Goal: Check status: Check status

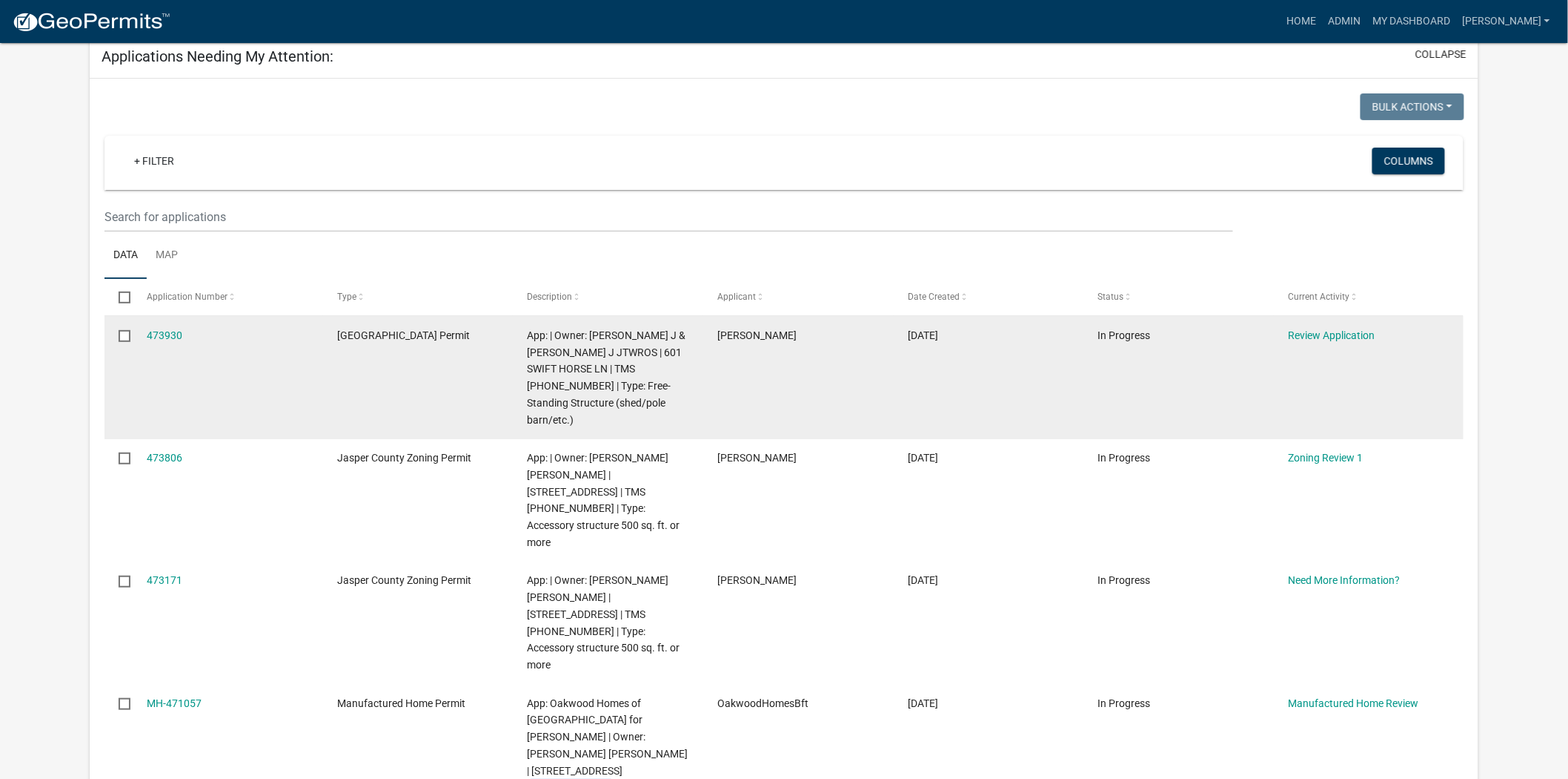
scroll to position [165, 0]
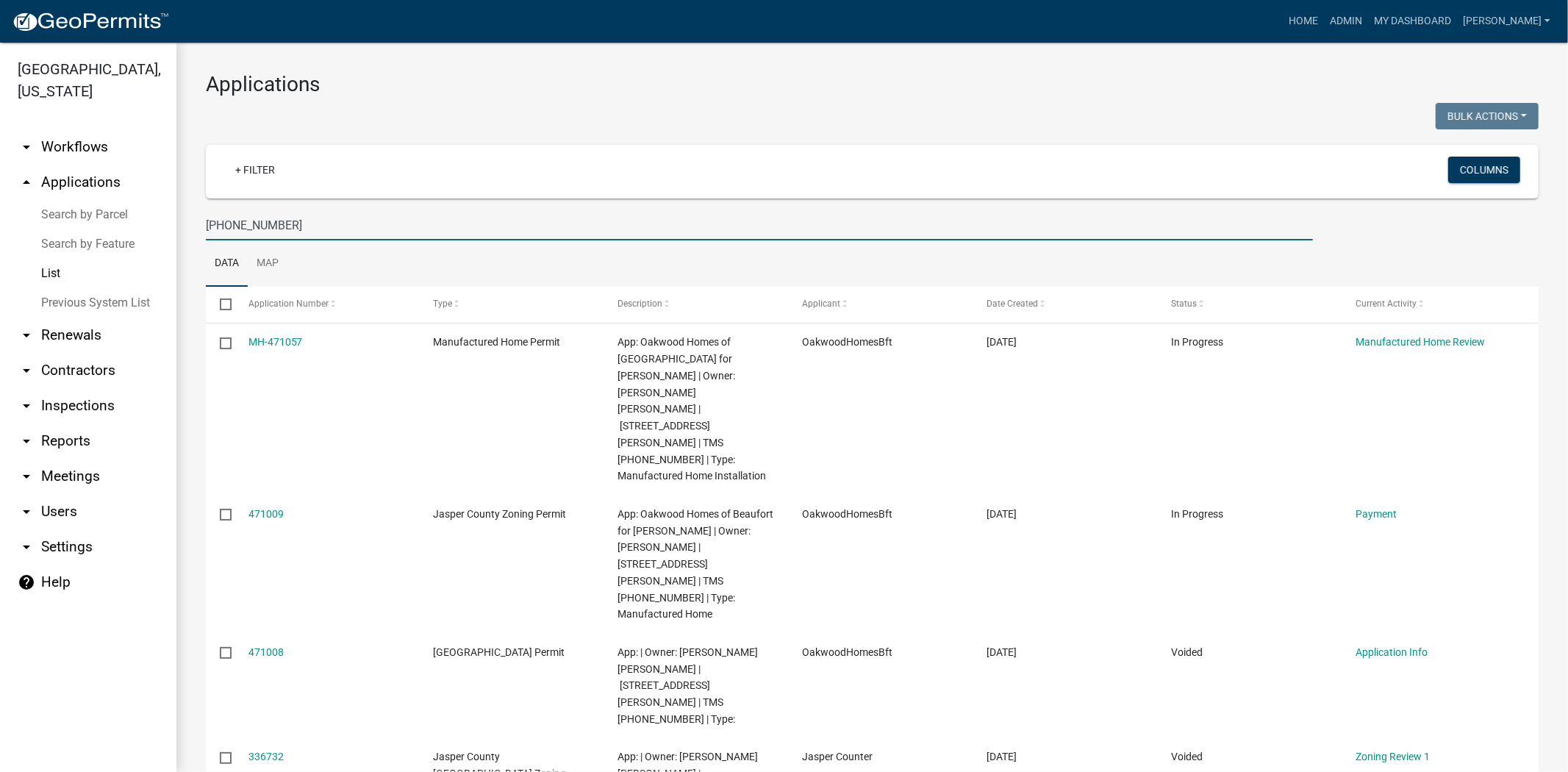
scroll to position [81, 0]
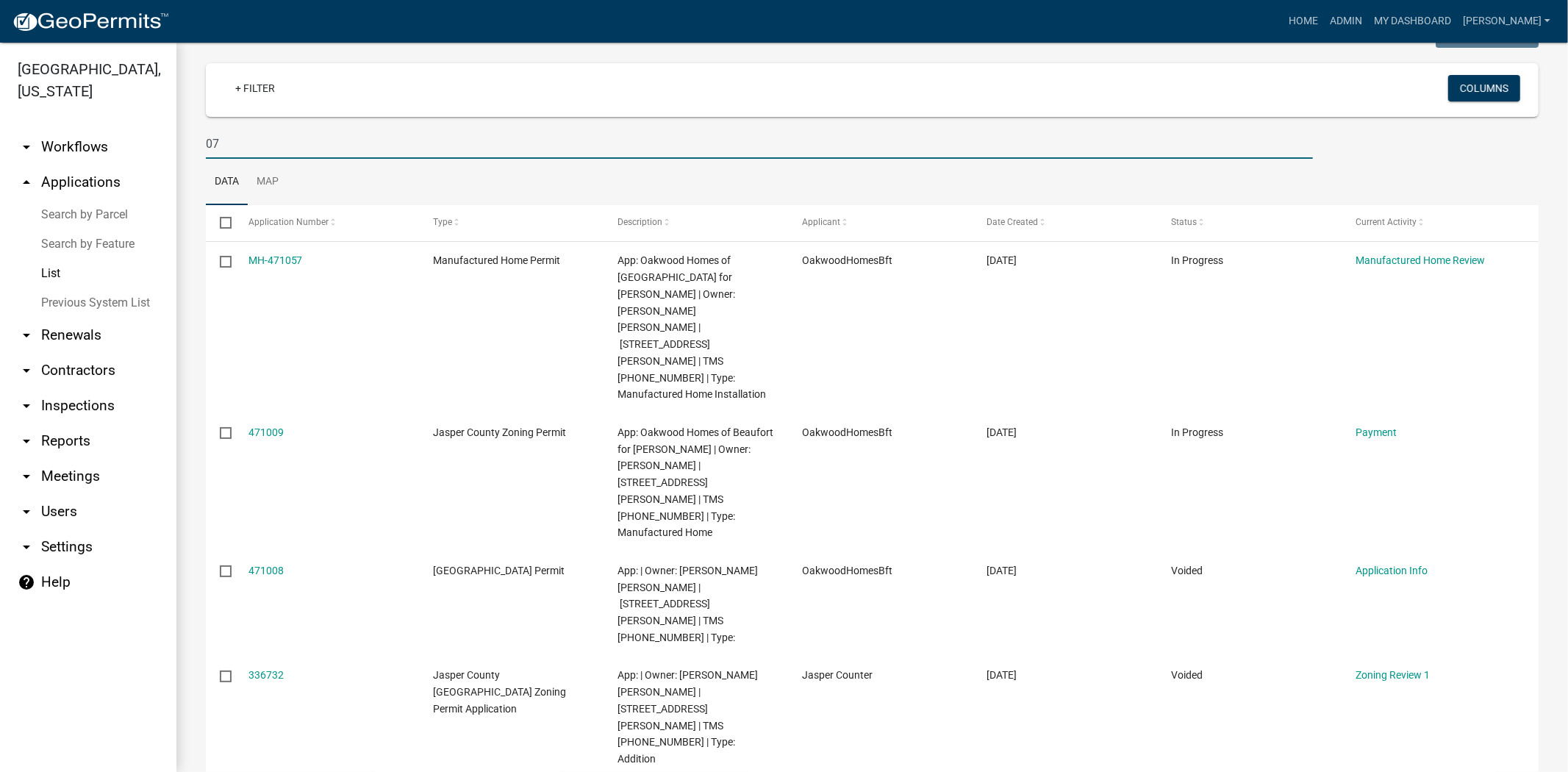
type input "0"
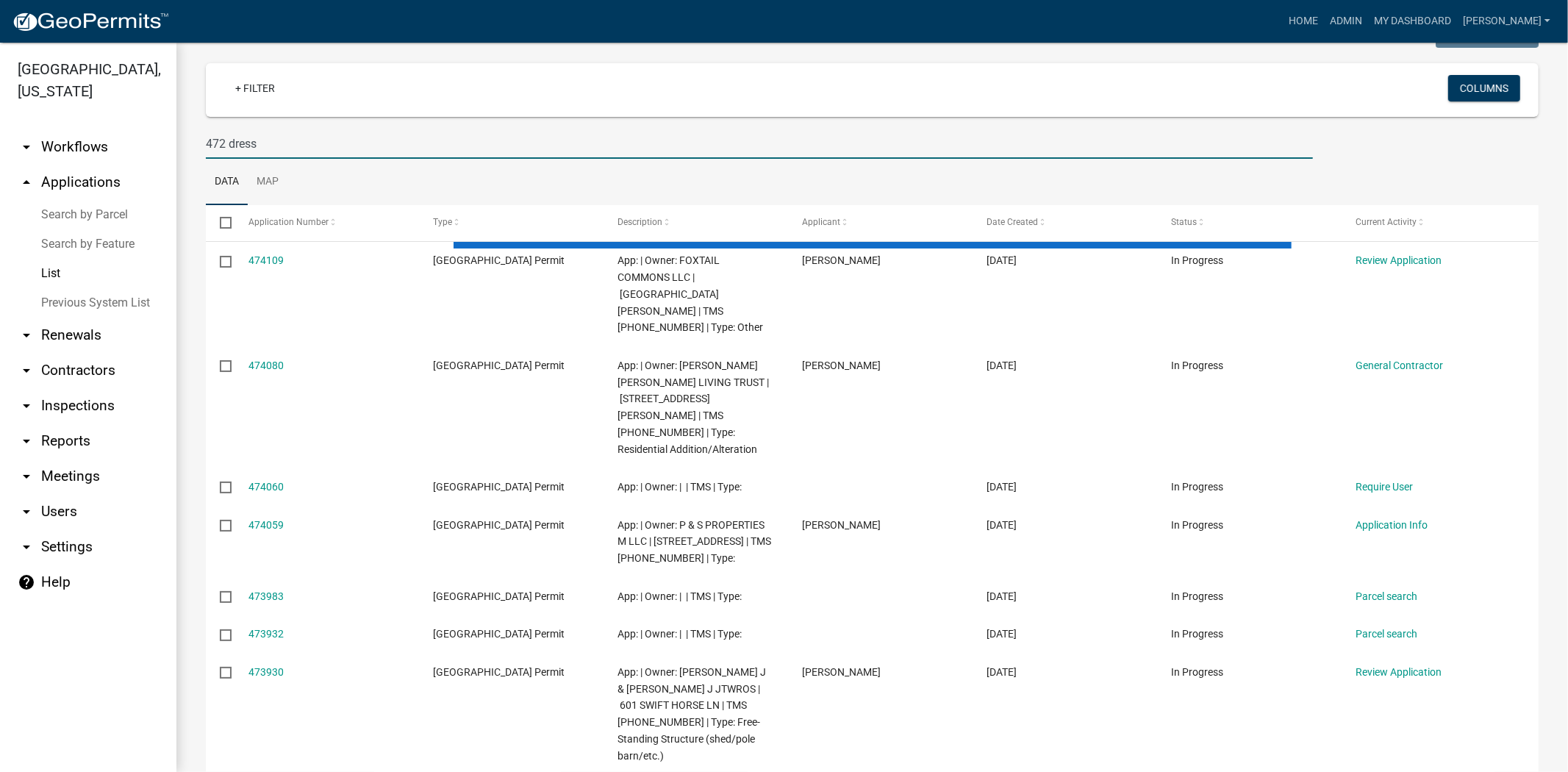
scroll to position [0, 0]
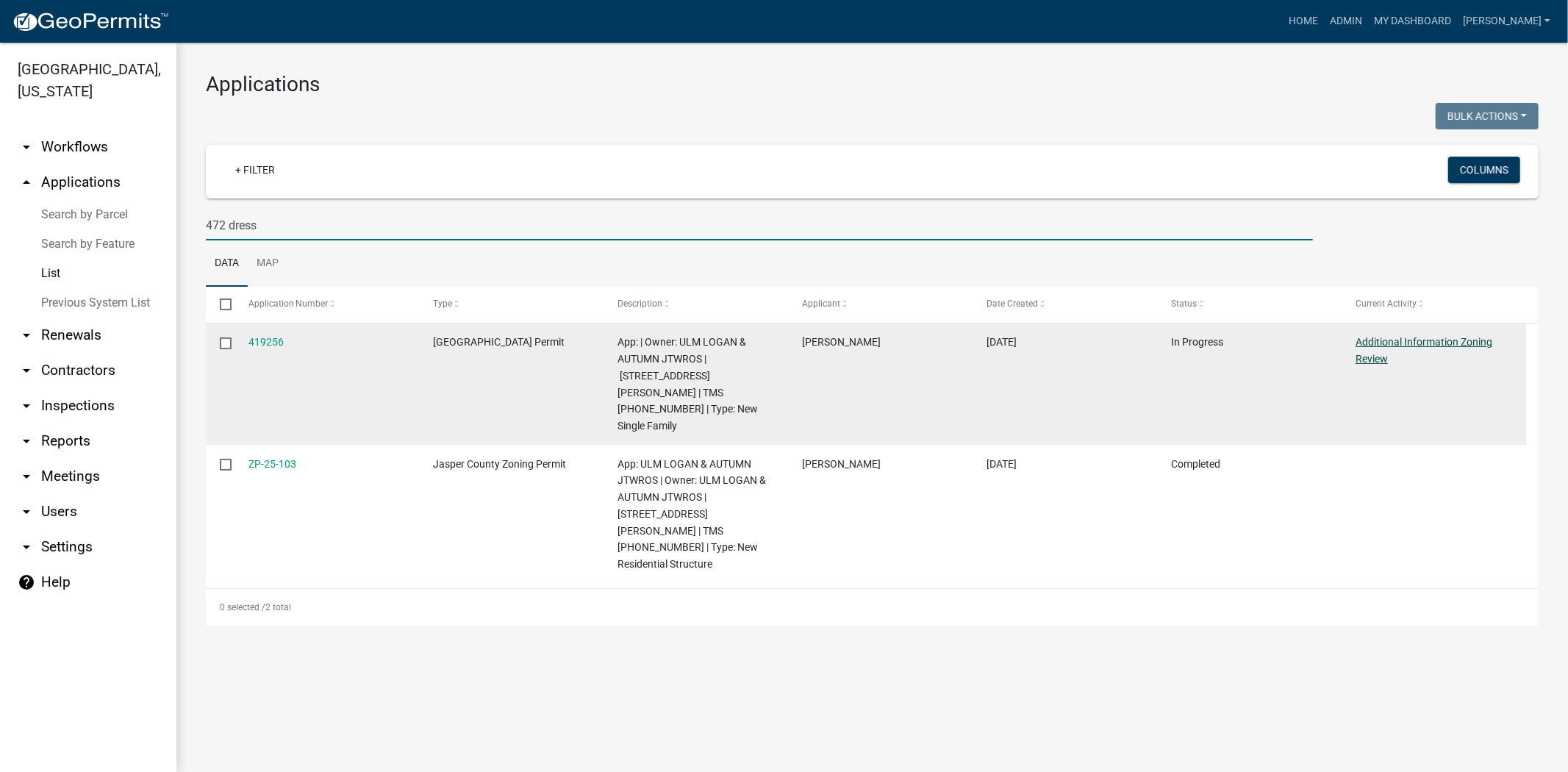
type input "472 dress"
click at [1420, 345] on link "Additional Information Zoning Review" at bounding box center [1424, 350] width 137 height 28
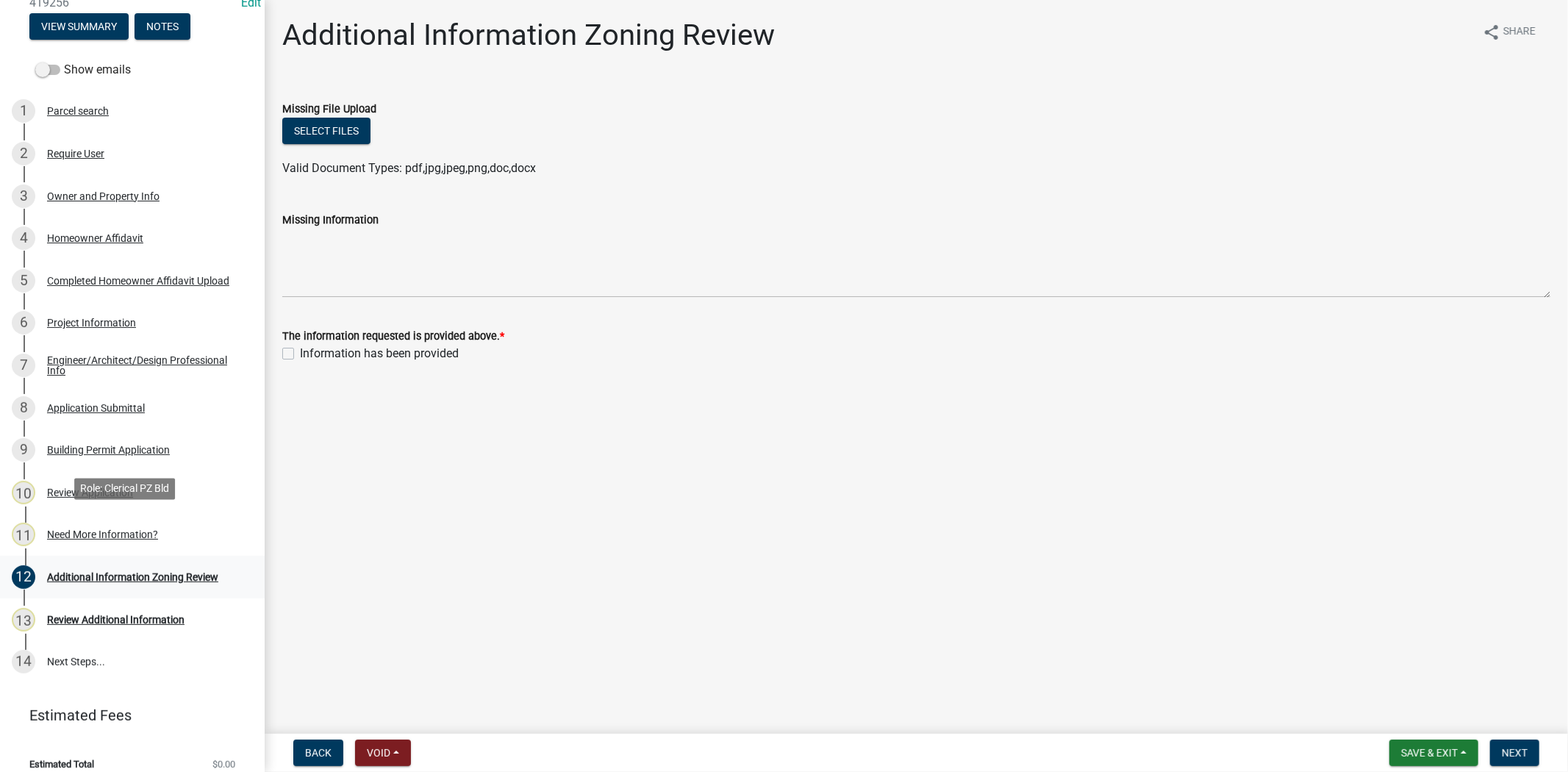
scroll to position [208, 0]
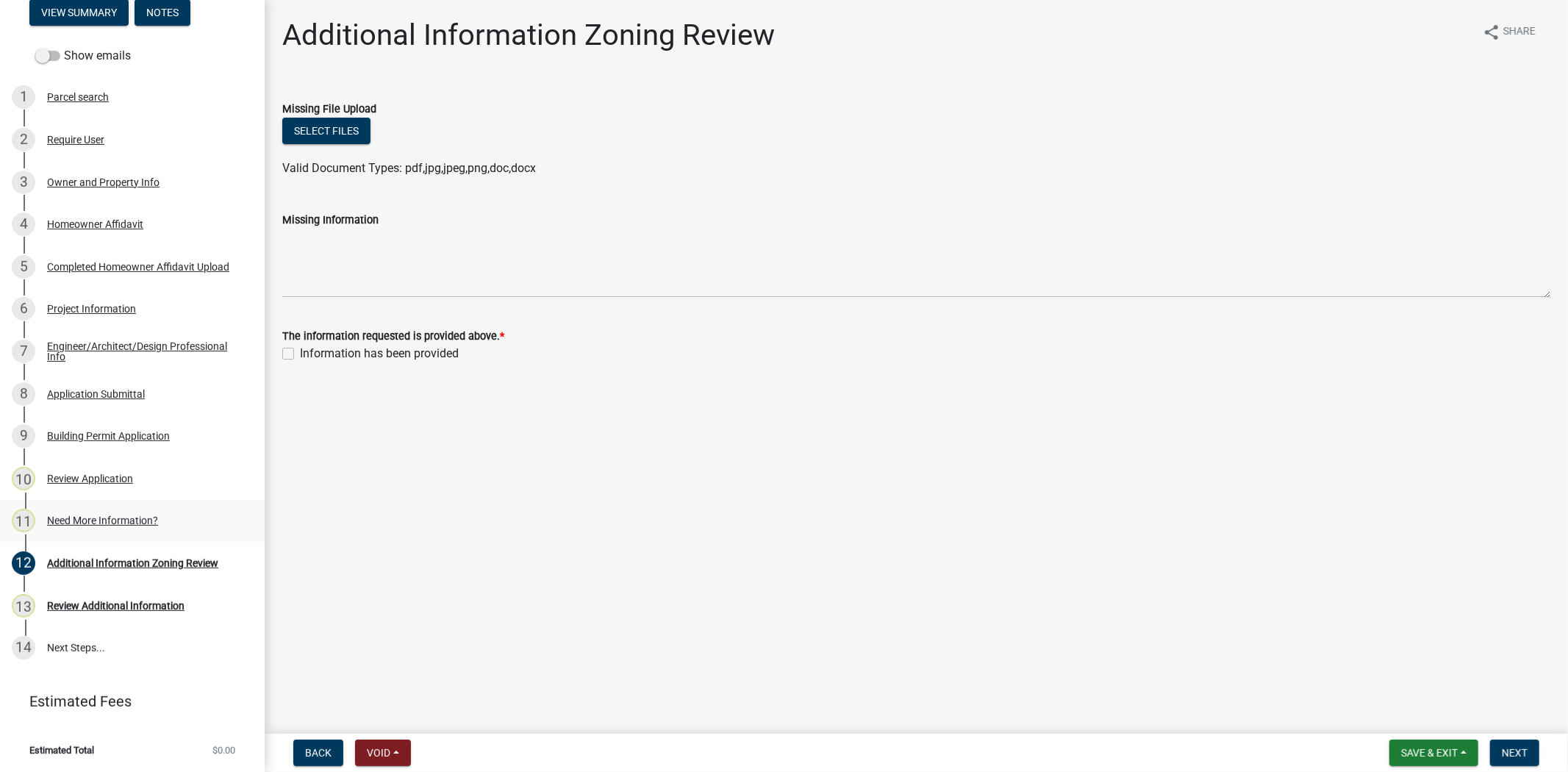
drag, startPoint x: 128, startPoint y: 535, endPoint x: 158, endPoint y: 535, distance: 30.0
click at [128, 535] on link "11 Need More Information?" at bounding box center [132, 521] width 265 height 43
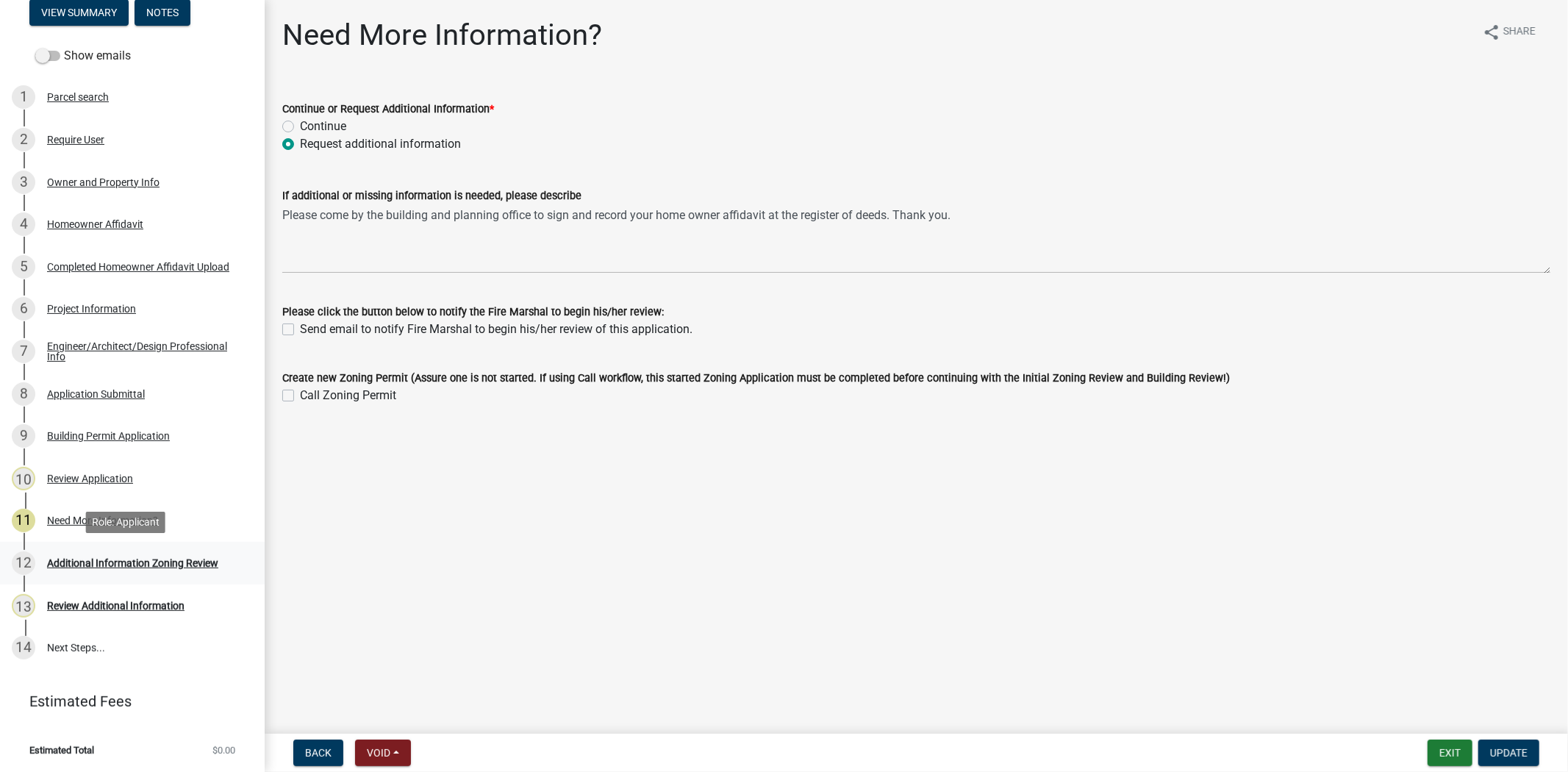
click at [102, 568] on div "12 Additional Information Zoning Review" at bounding box center [126, 563] width 230 height 23
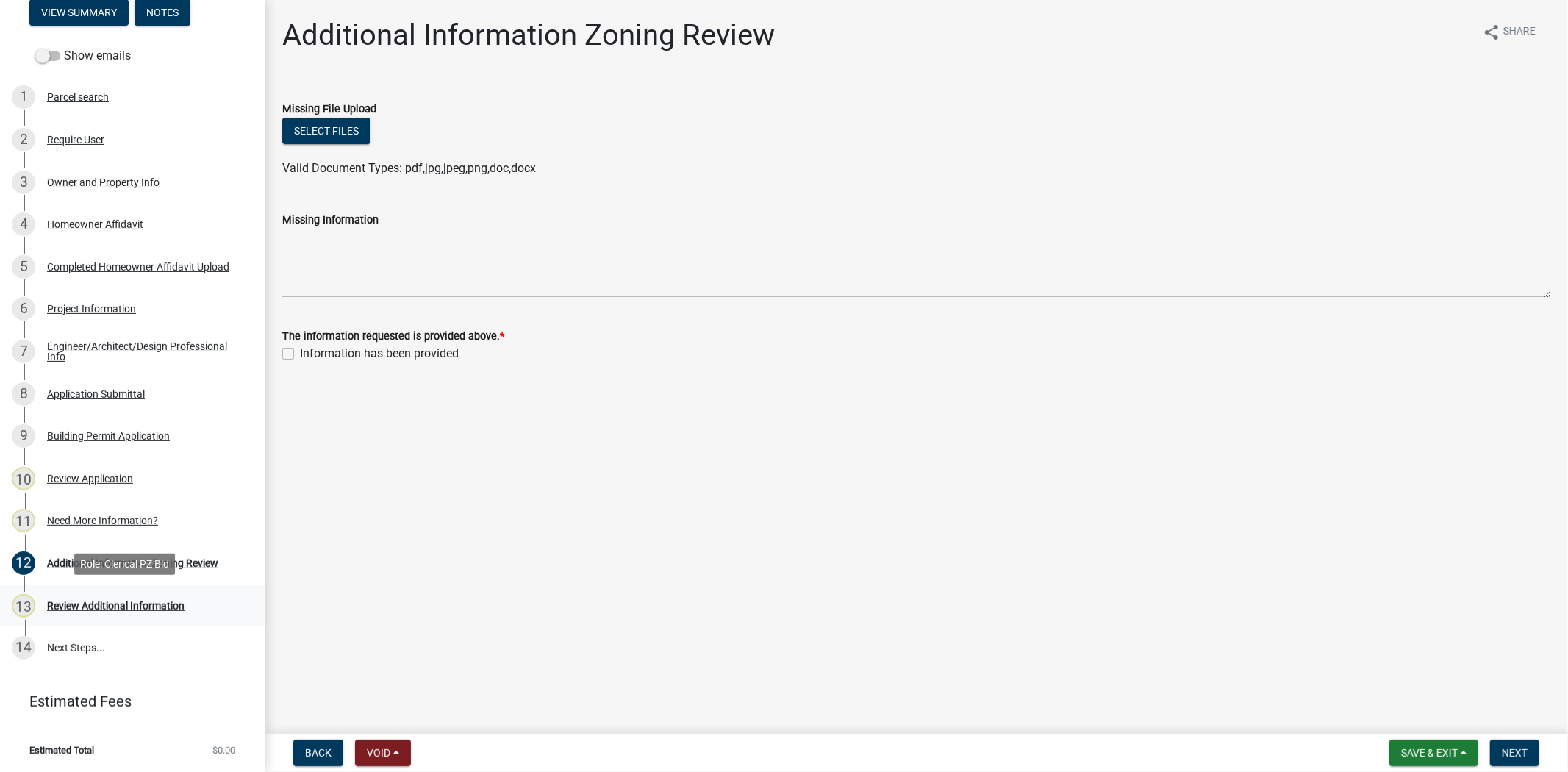
click at [64, 606] on div "Review Additional Information" at bounding box center [115, 605] width 138 height 11
click at [129, 225] on div "Homeowner Affidavit" at bounding box center [95, 224] width 97 height 11
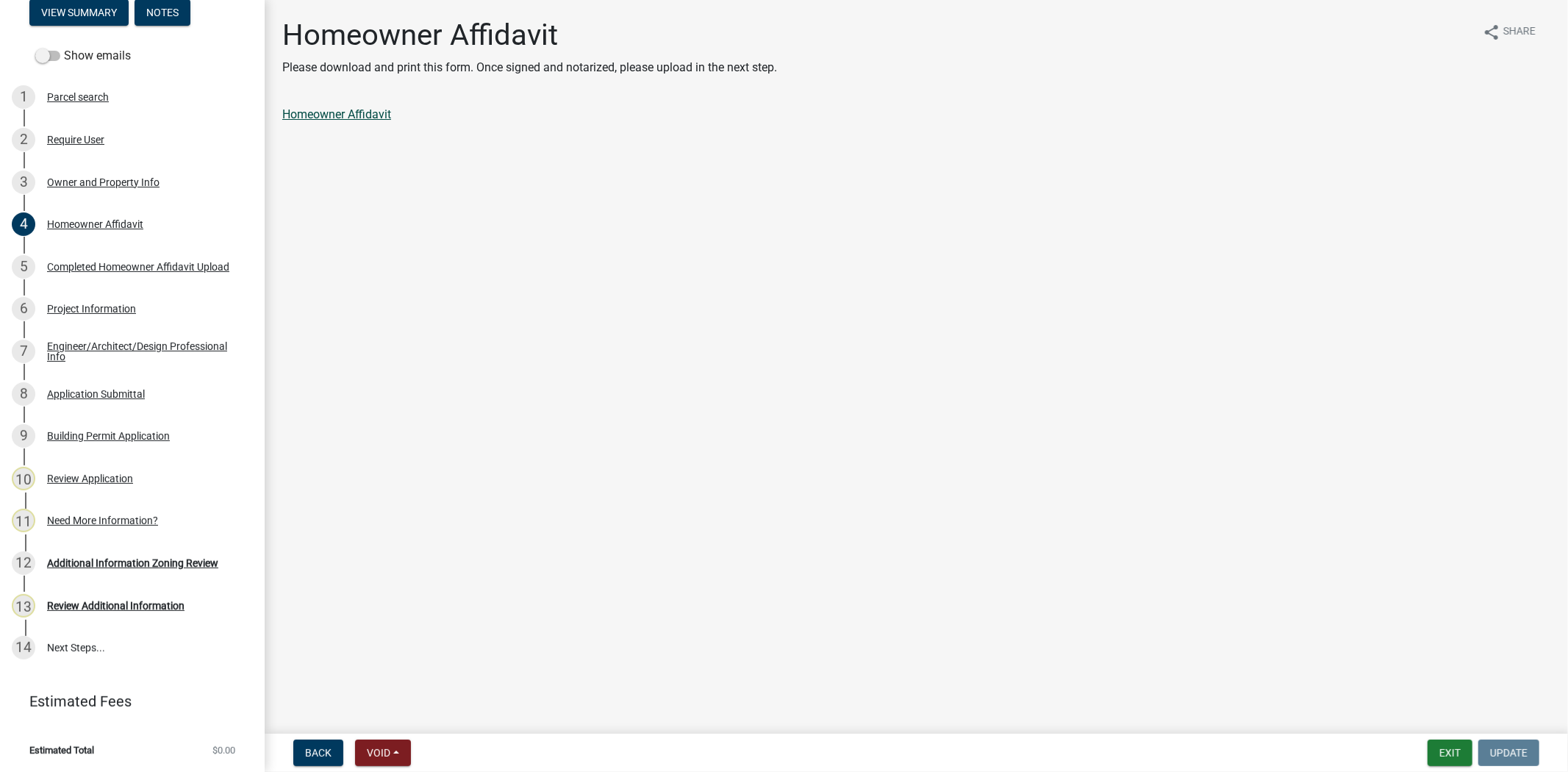
click at [342, 114] on link "Homeowner Affidavit" at bounding box center [336, 114] width 109 height 14
click at [55, 266] on div "Completed Homeowner Affidavit Upload" at bounding box center [138, 267] width 182 height 11
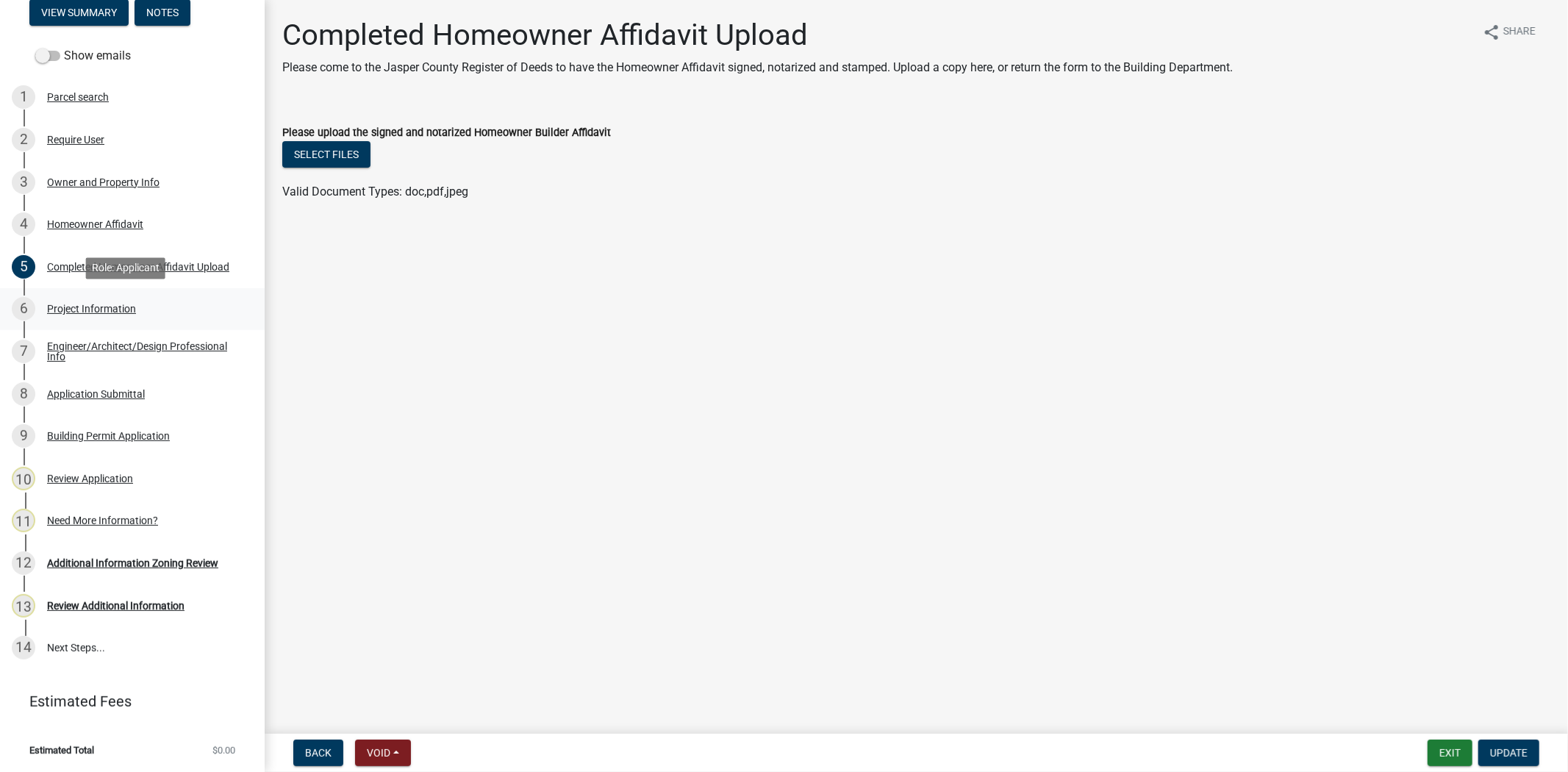
click at [90, 312] on div "Project Information" at bounding box center [91, 309] width 89 height 11
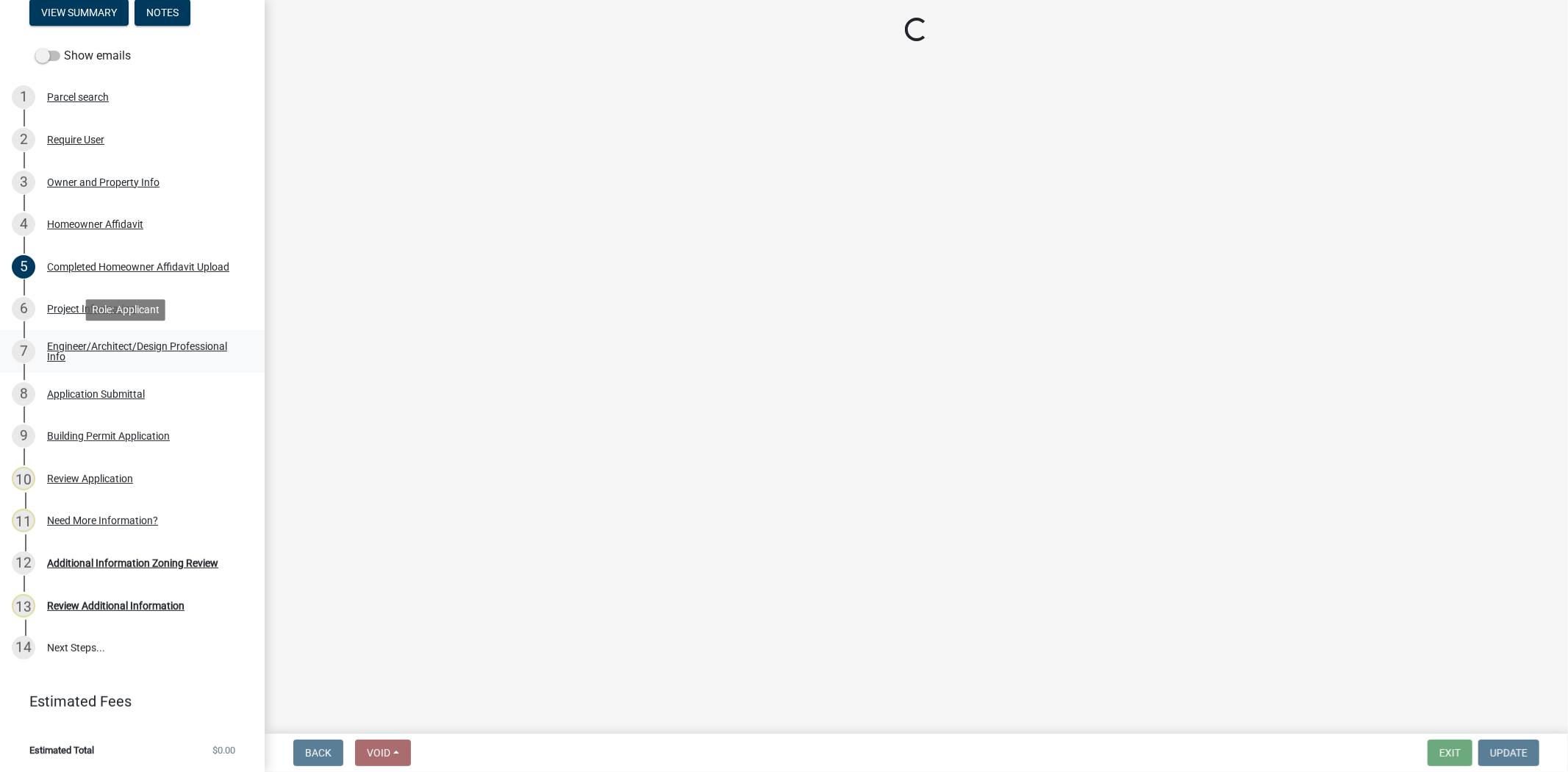
select select "42590599-3c97-479d-b3e9-fbeca9af4fb5"
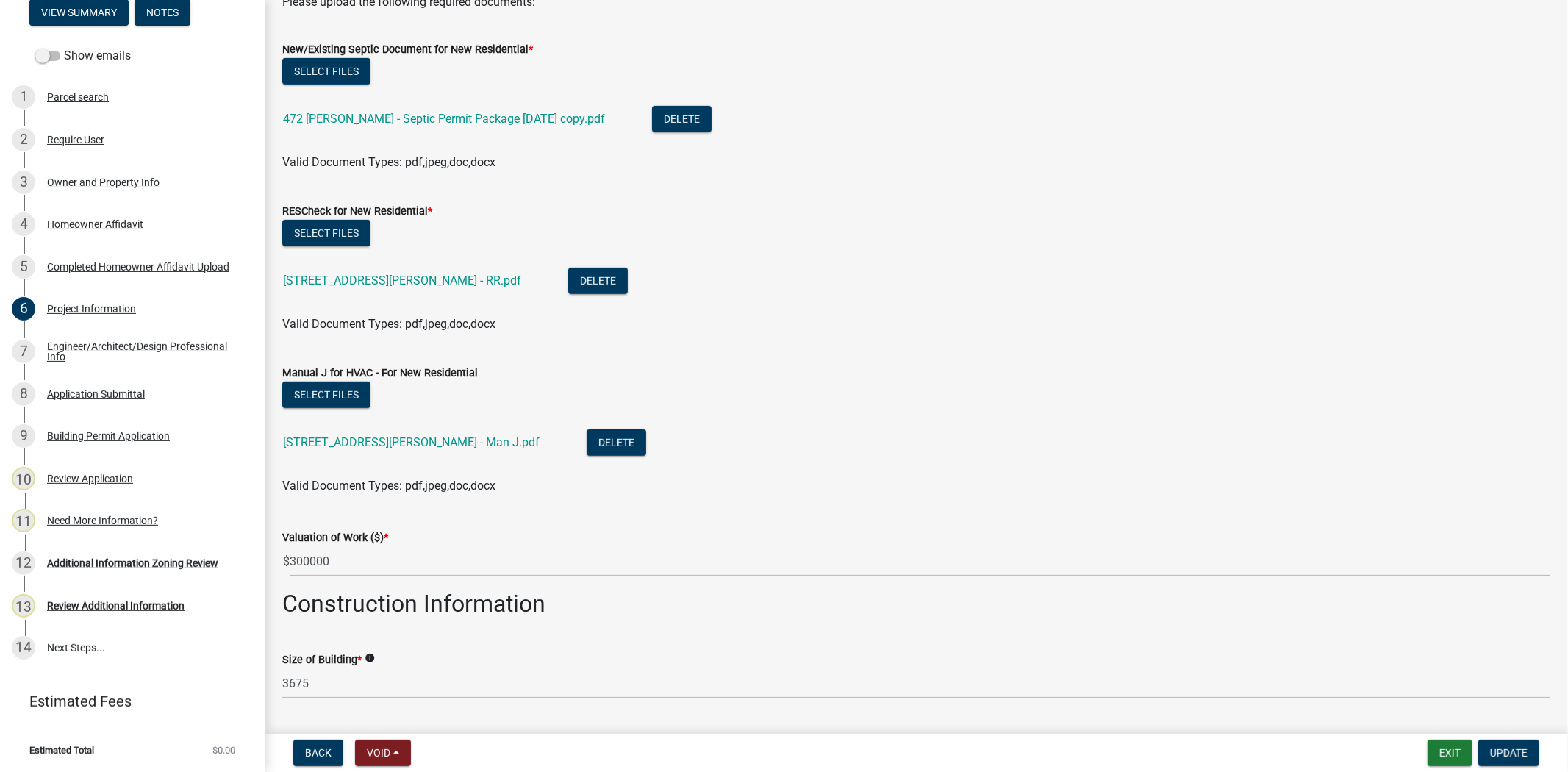
scroll to position [653, 0]
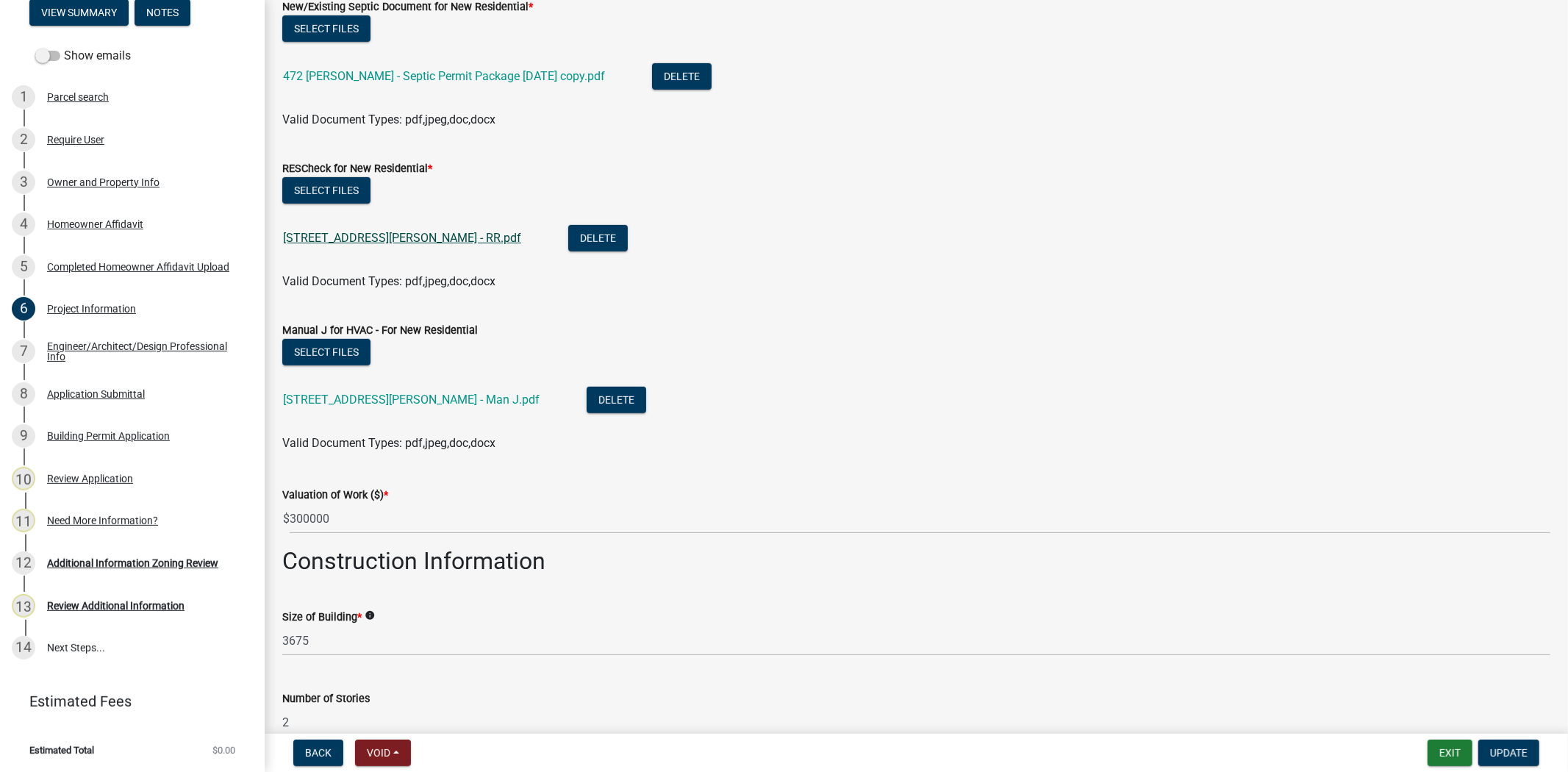
click at [382, 236] on link "472 Dressen Road - RR.pdf" at bounding box center [403, 237] width 239 height 14
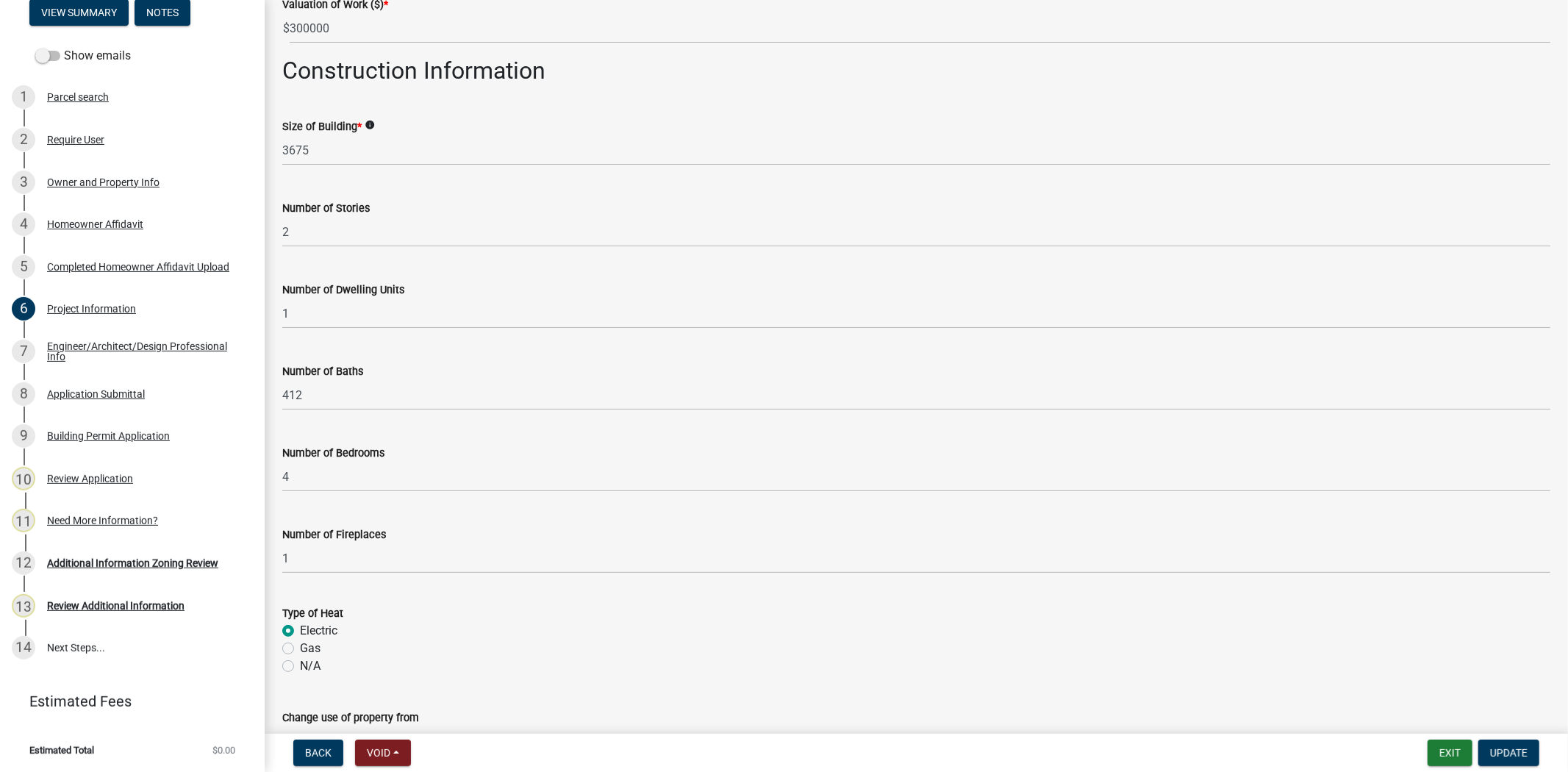
scroll to position [1320, 0]
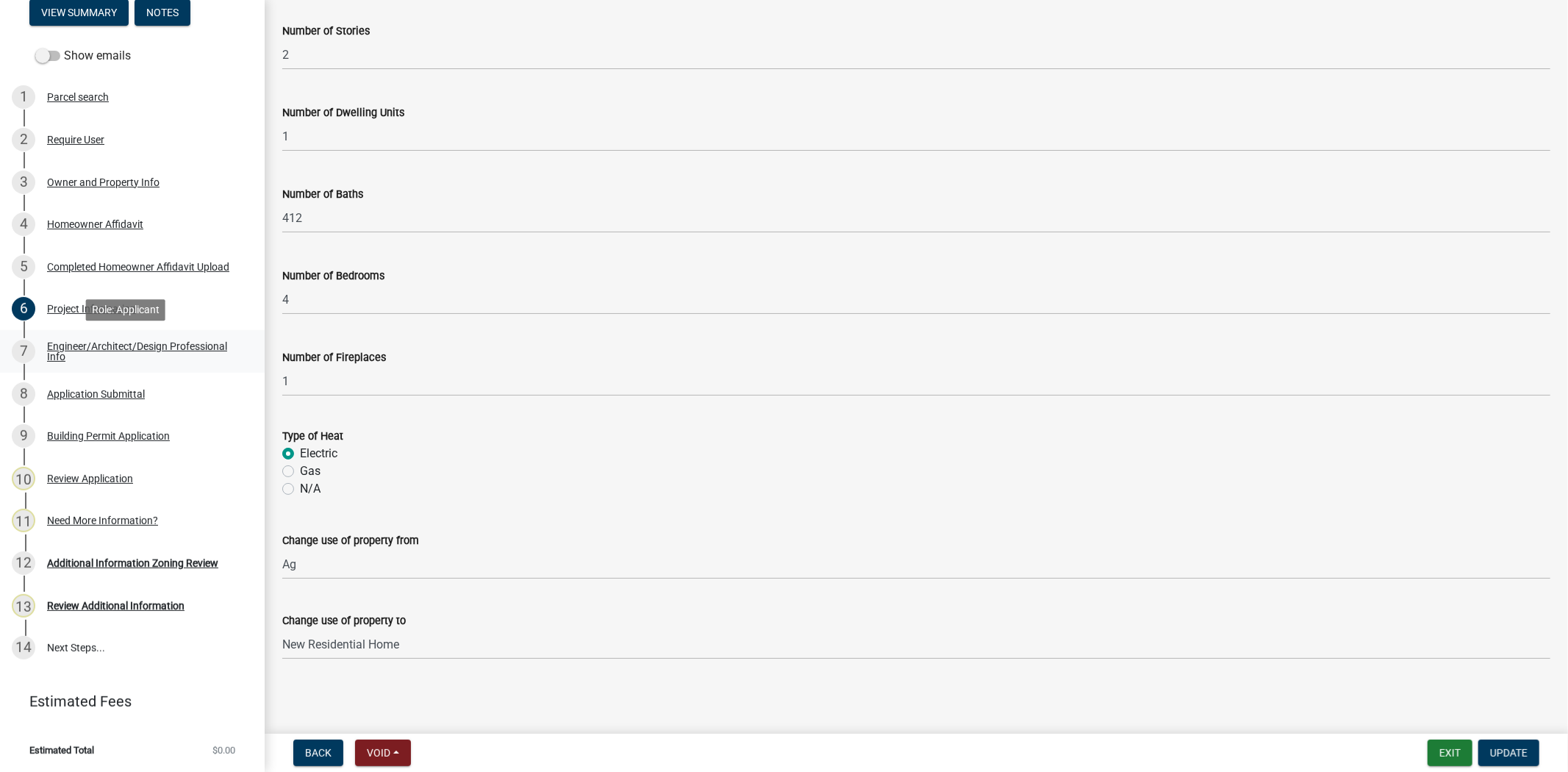
click at [67, 338] on link "7 Engineer/Architect/Design Professional Info" at bounding box center [132, 352] width 265 height 43
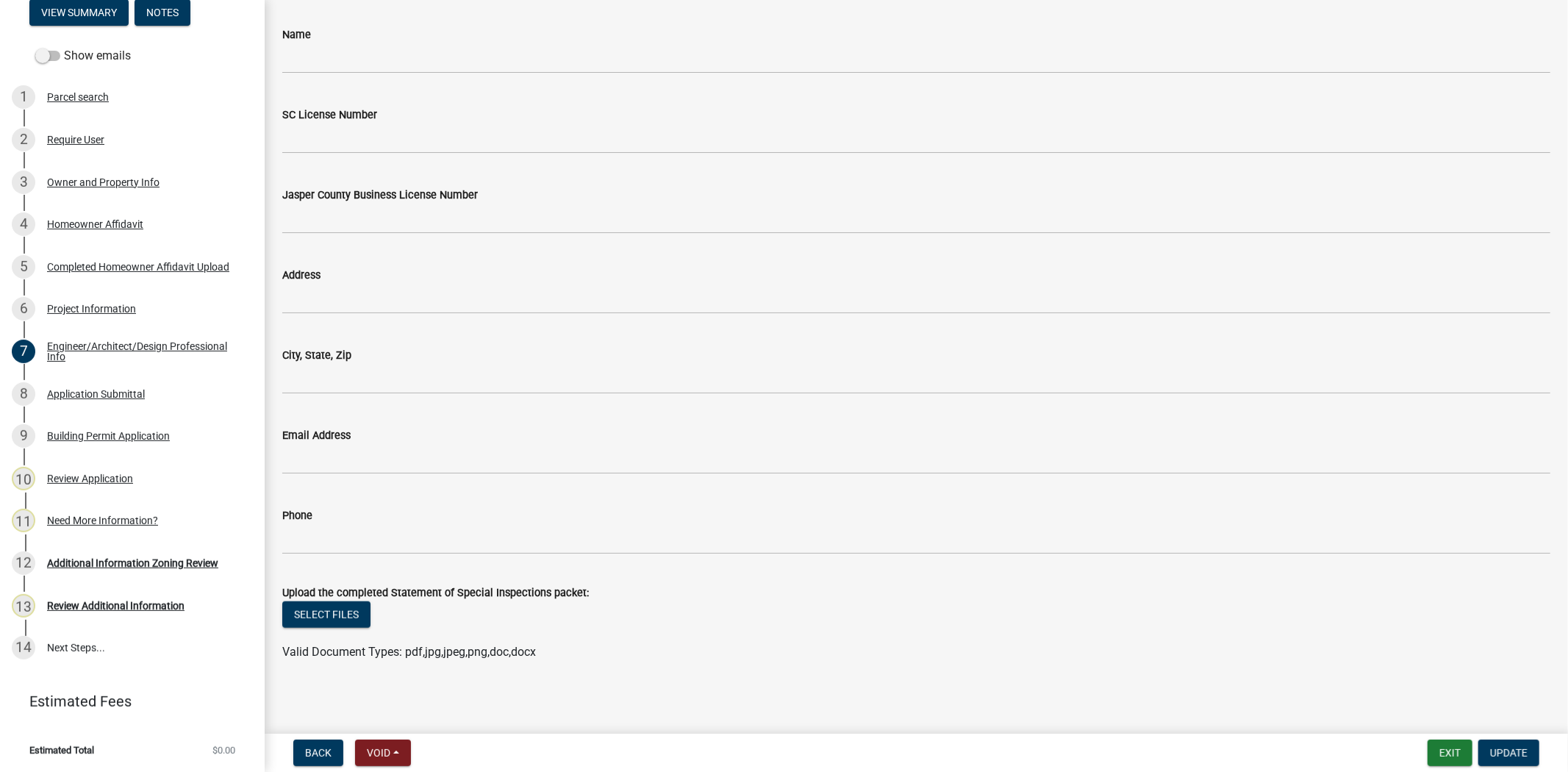
scroll to position [993, 0]
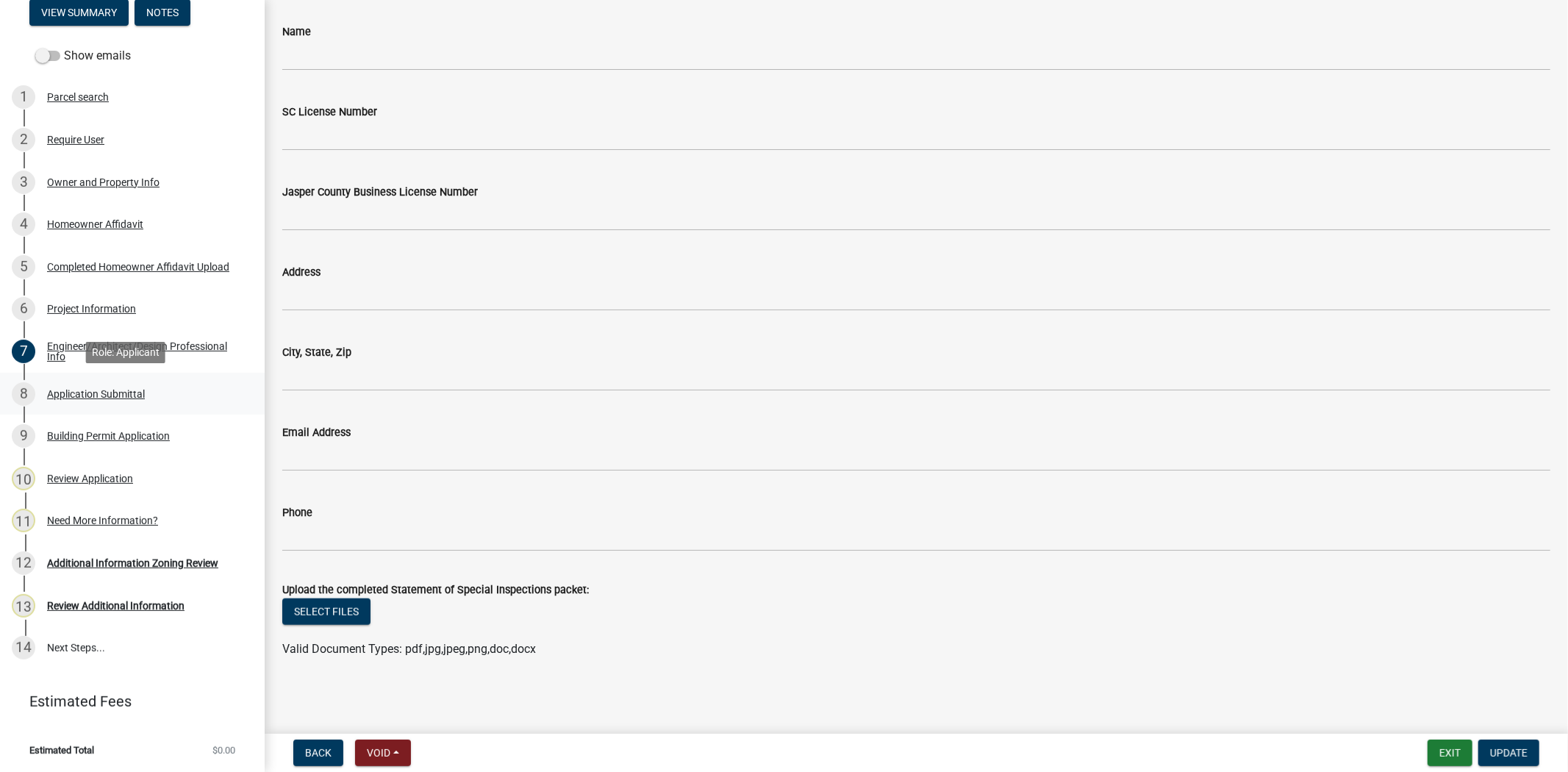
click at [106, 377] on link "8 Application Submittal" at bounding box center [132, 394] width 265 height 43
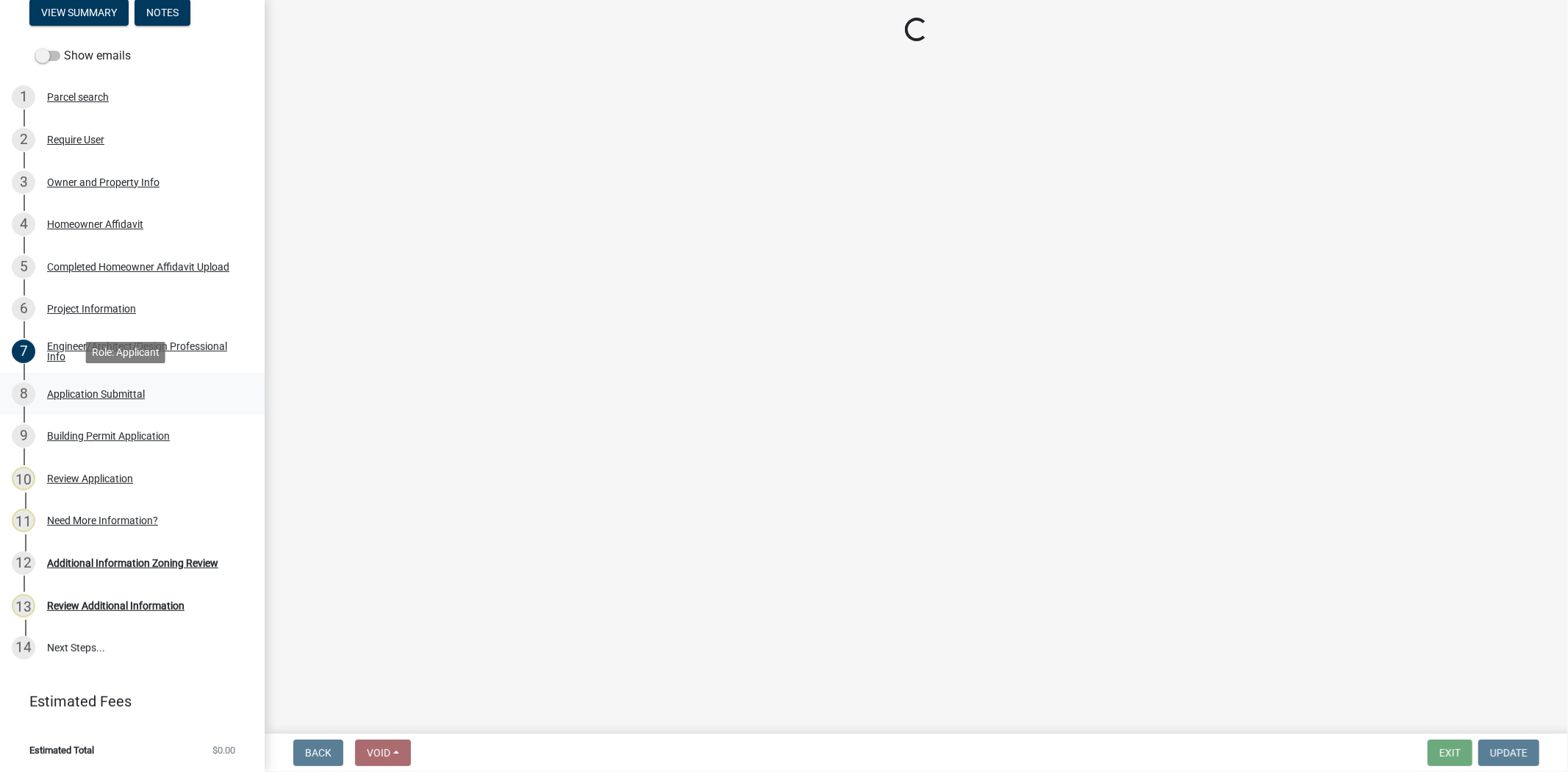
scroll to position [0, 0]
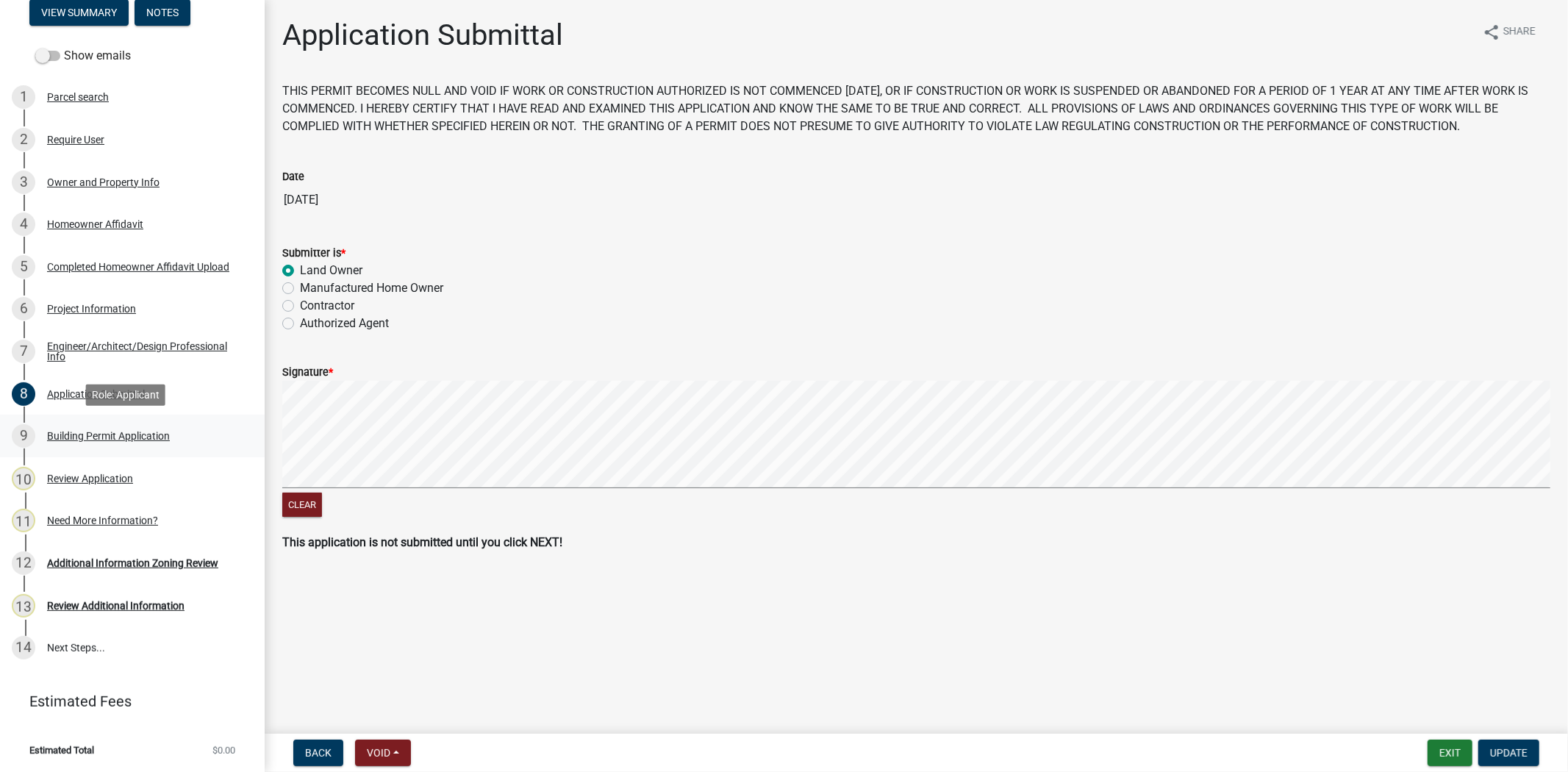
click at [90, 439] on div "Building Permit Application" at bounding box center [109, 436] width 123 height 11
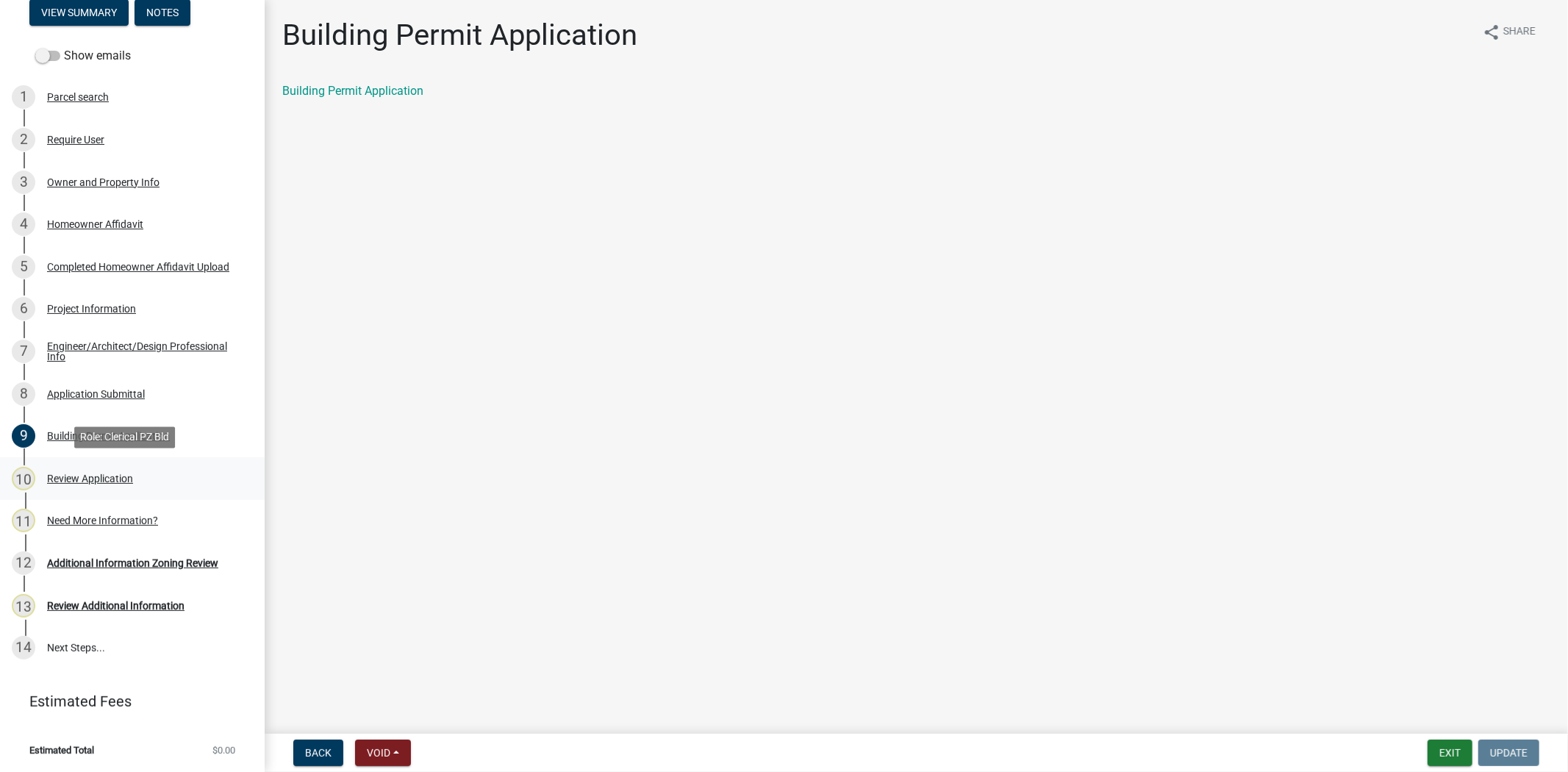
click at [68, 488] on div "10 Review Application" at bounding box center [126, 479] width 230 height 23
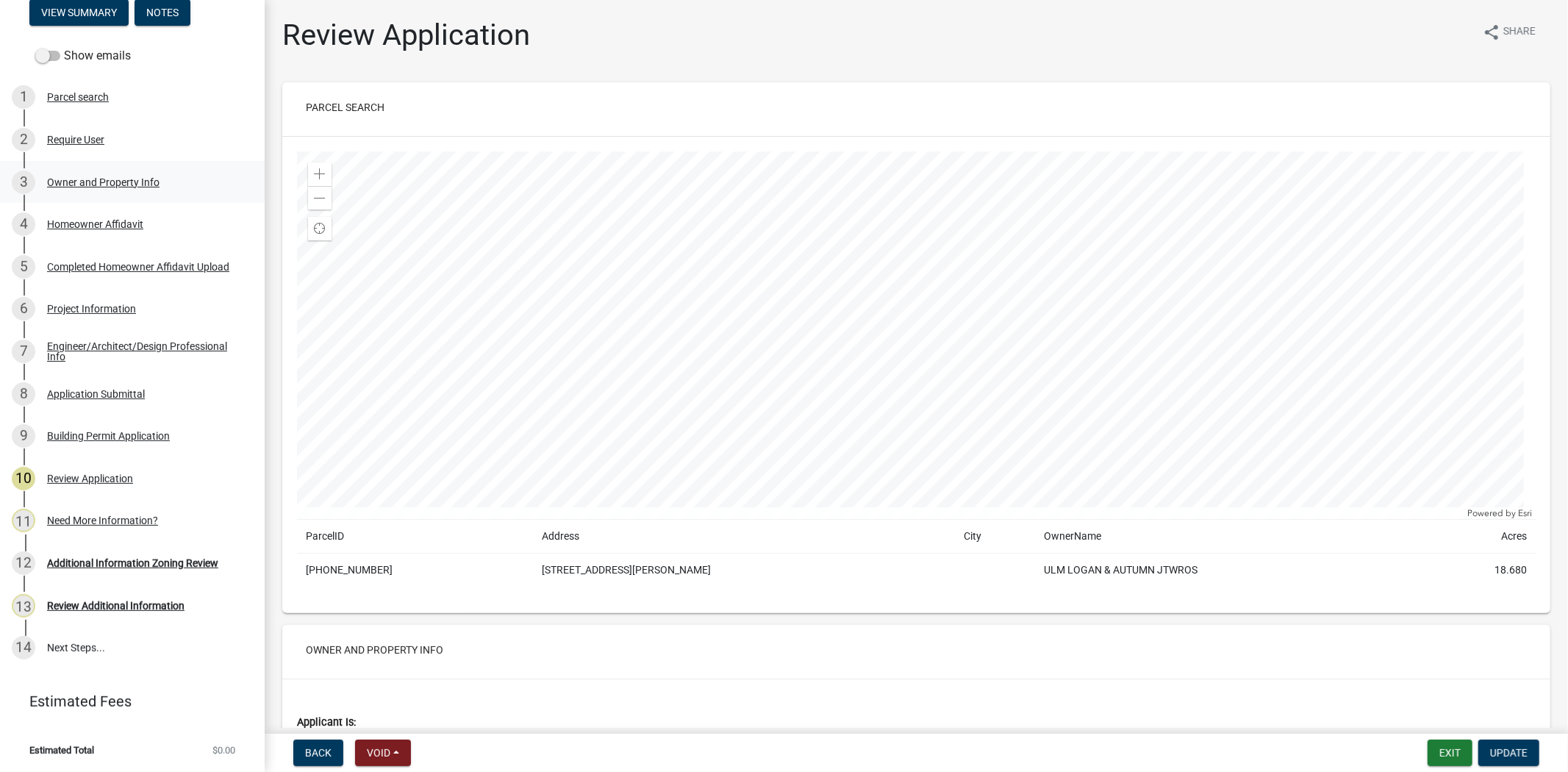
click at [112, 173] on div "3 Owner and Property Info" at bounding box center [126, 182] width 230 height 23
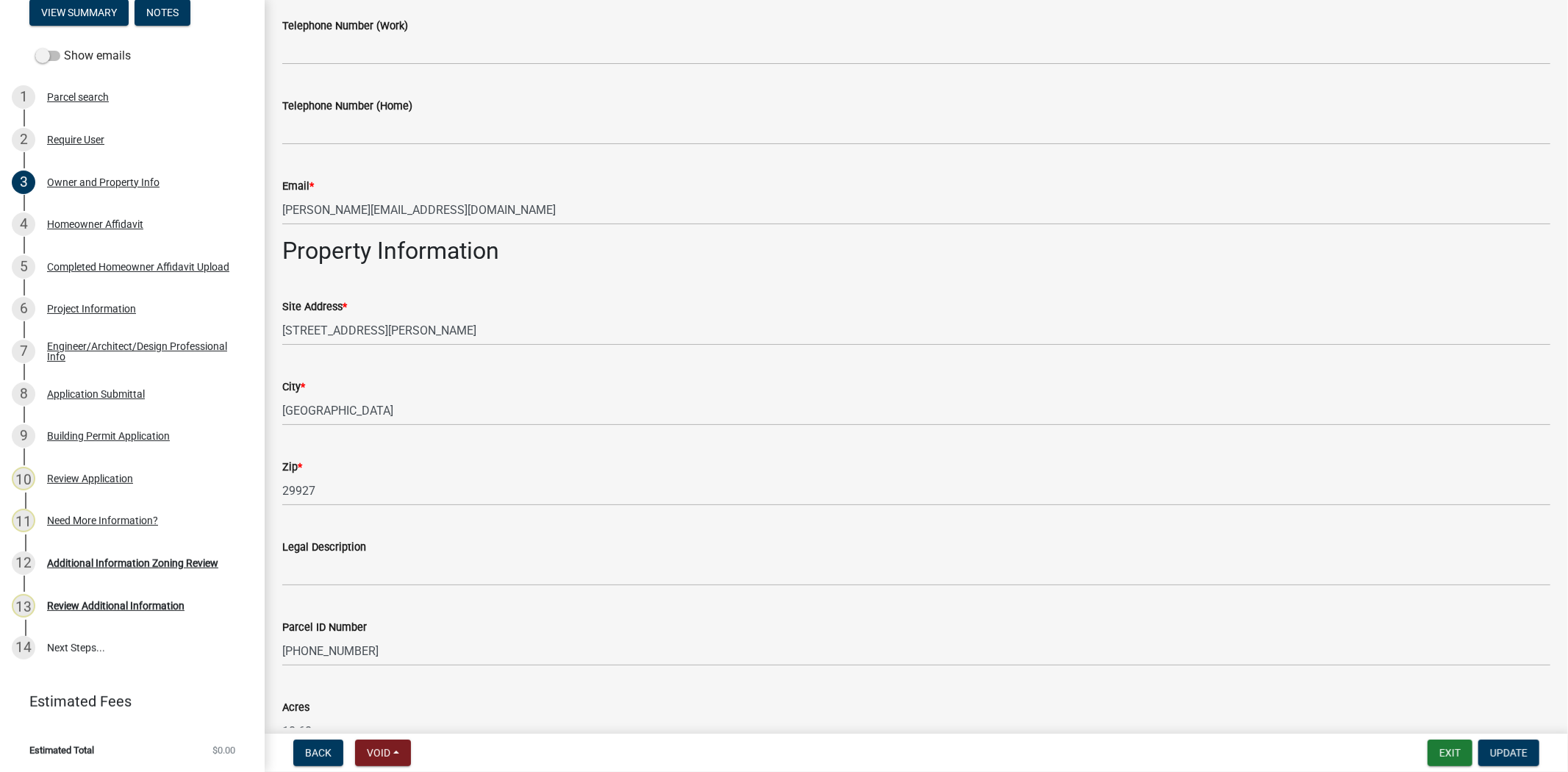
scroll to position [959, 0]
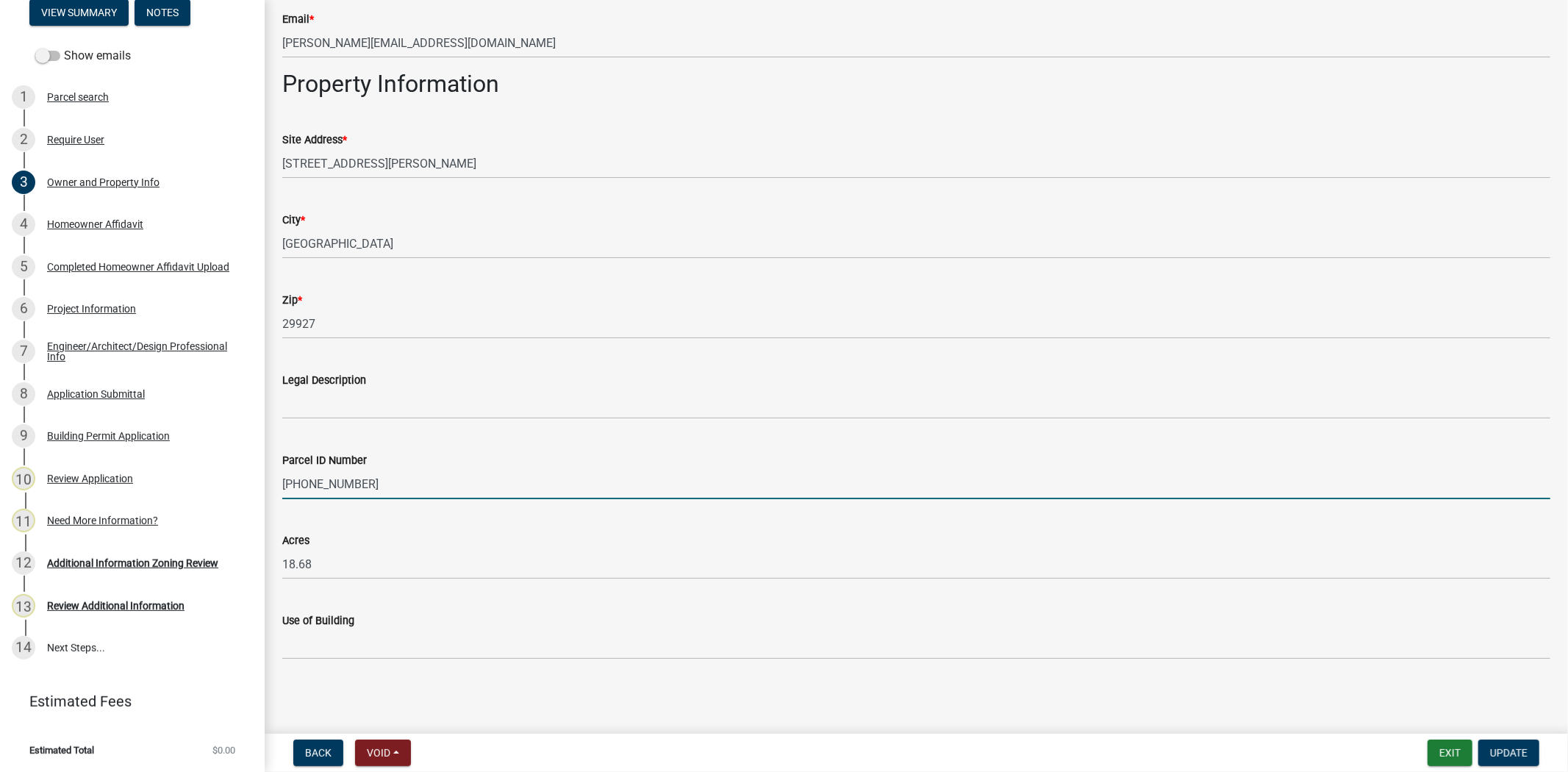
drag, startPoint x: 370, startPoint y: 483, endPoint x: 281, endPoint y: 487, distance: 89.1
click at [281, 487] on div "Parcel ID Number 038-00-08-018" at bounding box center [916, 465] width 1290 height 68
click at [84, 272] on div "Completed Homeowner Affidavit Upload" at bounding box center [138, 267] width 182 height 11
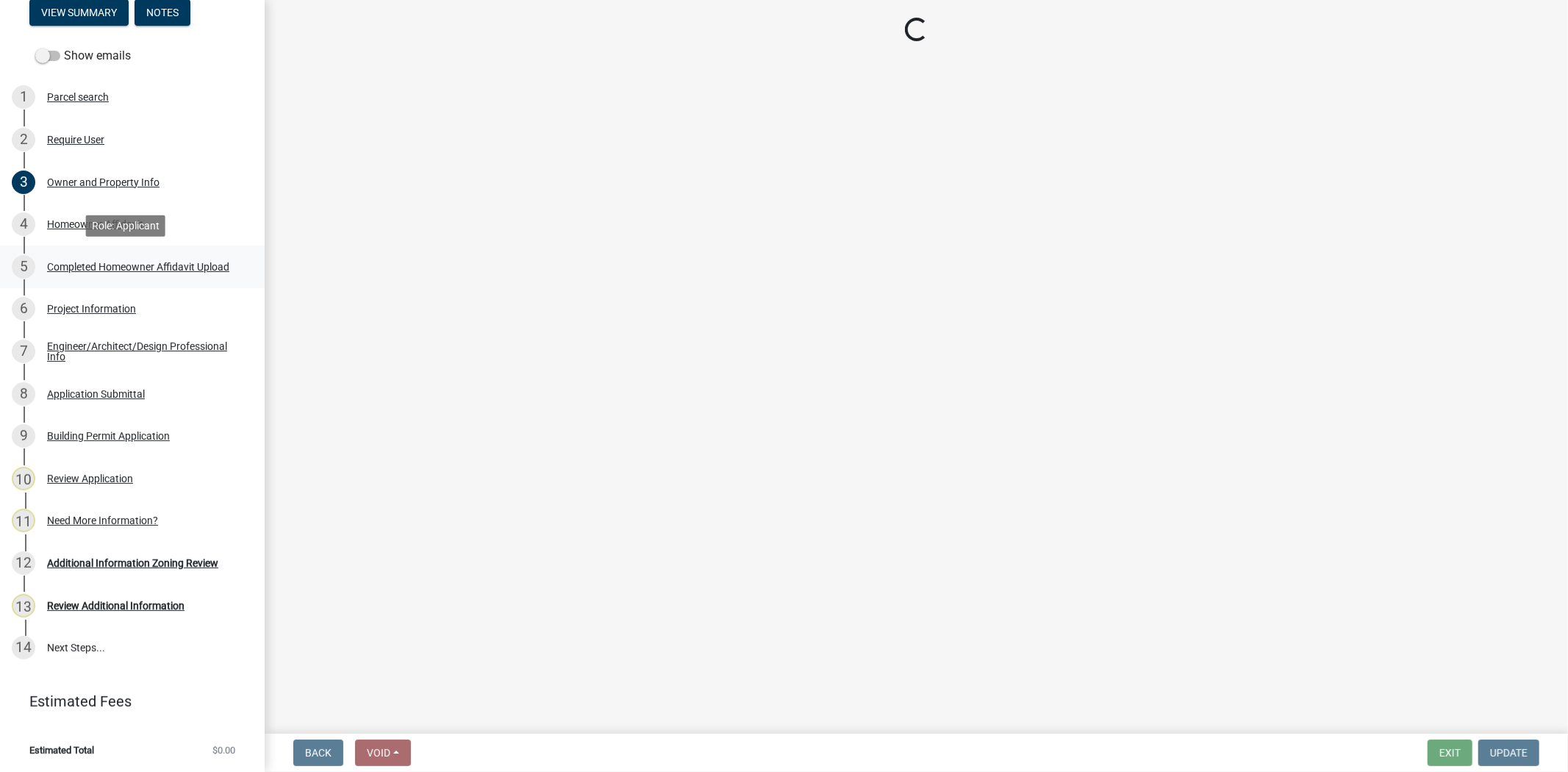
scroll to position [0, 0]
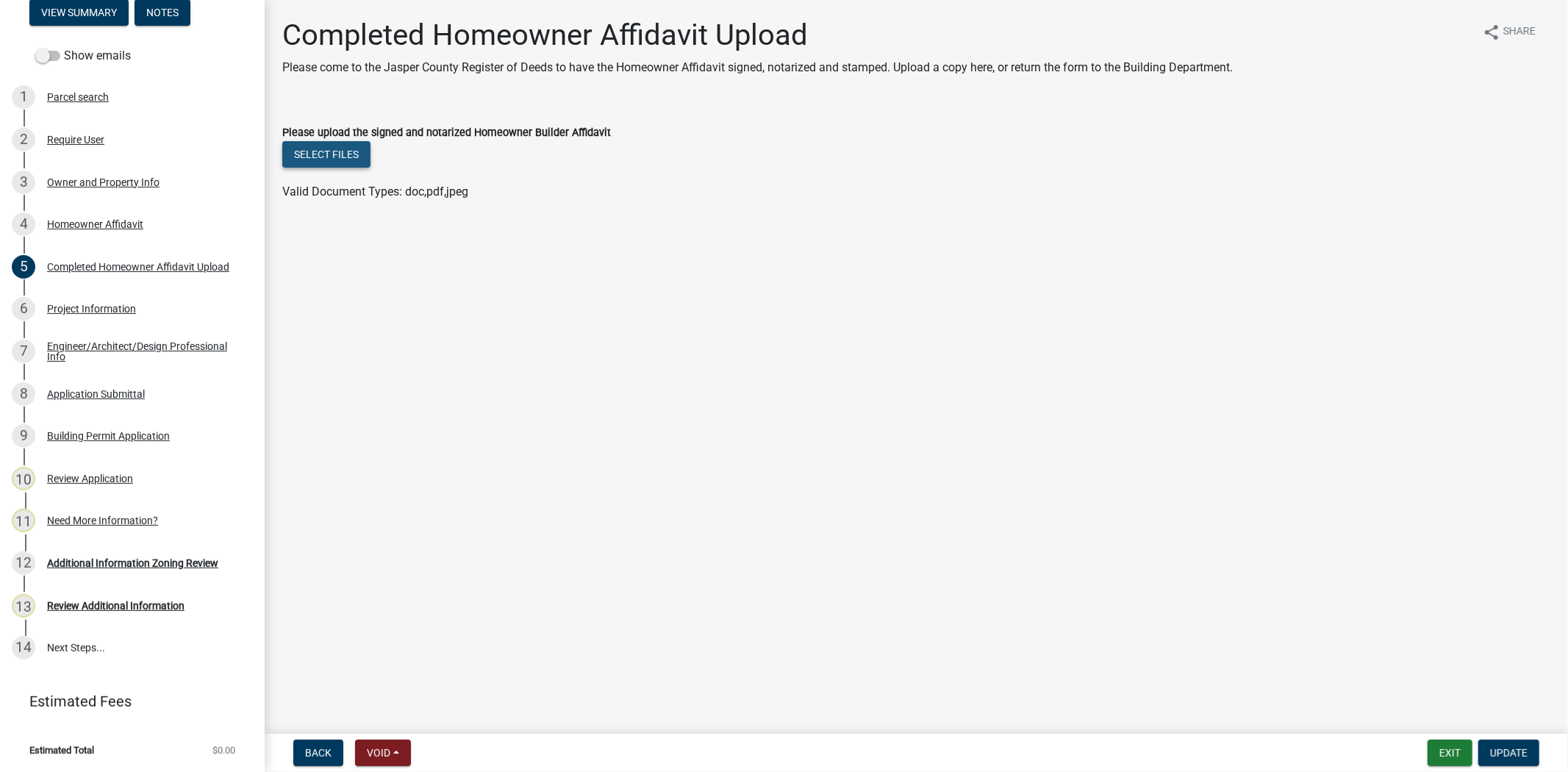
click at [288, 152] on button "Select files" at bounding box center [327, 153] width 88 height 26
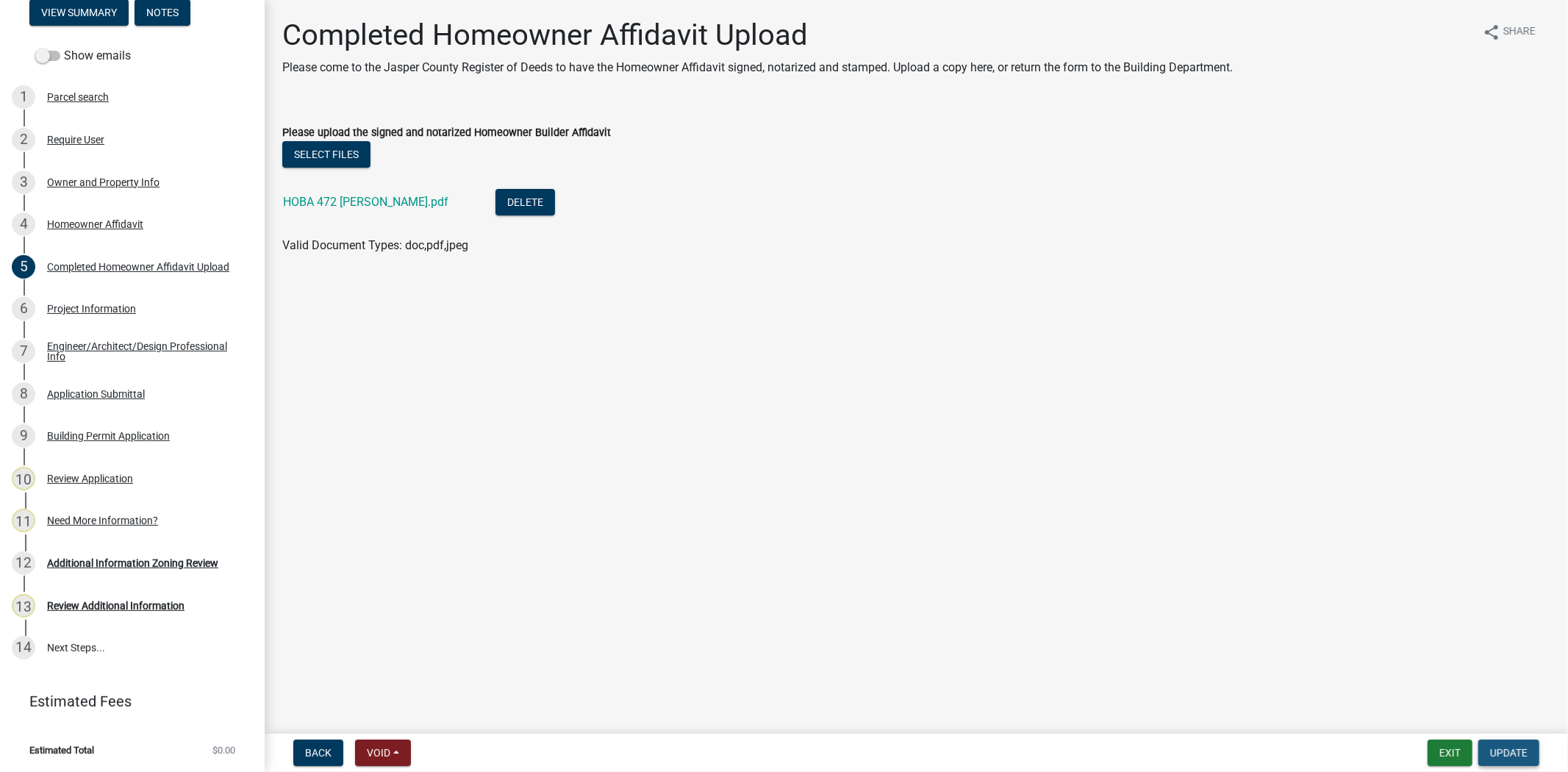
click at [1514, 747] on span "Update" at bounding box center [1508, 752] width 37 height 12
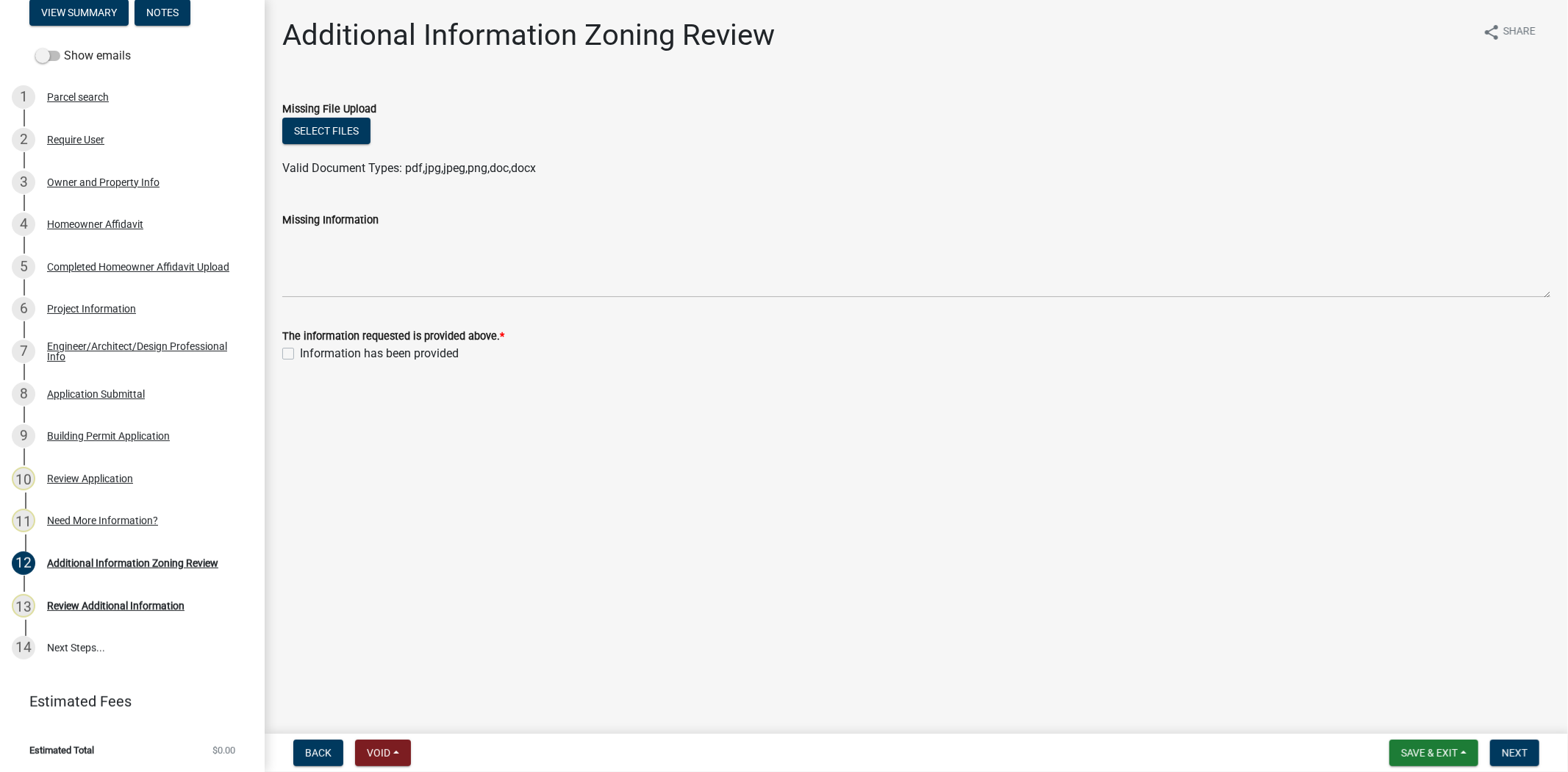
click at [300, 354] on label "Information has been provided" at bounding box center [379, 354] width 158 height 18
click at [300, 354] on input "Information has been provided" at bounding box center [305, 350] width 10 height 10
checkbox input "true"
click at [1507, 747] on span "Next" at bounding box center [1514, 752] width 25 height 12
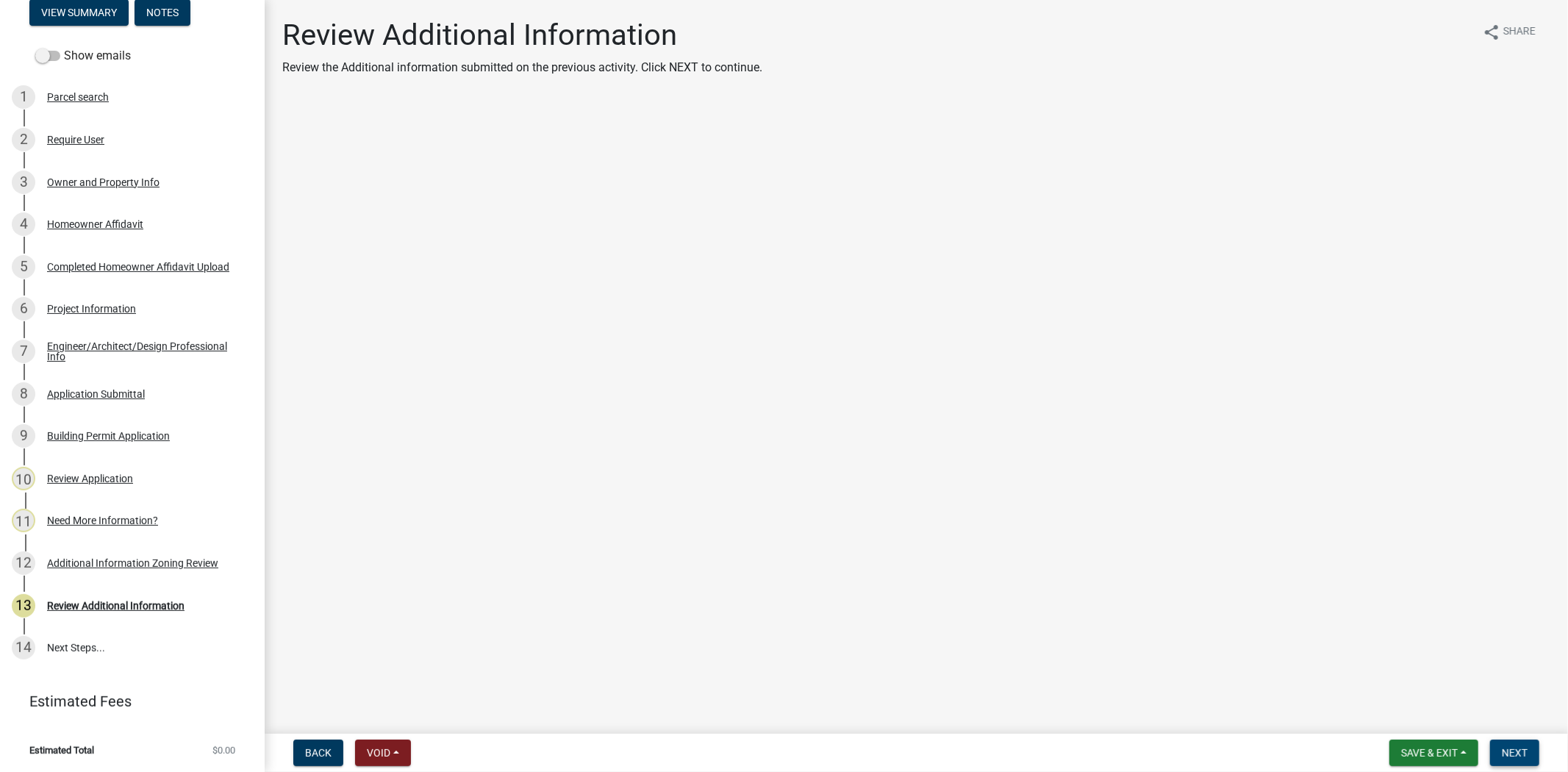
click at [1522, 748] on span "Next" at bounding box center [1514, 752] width 25 height 12
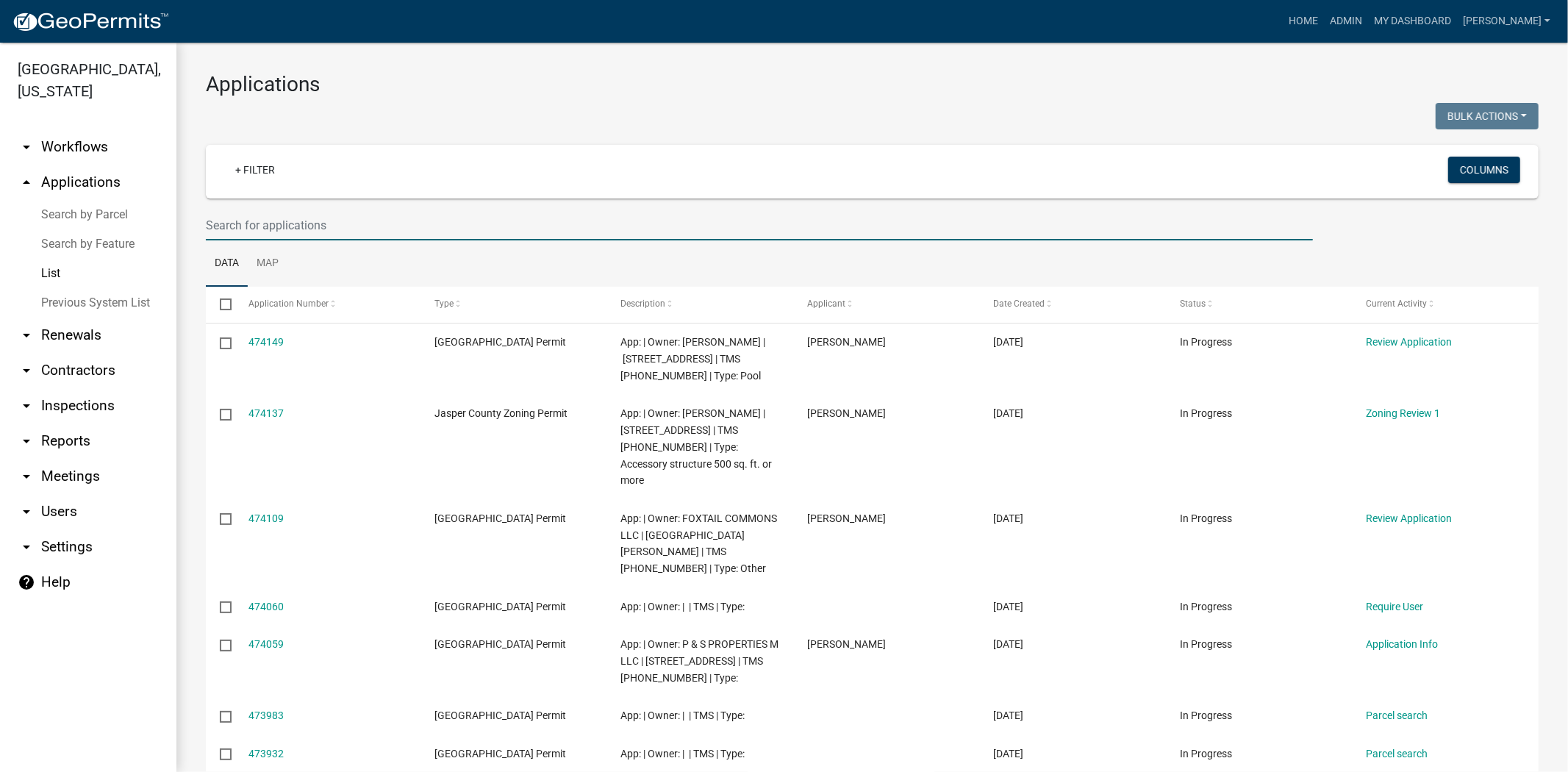
click at [393, 229] on input "text" at bounding box center [760, 225] width 1107 height 30
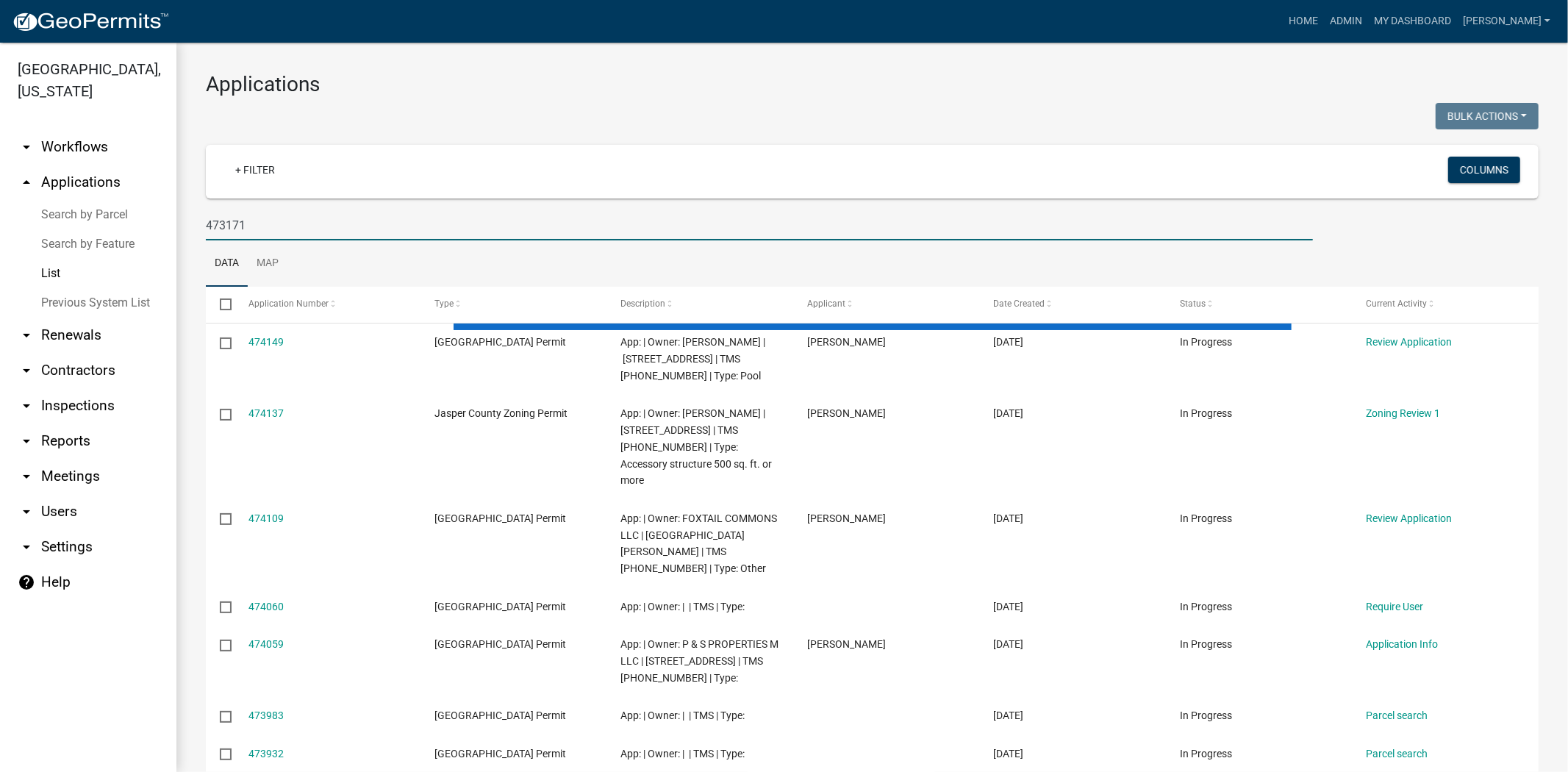
type input "473171"
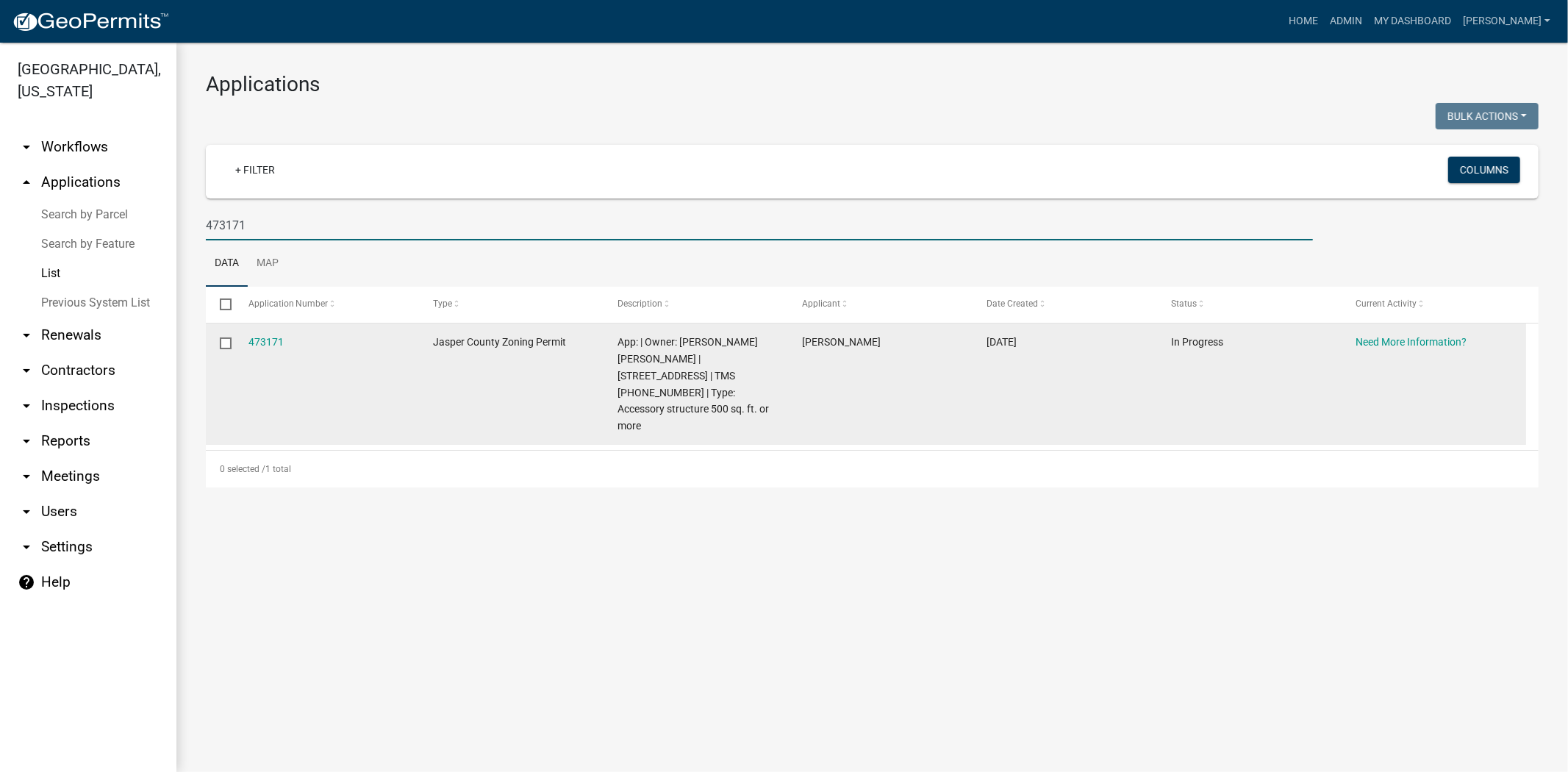
click at [276, 338] on link "473171" at bounding box center [266, 342] width 35 height 12
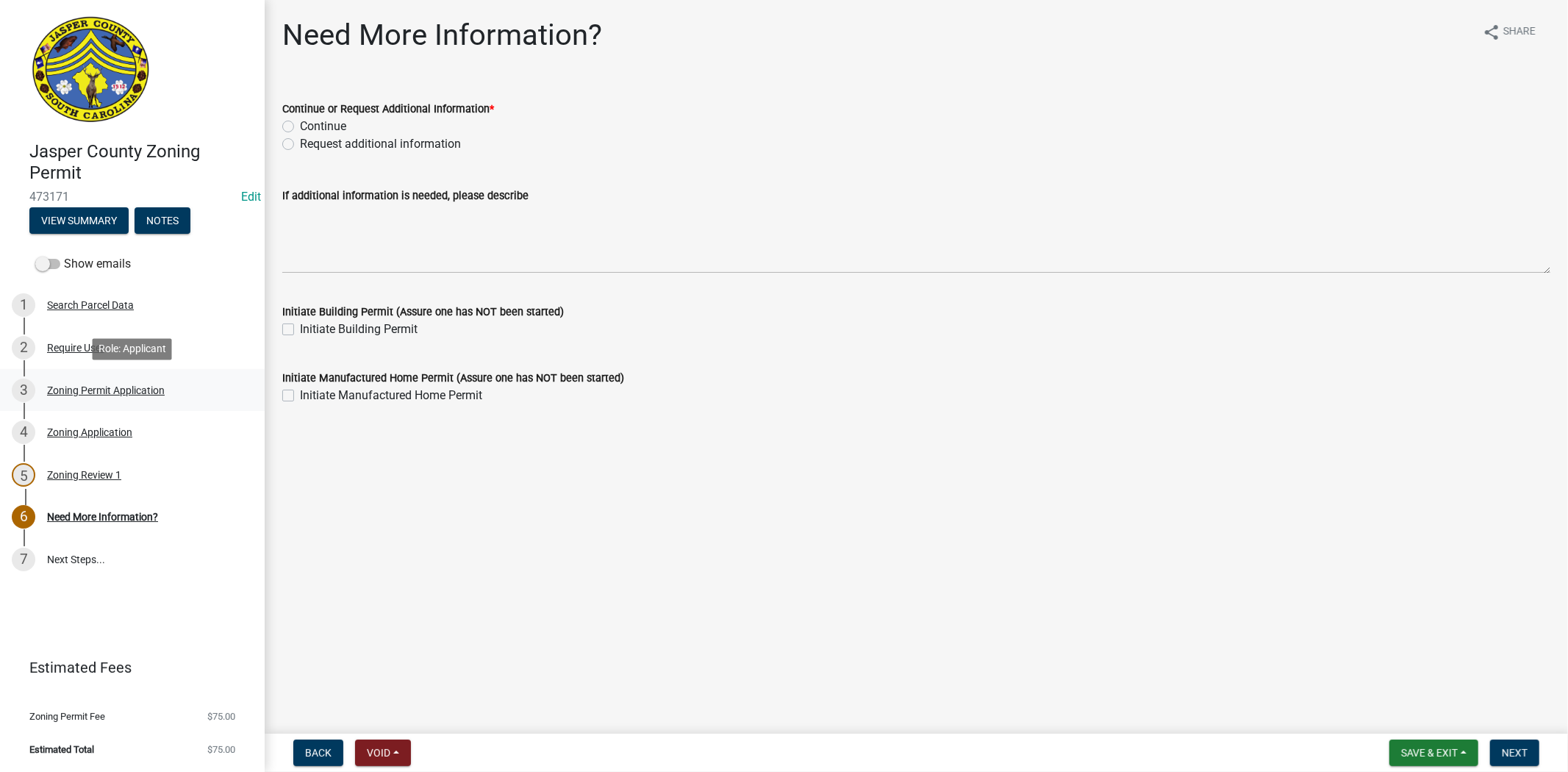
click at [79, 370] on link "3 Zoning Permit Application" at bounding box center [132, 390] width 265 height 43
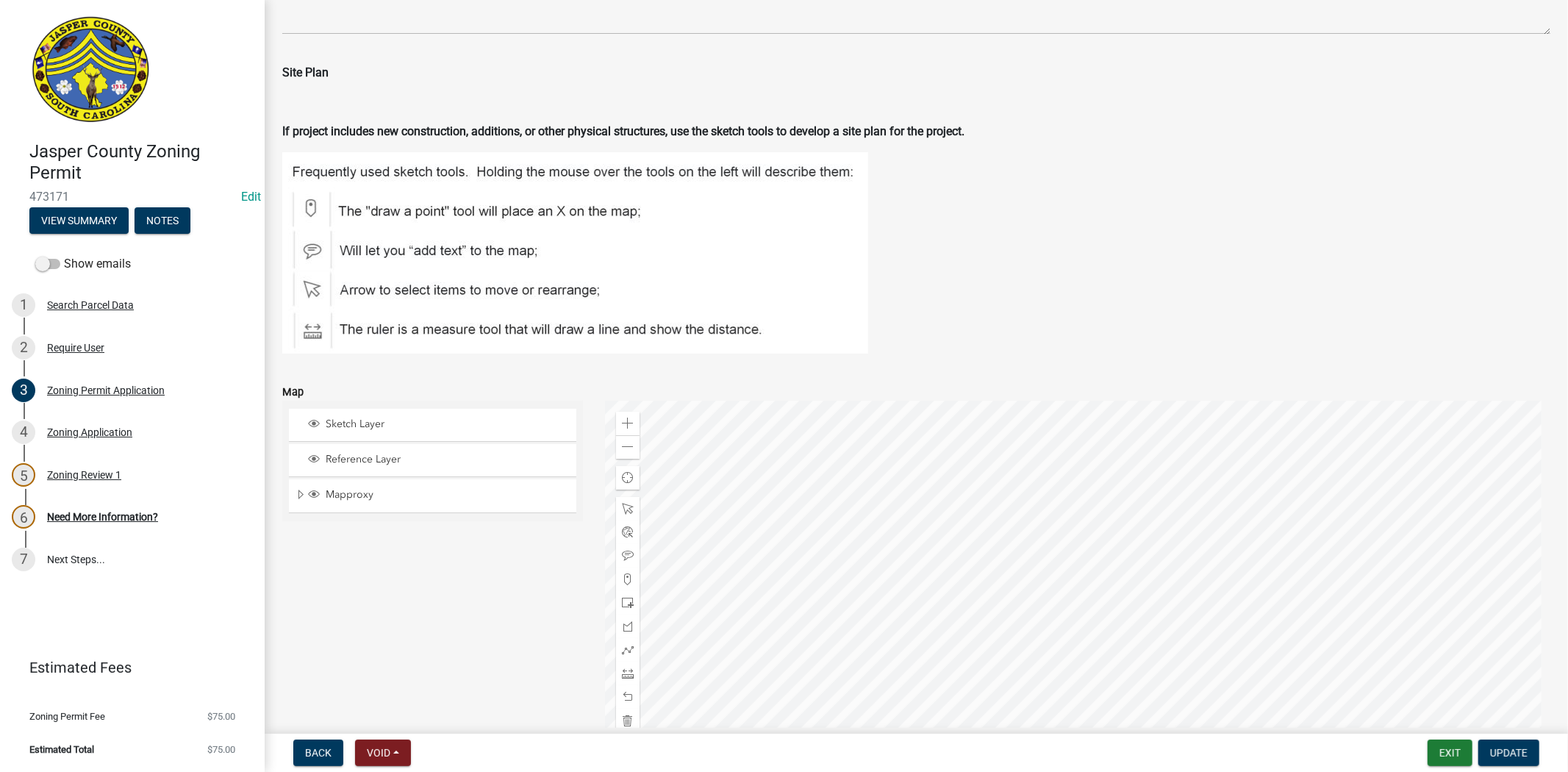
scroll to position [1572, 0]
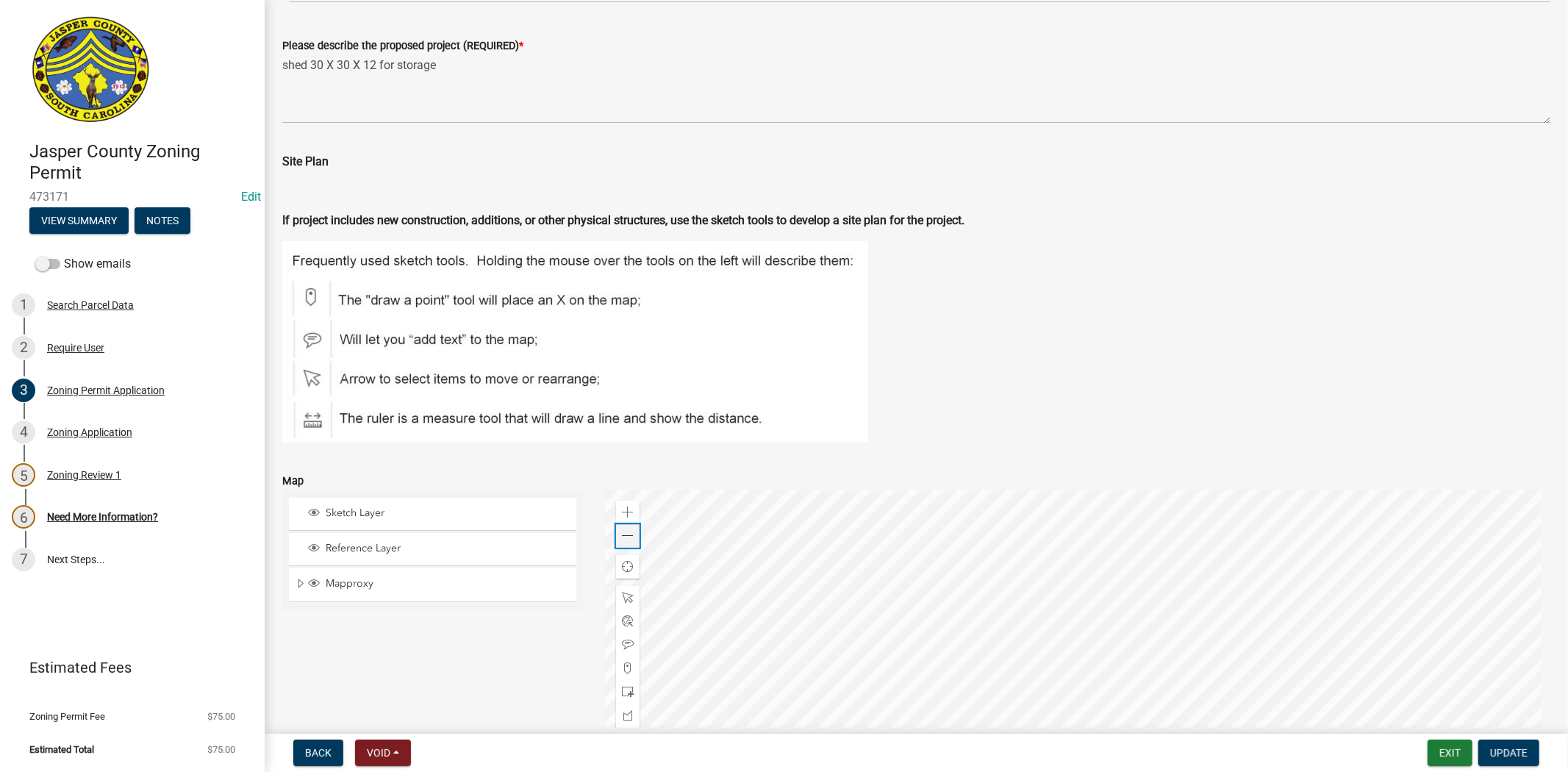
click at [622, 530] on span at bounding box center [628, 536] width 12 height 12
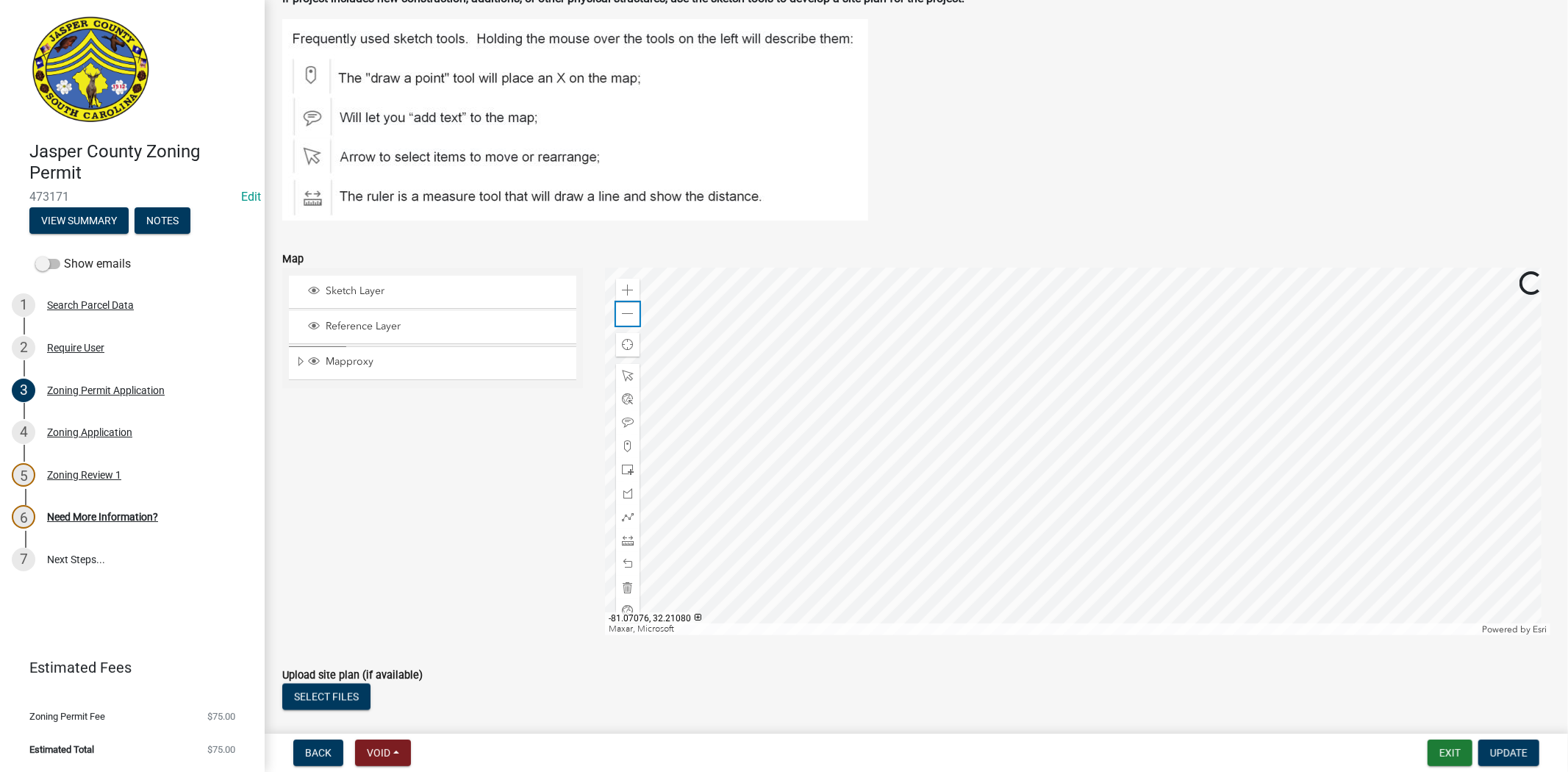
scroll to position [1899, 0]
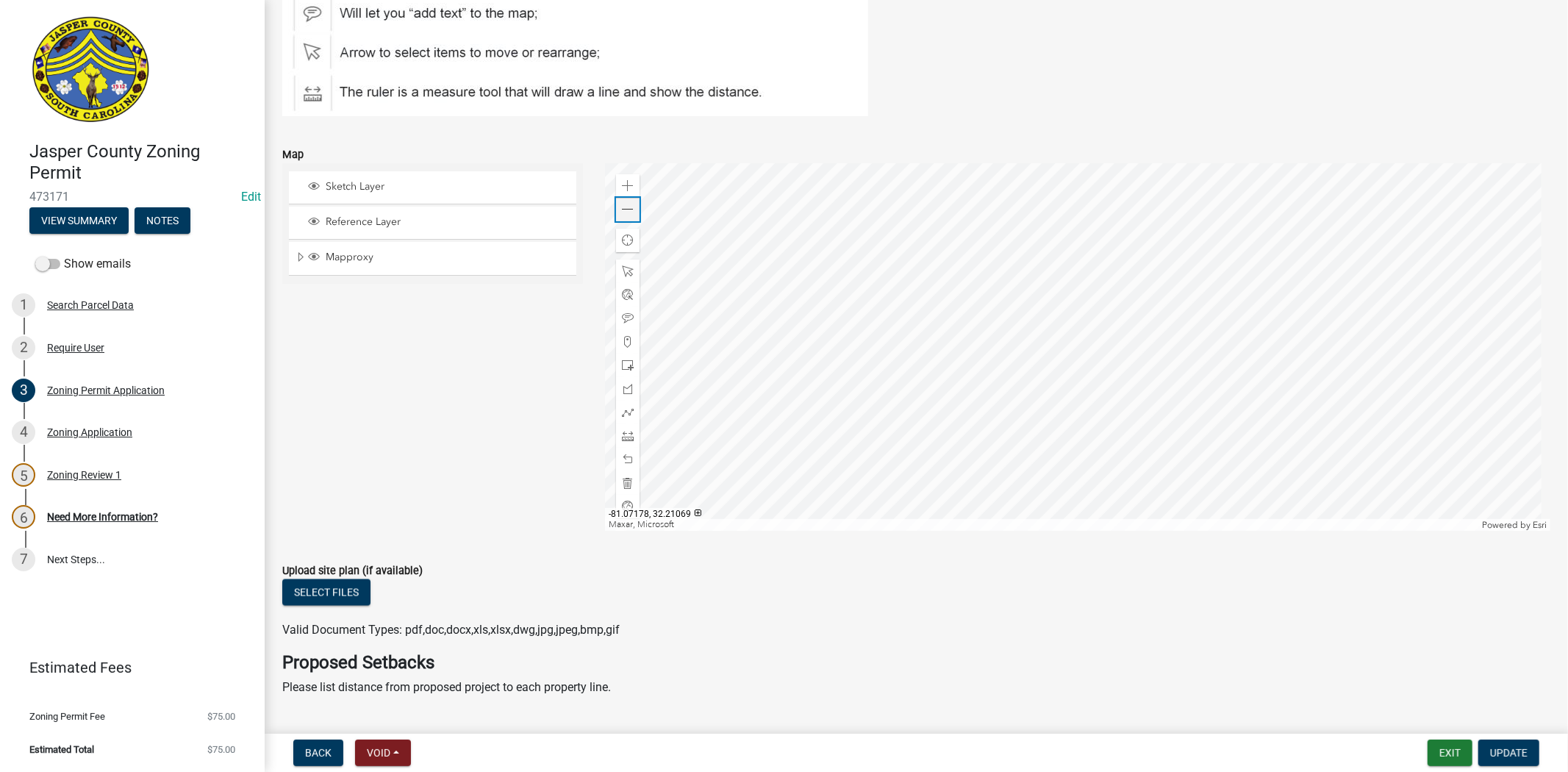
click at [622, 214] on span at bounding box center [628, 209] width 12 height 12
click at [630, 182] on div "Zoom in" at bounding box center [628, 186] width 23 height 23
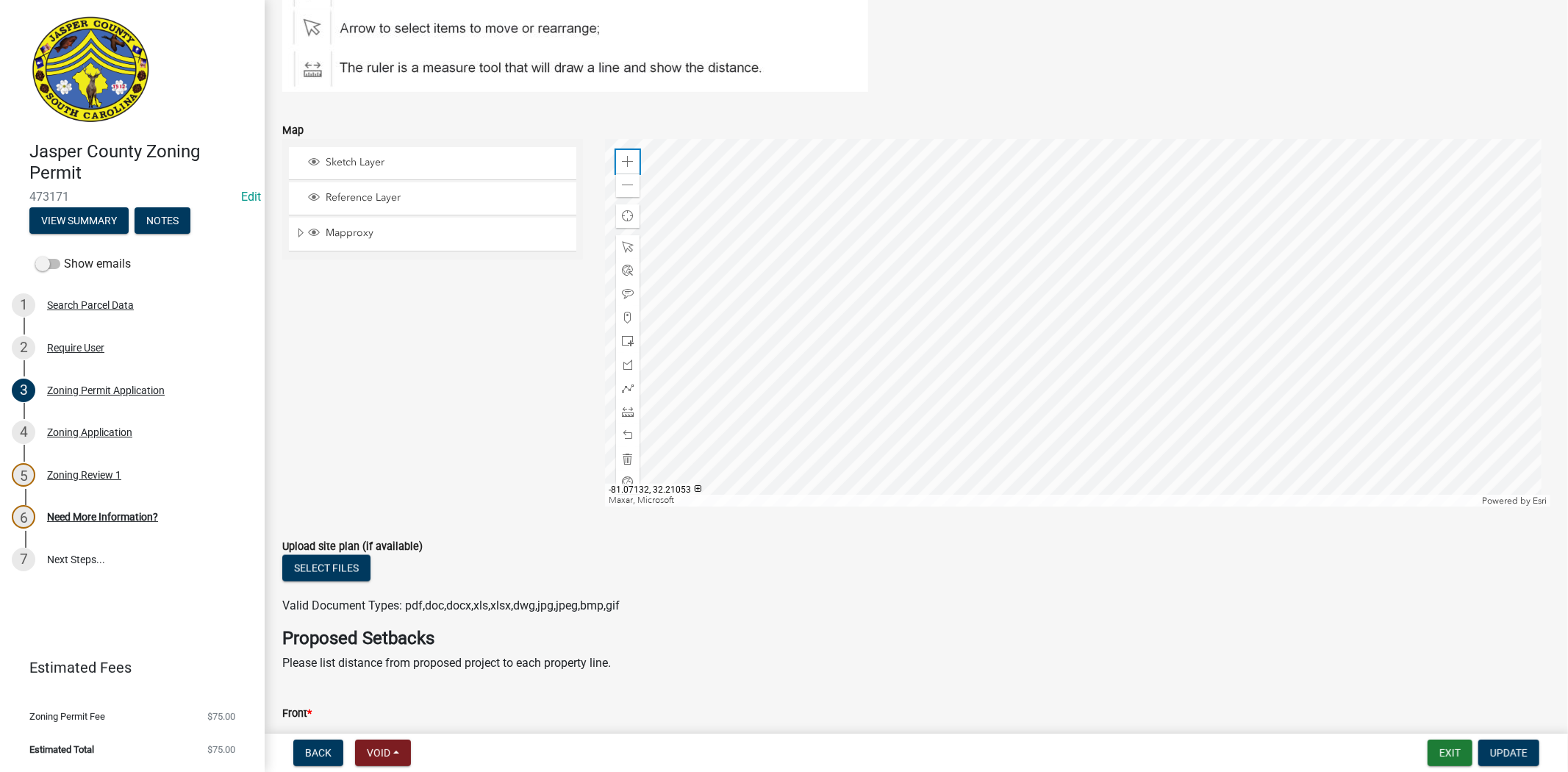
scroll to position [1714, 0]
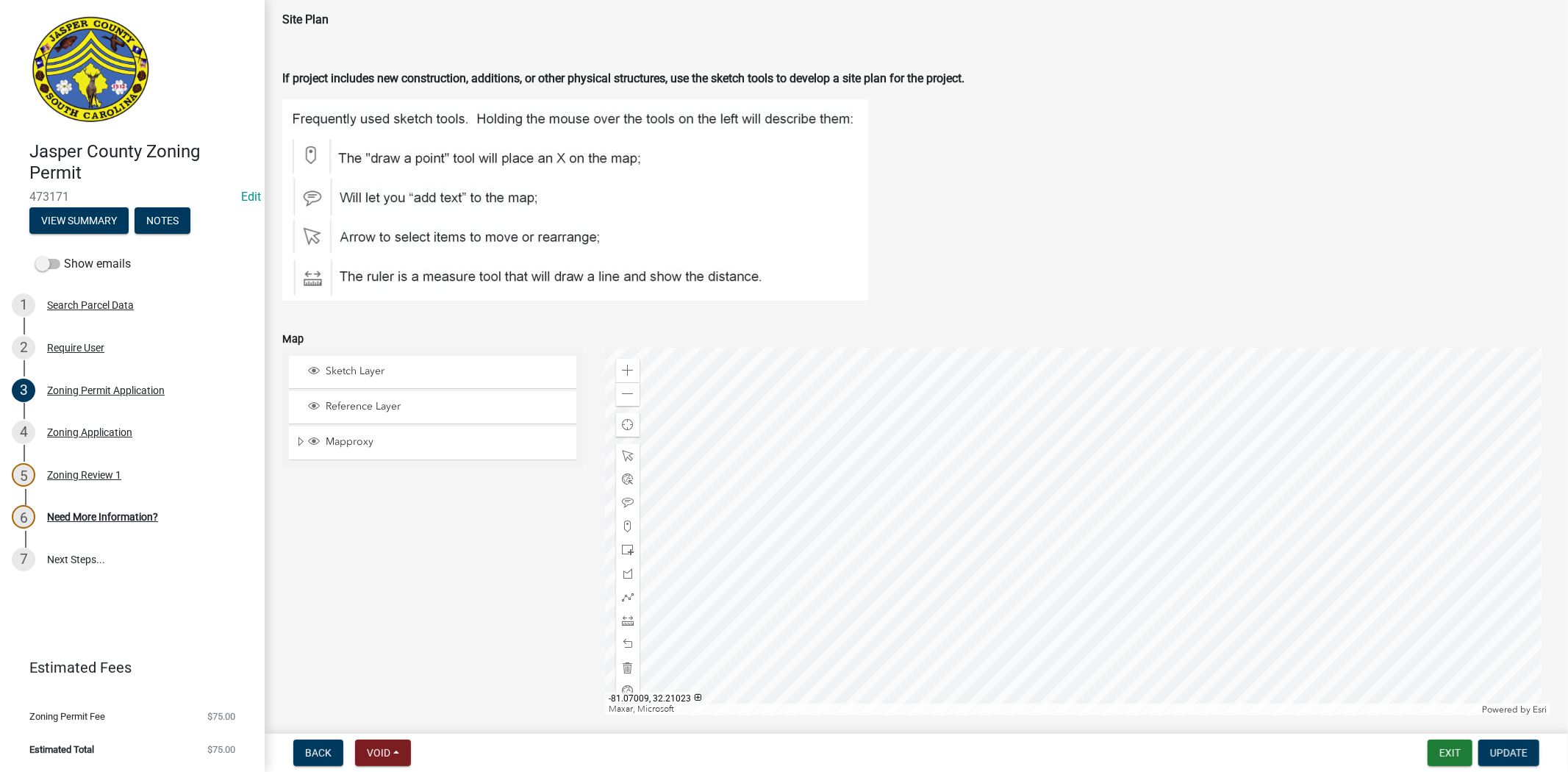
click at [1048, 512] on div at bounding box center [1077, 532] width 945 height 367
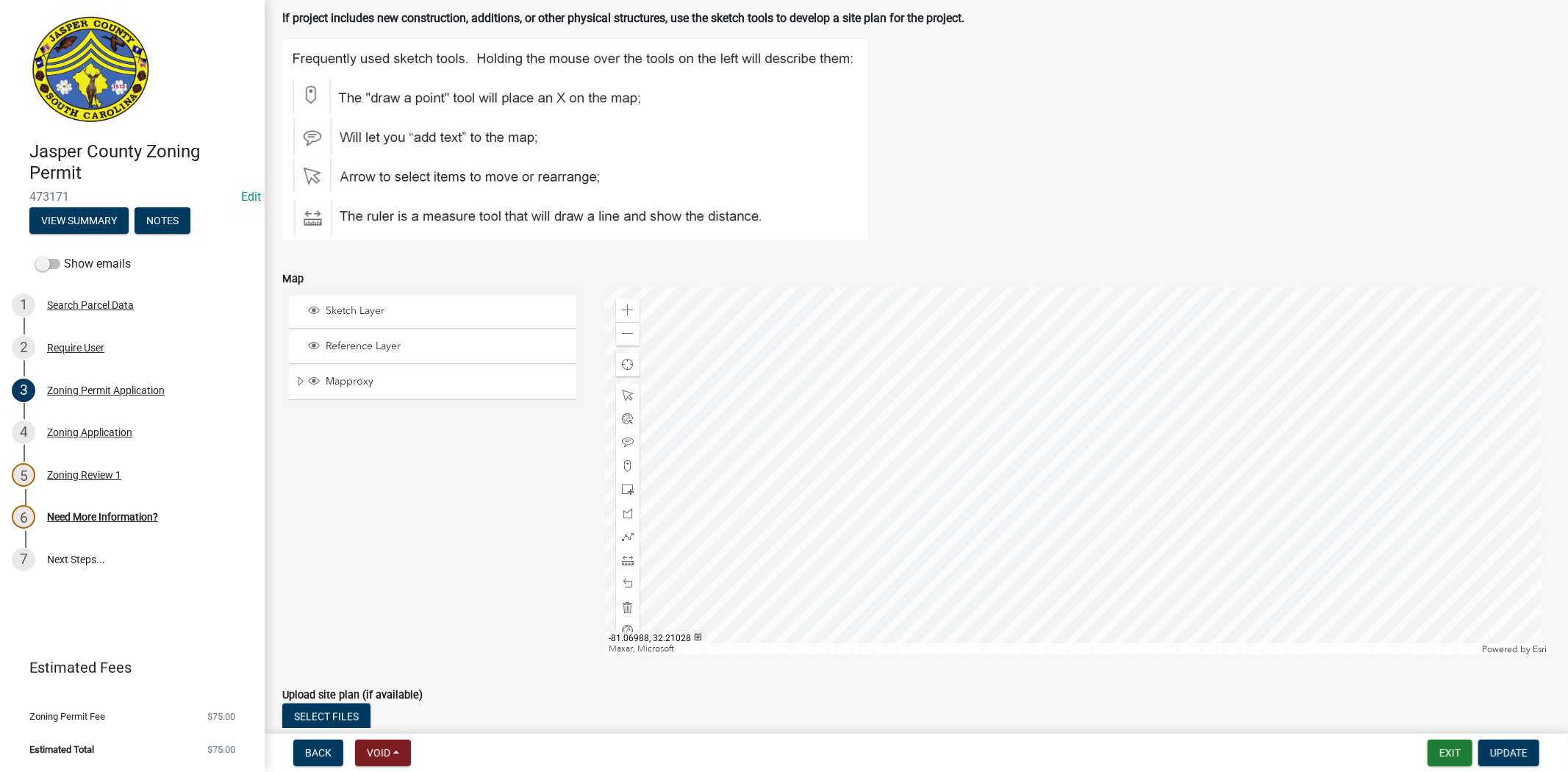
scroll to position [1796, 0]
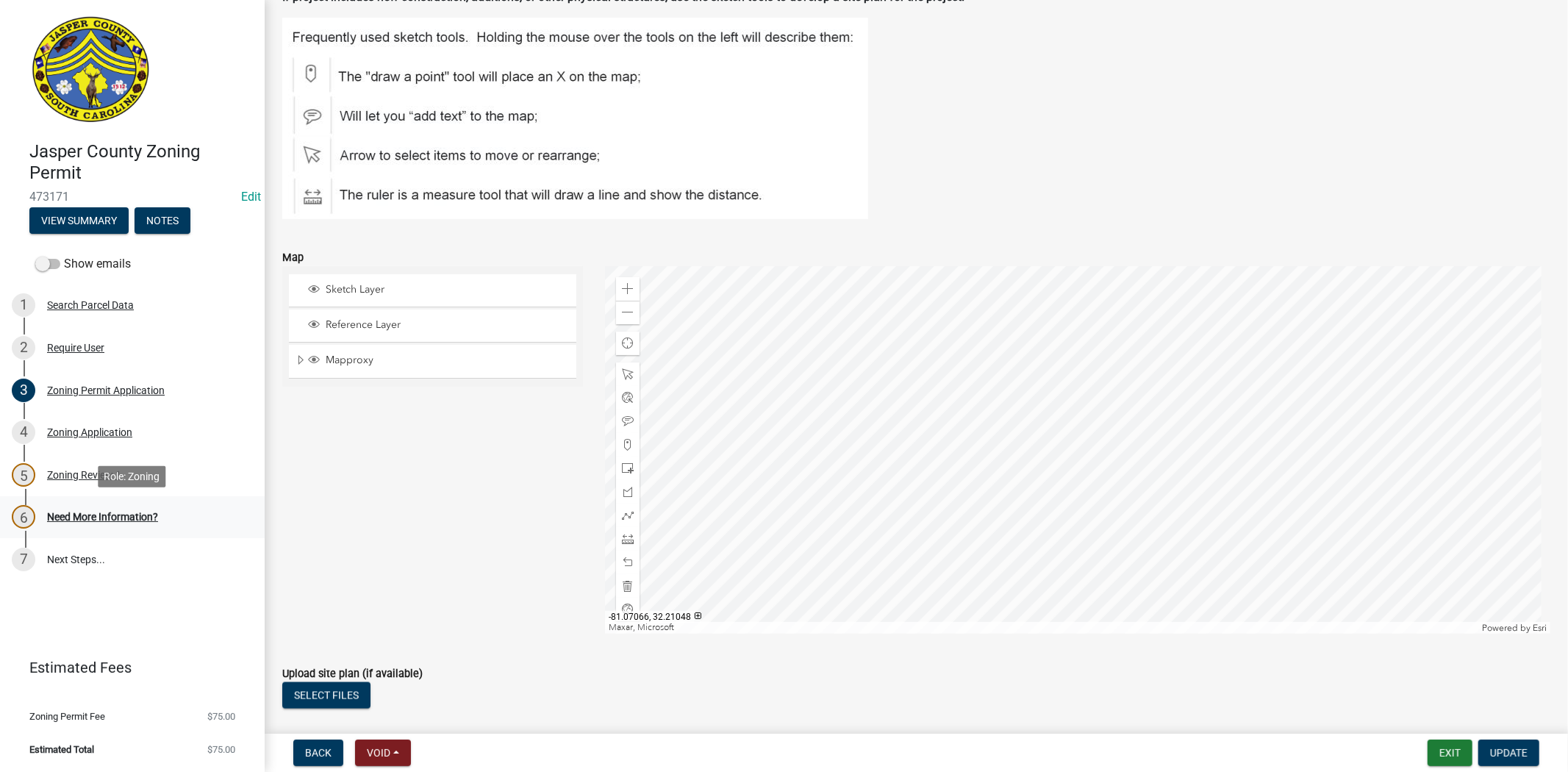
click at [150, 528] on div "6 Need More Information?" at bounding box center [126, 517] width 230 height 23
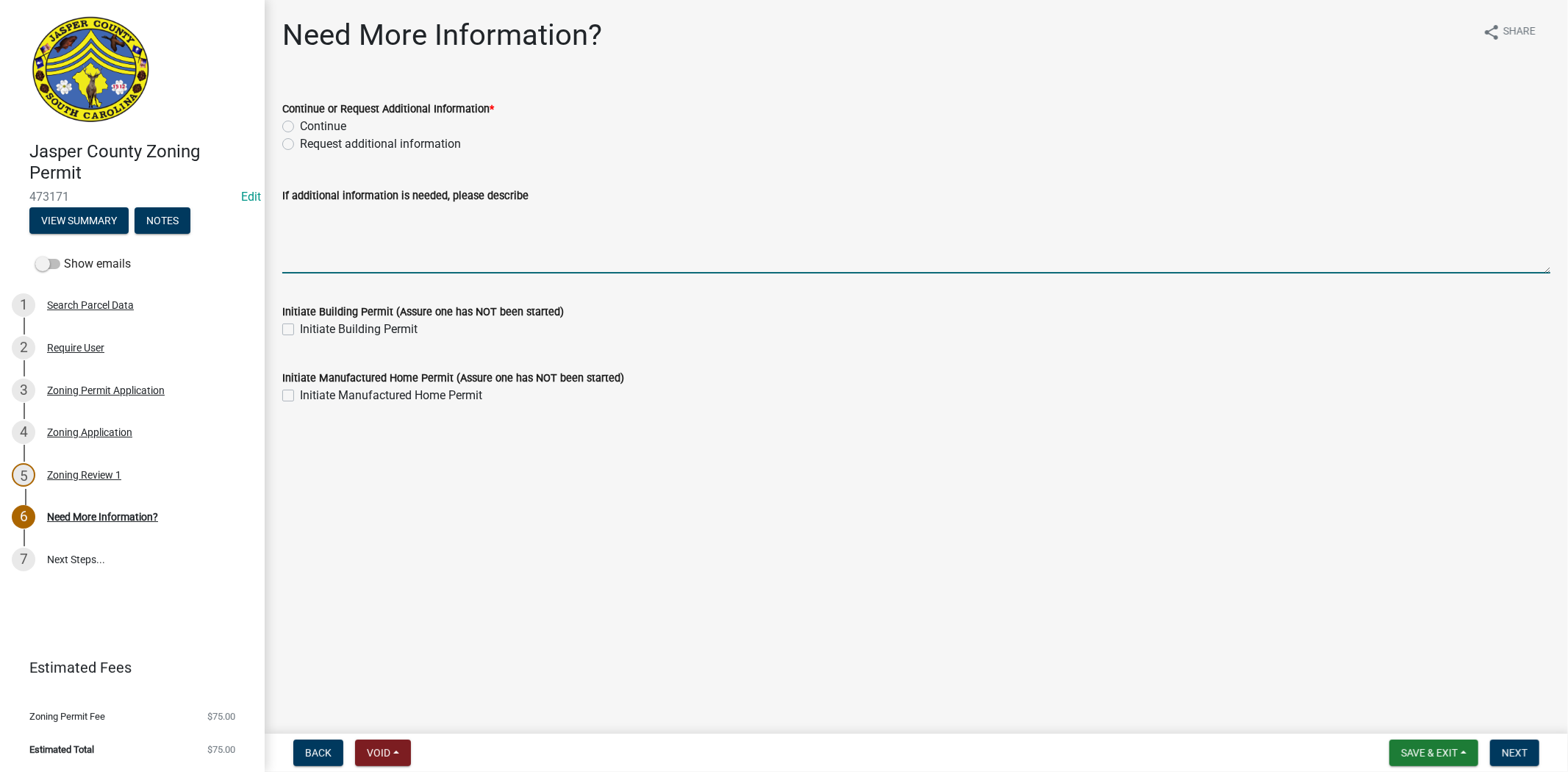
click at [298, 224] on textarea "If additional information is needed, please describe" at bounding box center [916, 238] width 1268 height 69
click at [1434, 747] on span "Save & Exit" at bounding box center [1429, 752] width 57 height 12
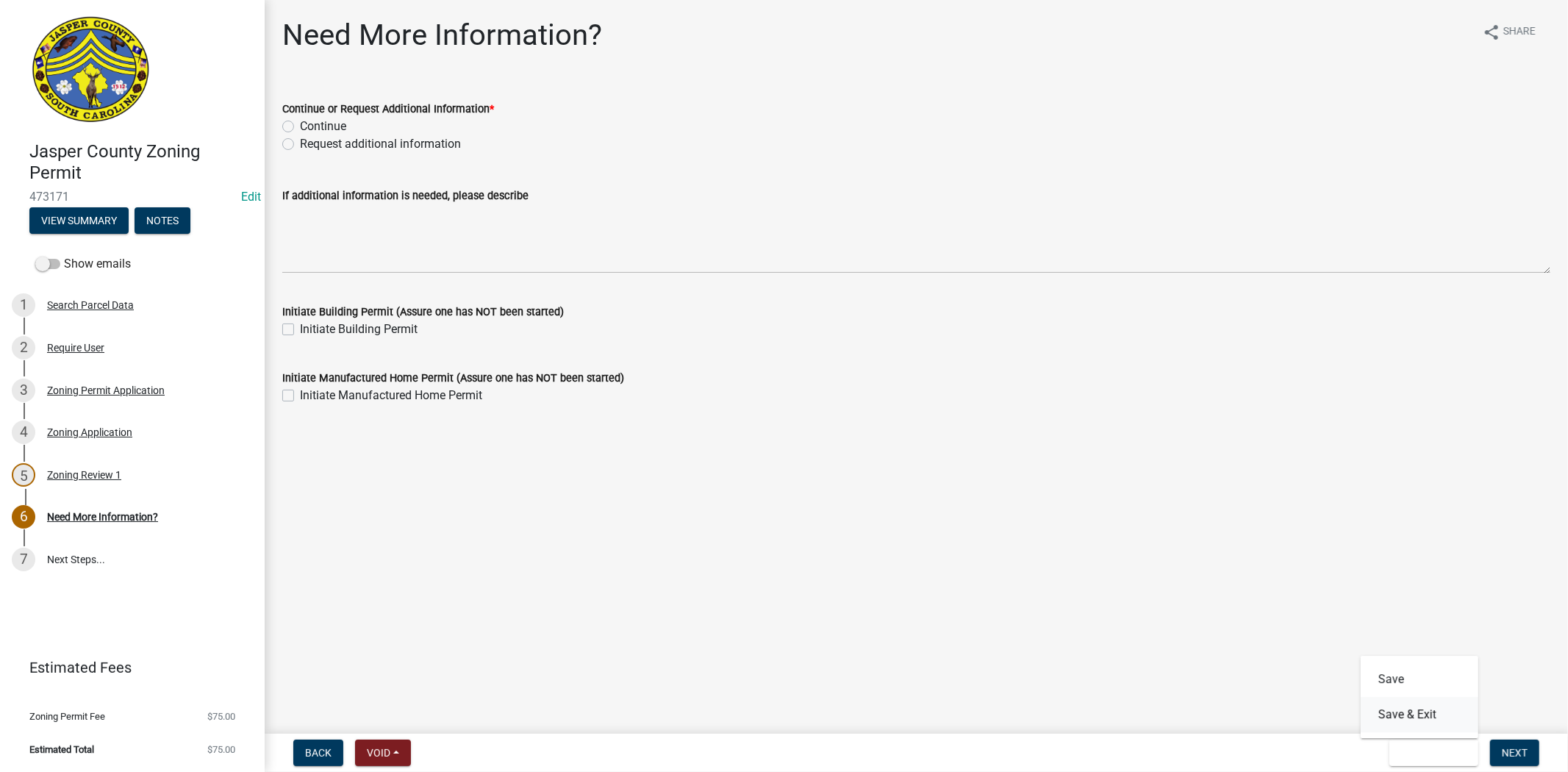
click at [1419, 724] on button "Save & Exit" at bounding box center [1419, 714] width 117 height 35
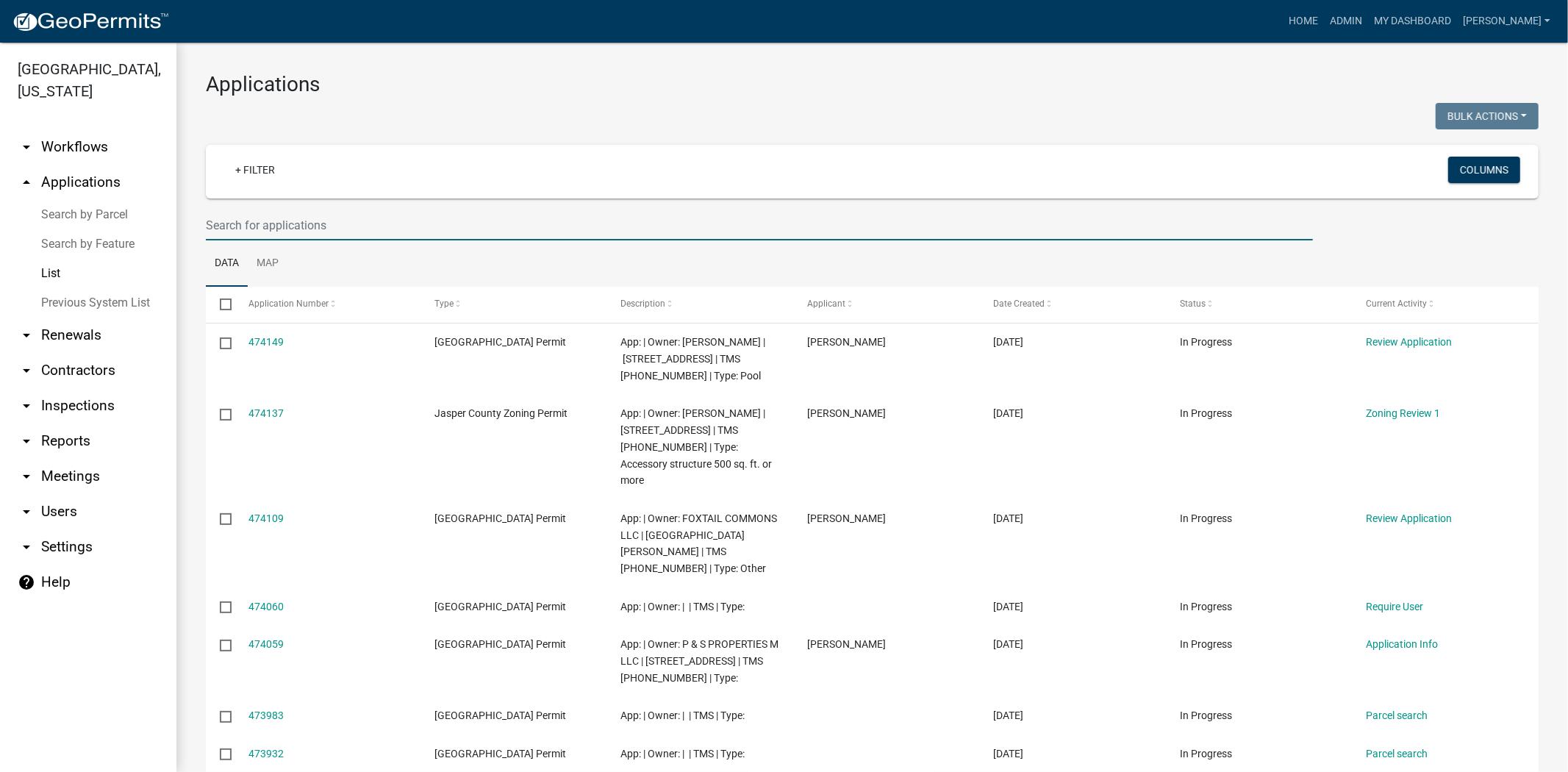
click at [234, 226] on input "text" at bounding box center [760, 225] width 1107 height 30
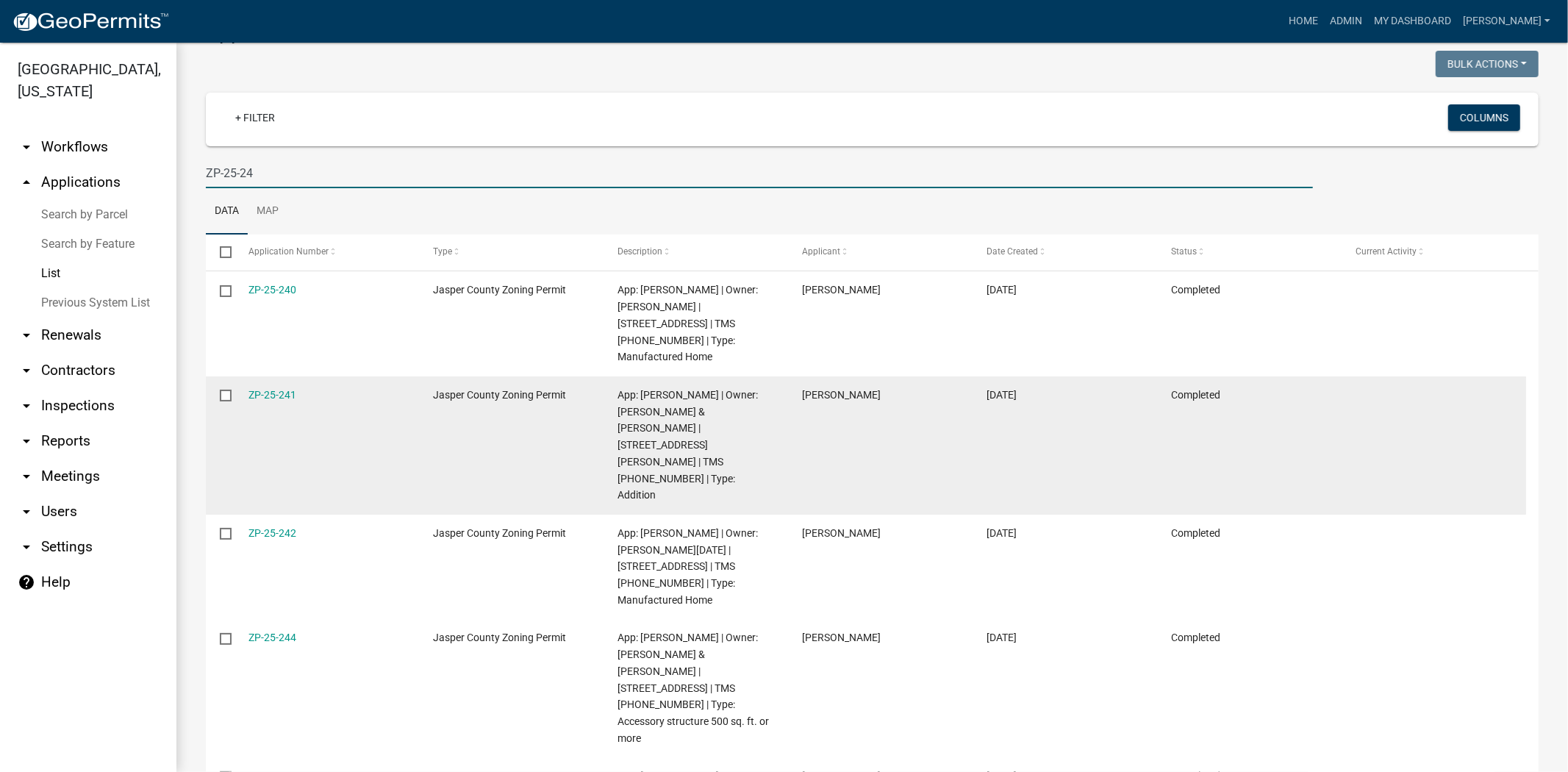
scroll to position [81, 0]
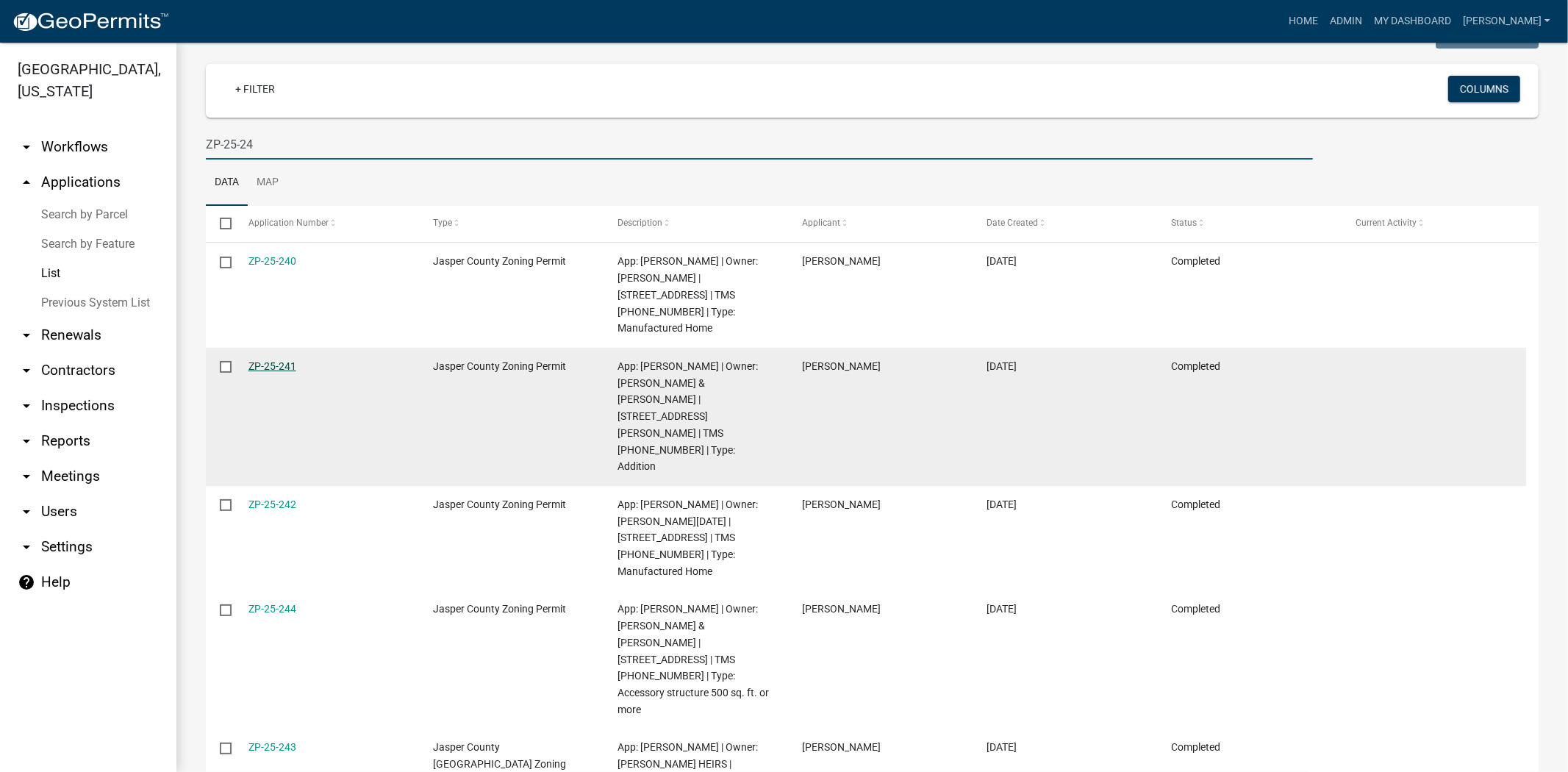
type input "ZP-25-24"
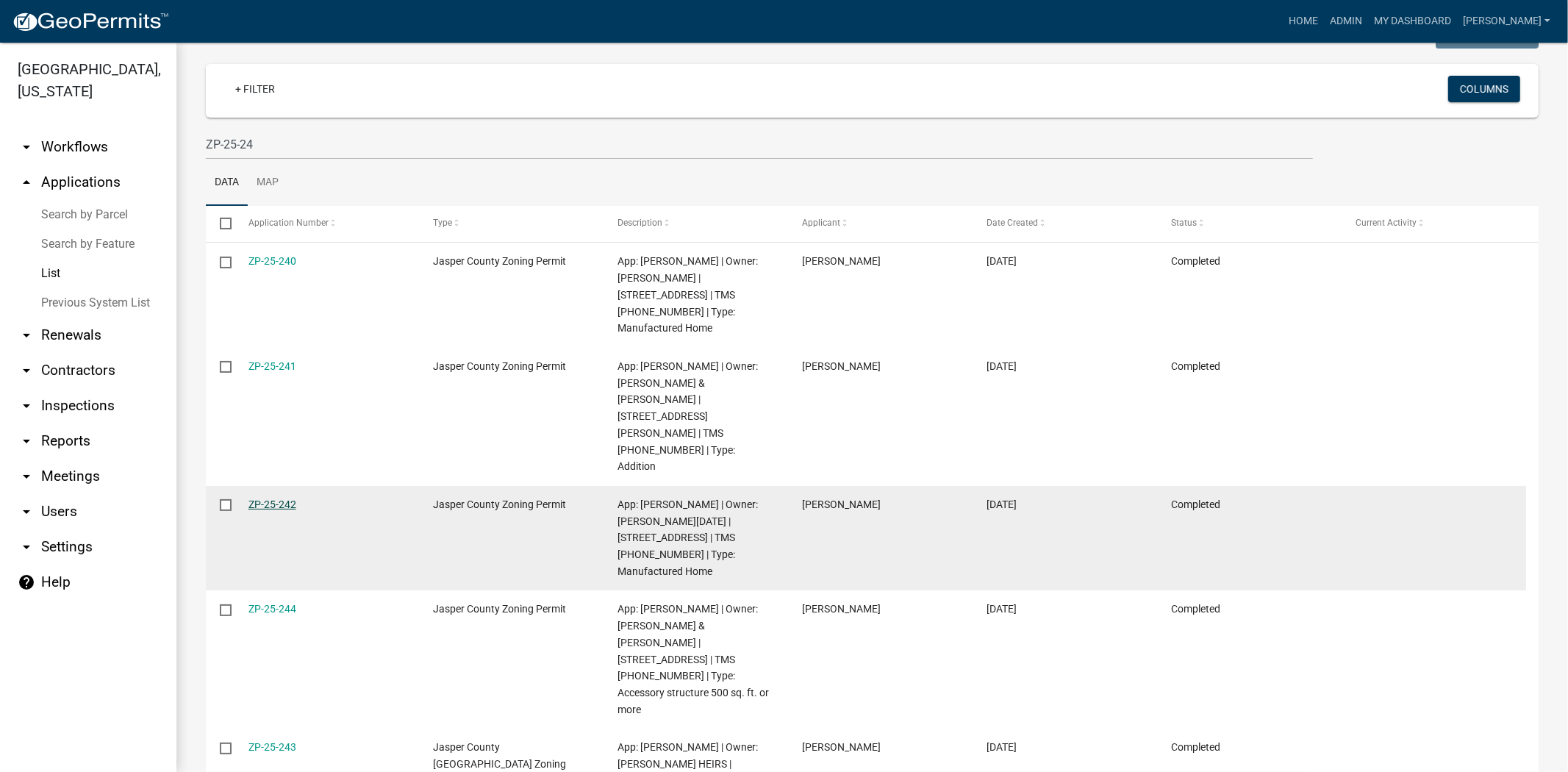
drag, startPoint x: 277, startPoint y: 443, endPoint x: 277, endPoint y: 435, distance: 8.0
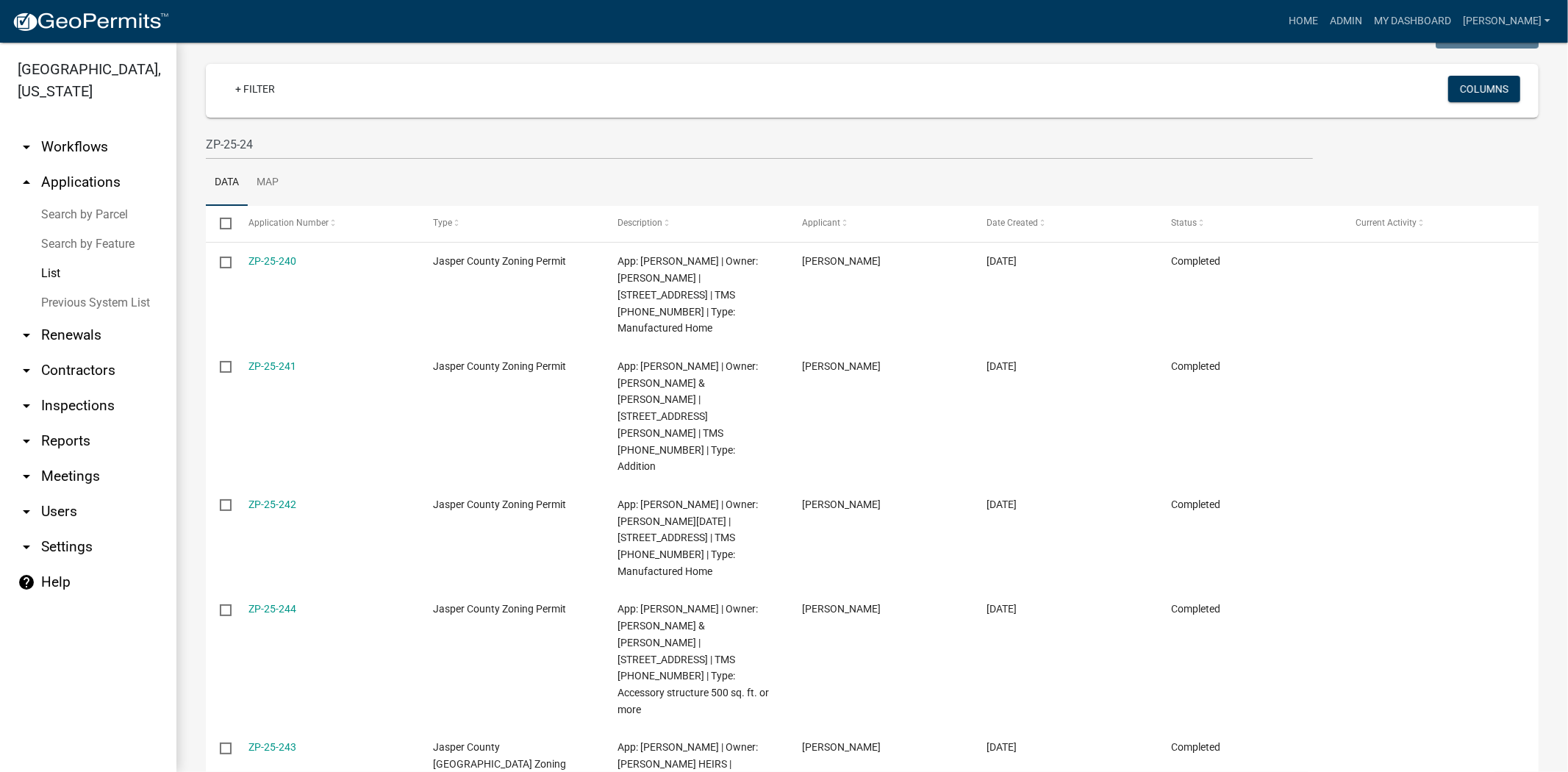
drag, startPoint x: 283, startPoint y: 525, endPoint x: 265, endPoint y: 626, distance: 102.6
click at [265, 741] on link "ZP-25-243" at bounding box center [272, 747] width 48 height 12
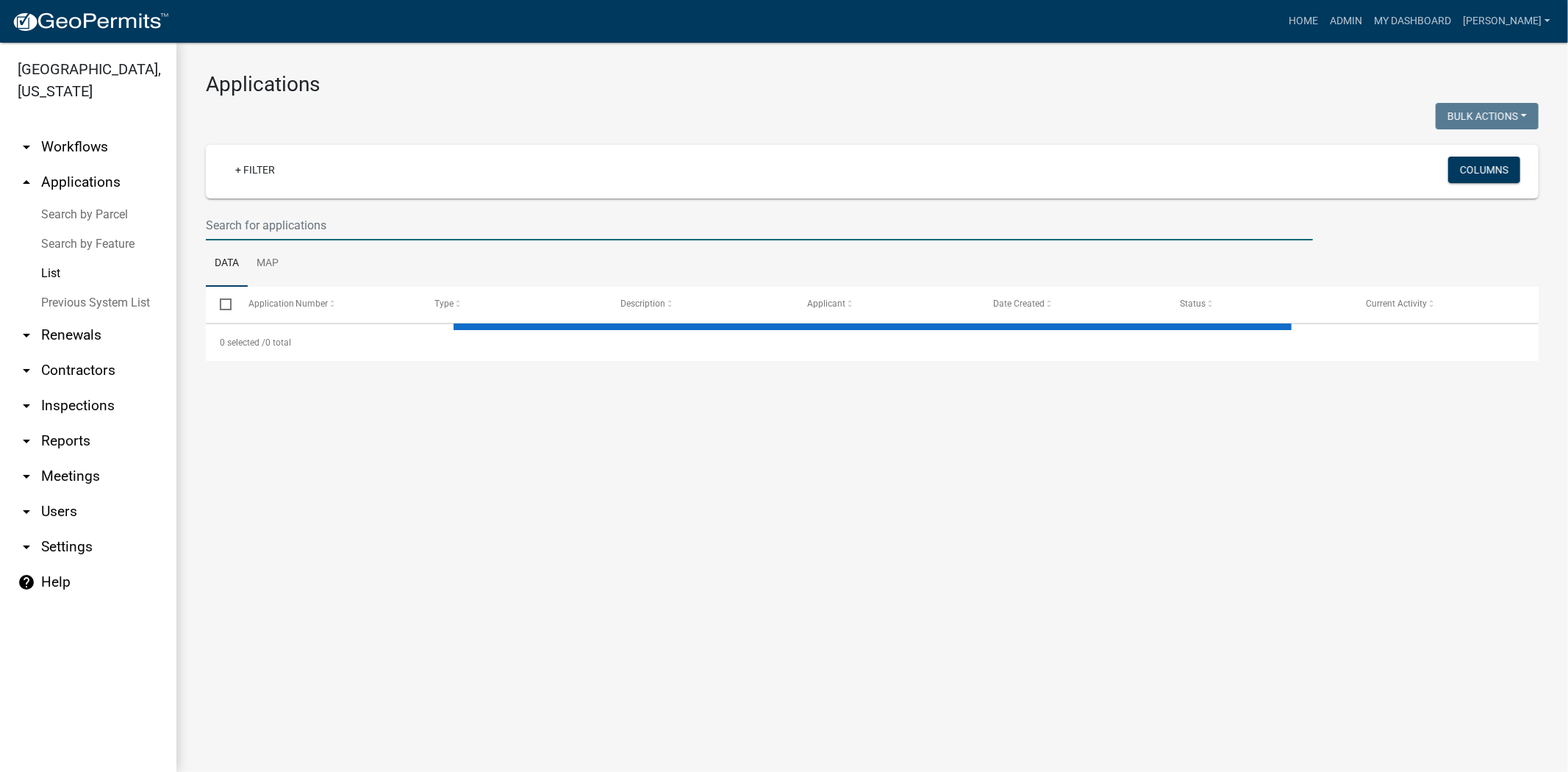
click at [307, 227] on input "text" at bounding box center [760, 225] width 1107 height 30
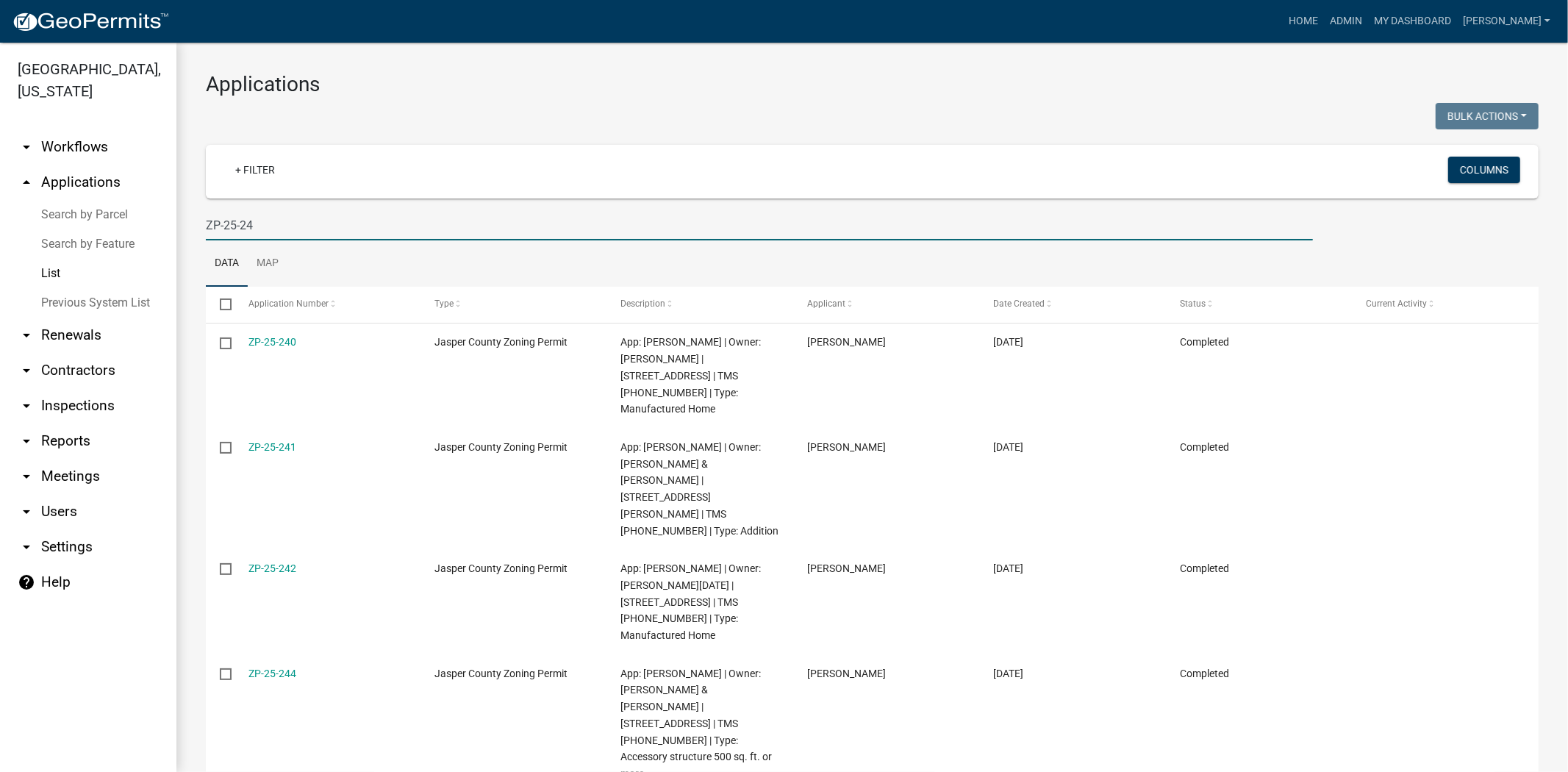
drag, startPoint x: 307, startPoint y: 221, endPoint x: 141, endPoint y: 218, distance: 166.0
click at [141, 218] on div "Jasper County, South Carolina arrow_drop_down Workflows List arrow_drop_up Appl…" at bounding box center [784, 407] width 1568 height 729
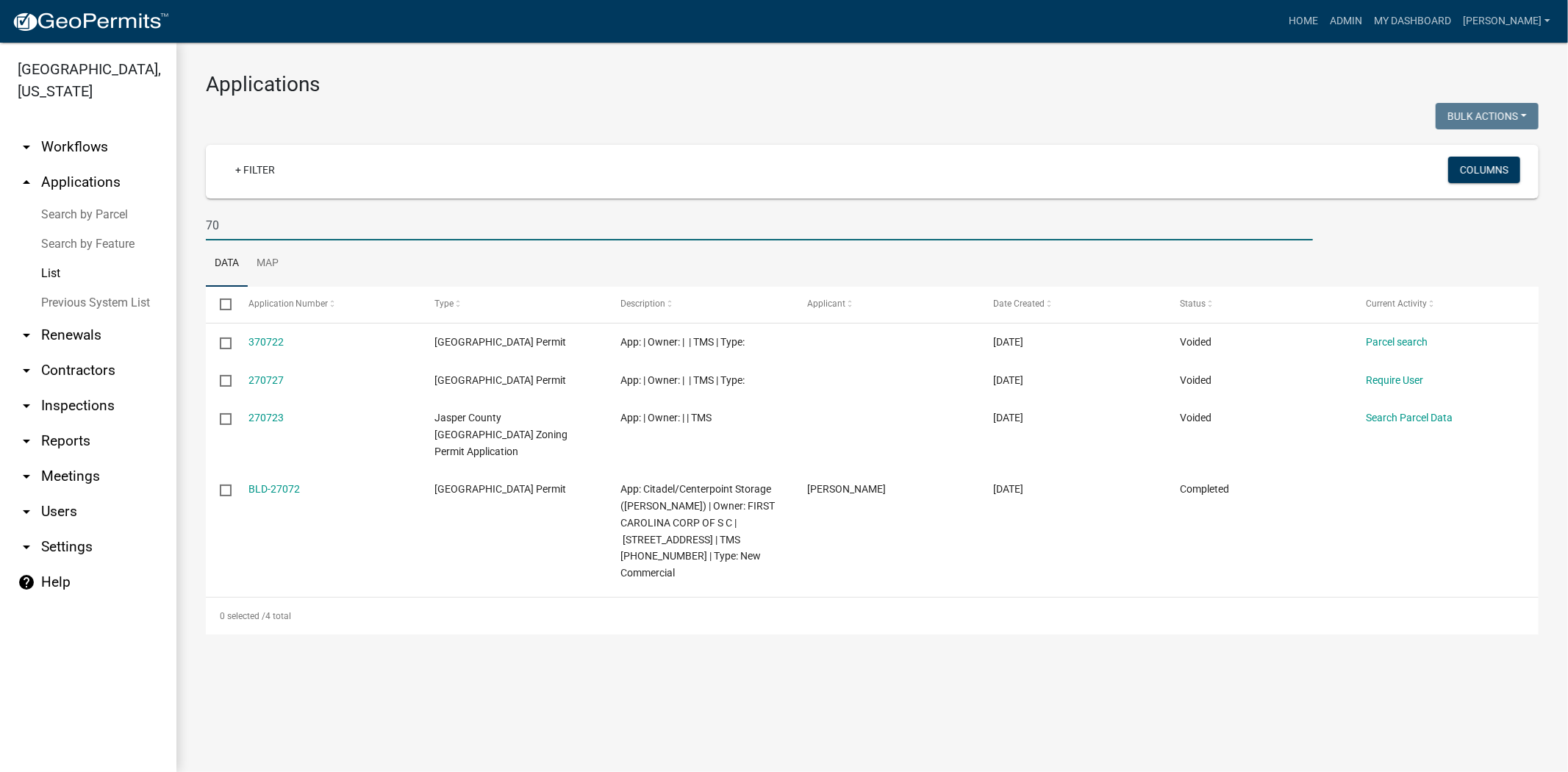
type input "7"
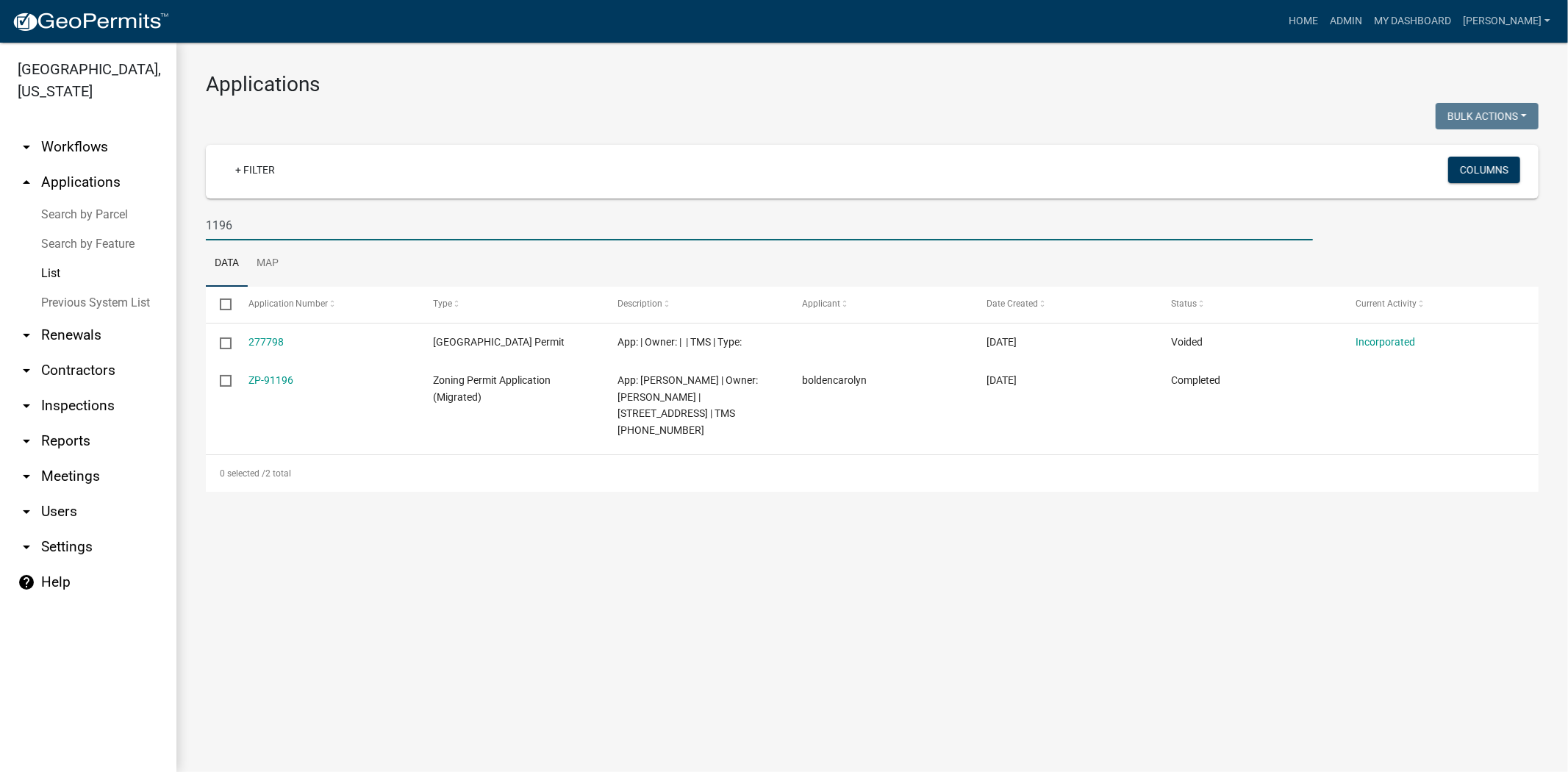
click at [394, 217] on input "1196" at bounding box center [760, 225] width 1107 height 30
type input "1"
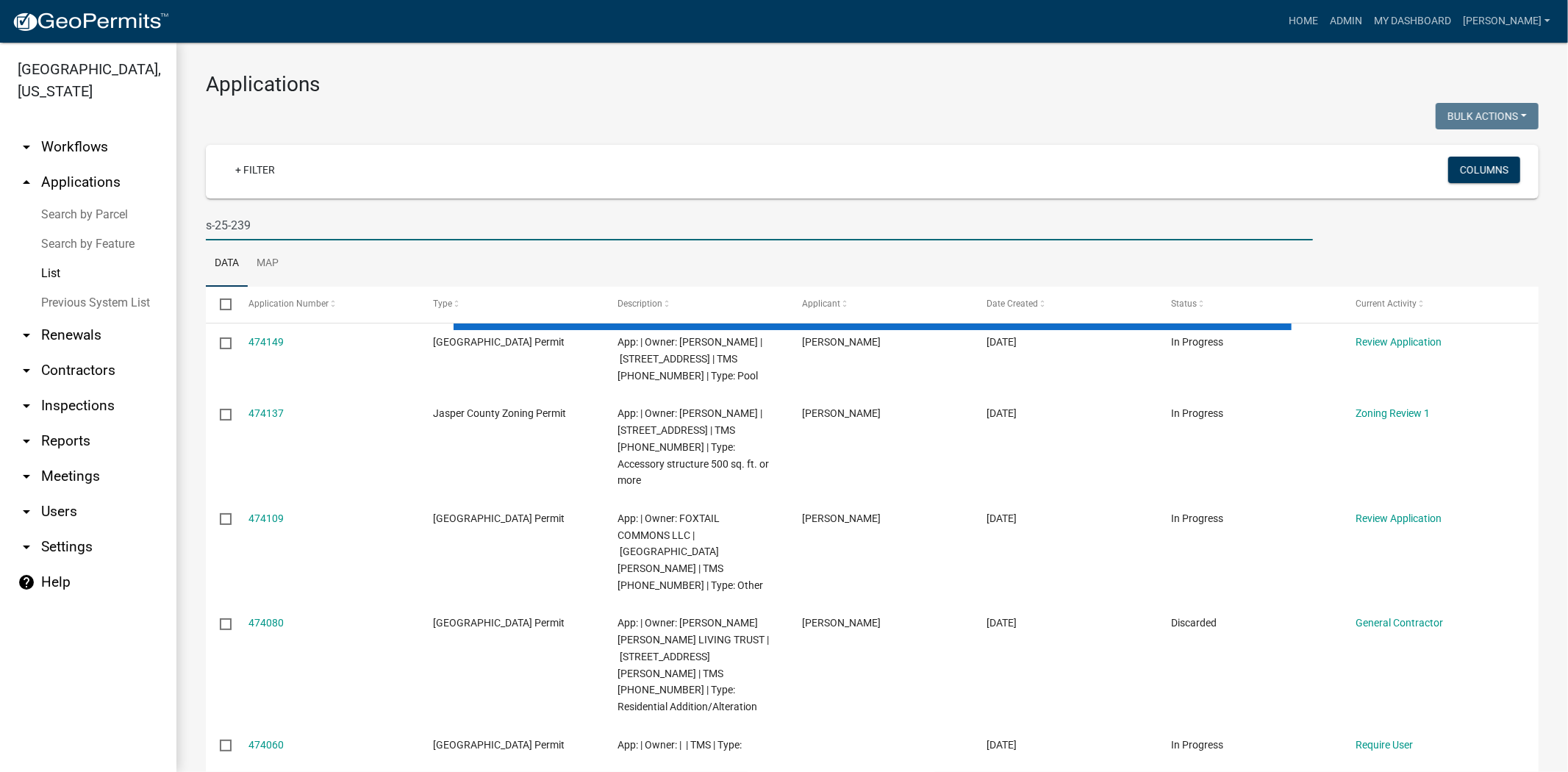
type input "s-25-239"
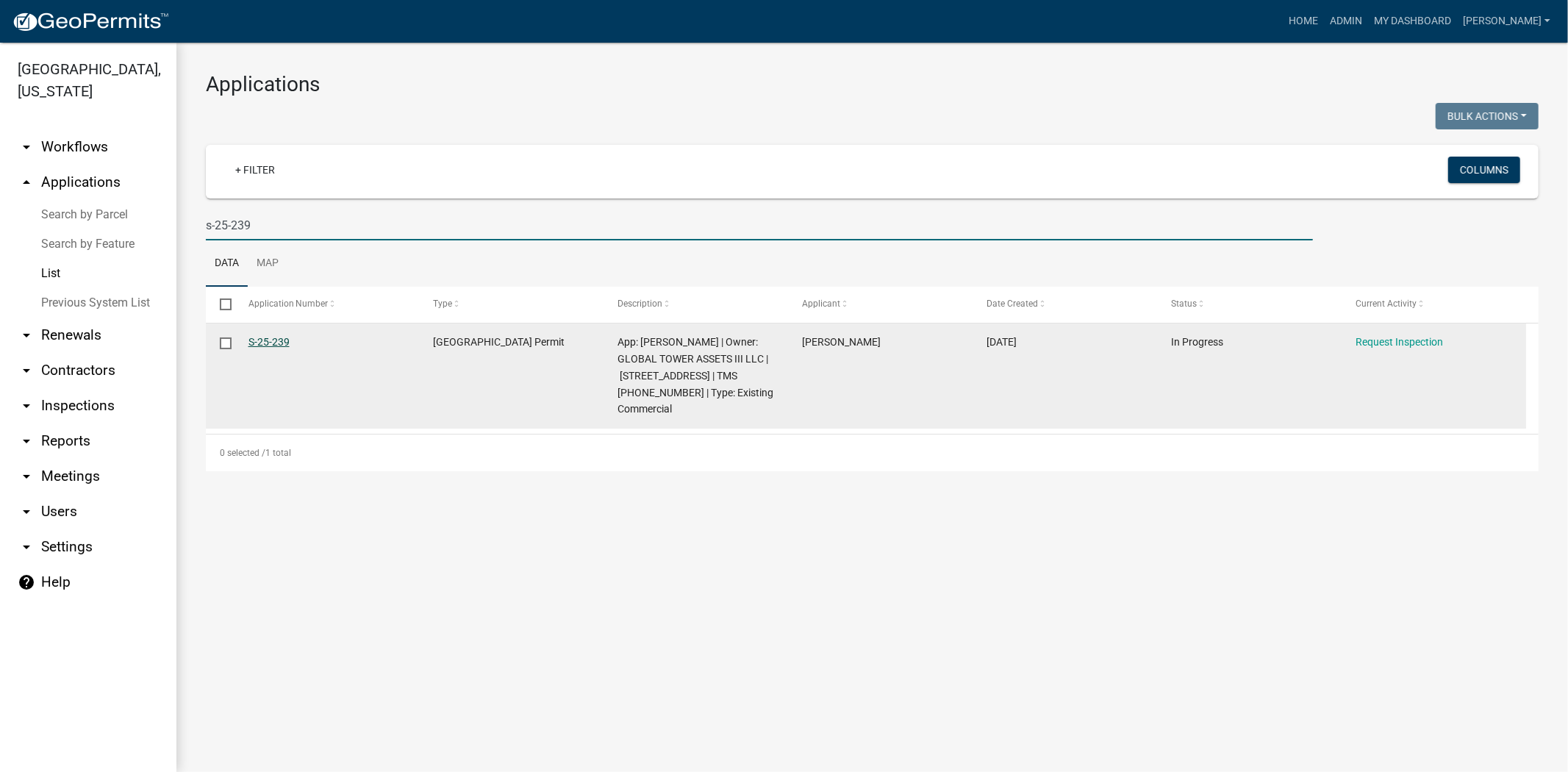
click at [266, 344] on link "S-25-239" at bounding box center [269, 342] width 41 height 12
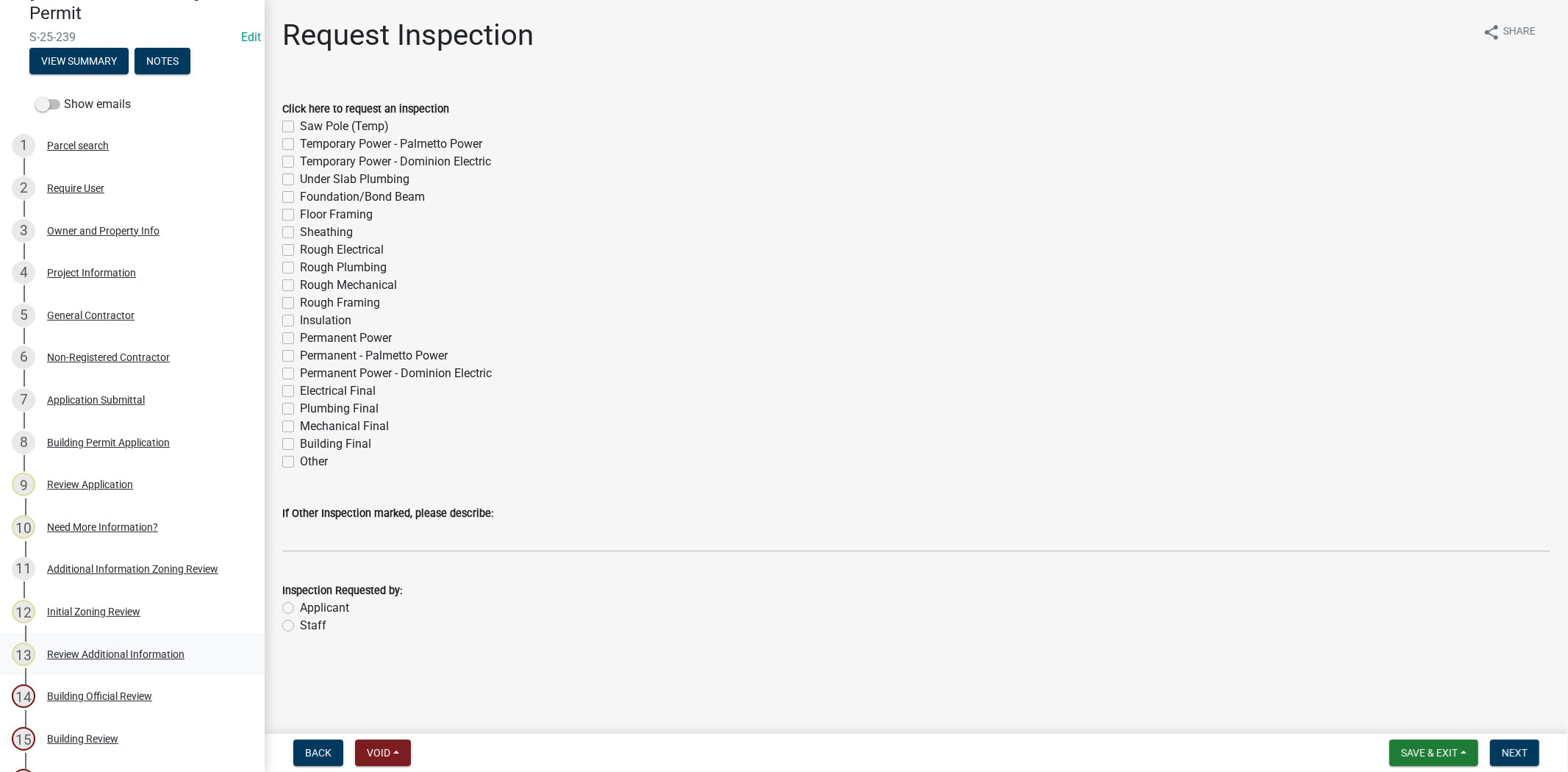
scroll to position [163, 0]
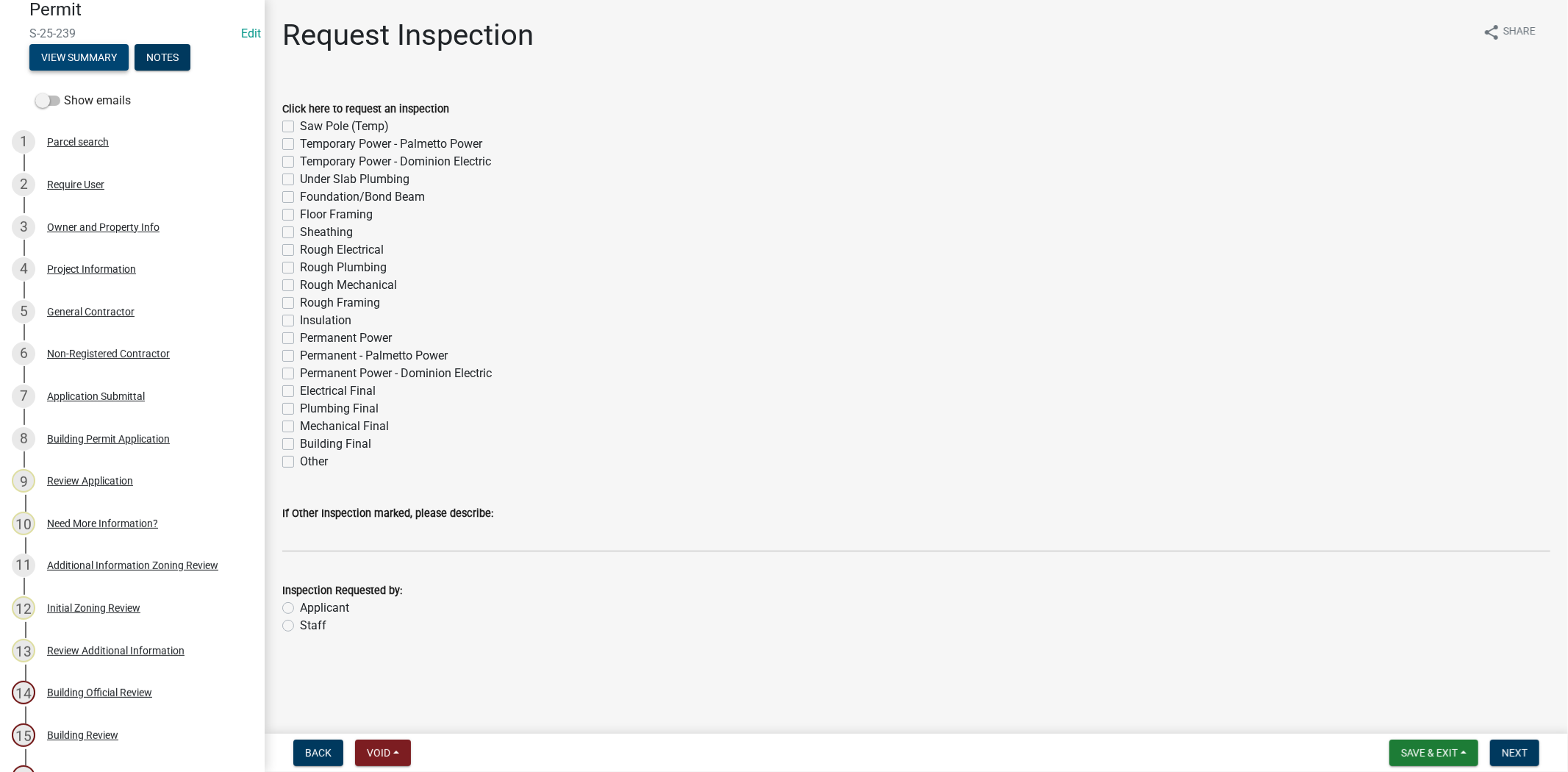
click at [105, 49] on button "View Summary" at bounding box center [79, 57] width 100 height 26
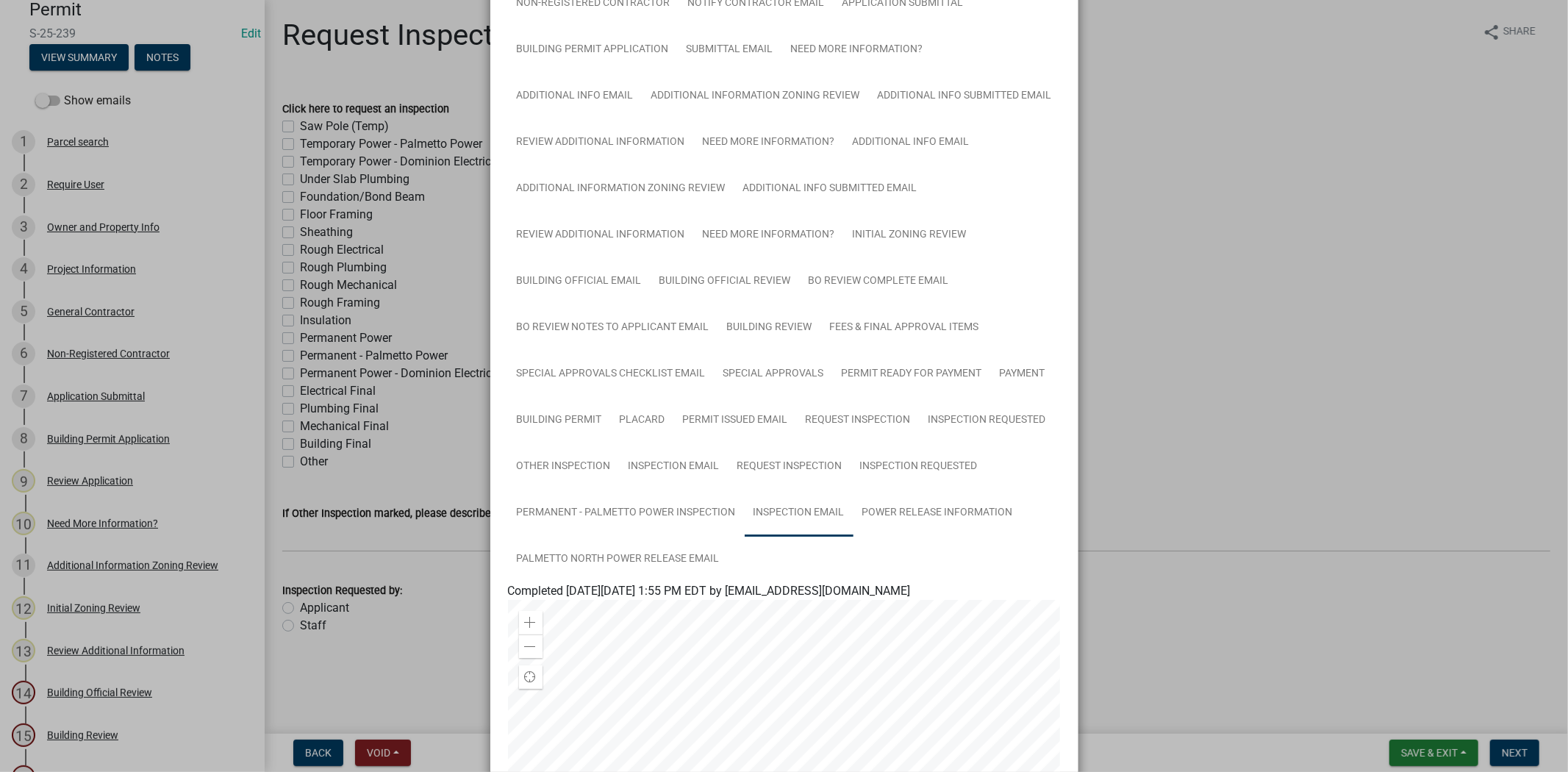
click at [804, 513] on link "Inspection Email" at bounding box center [799, 513] width 109 height 47
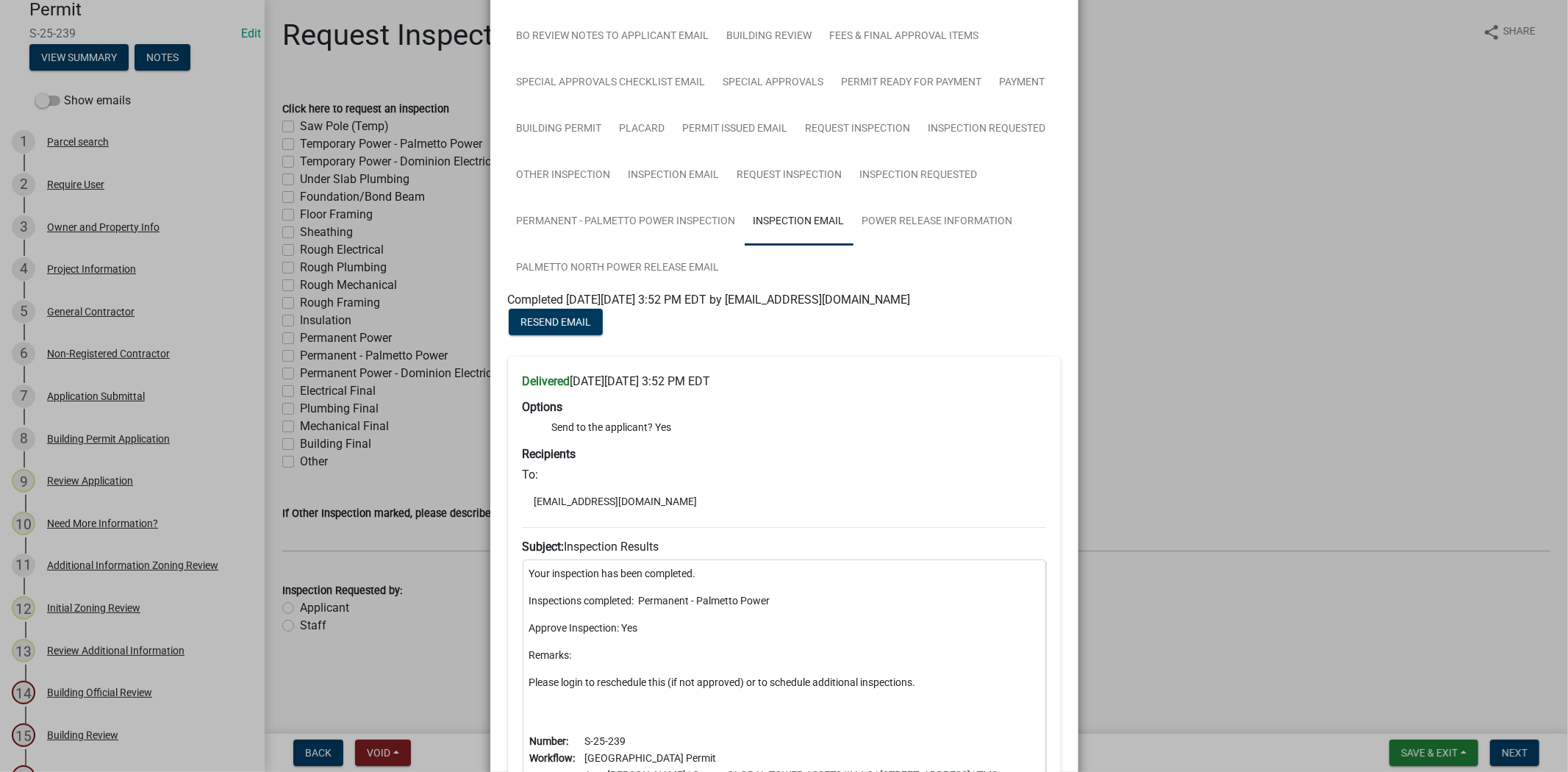
scroll to position [490, 0]
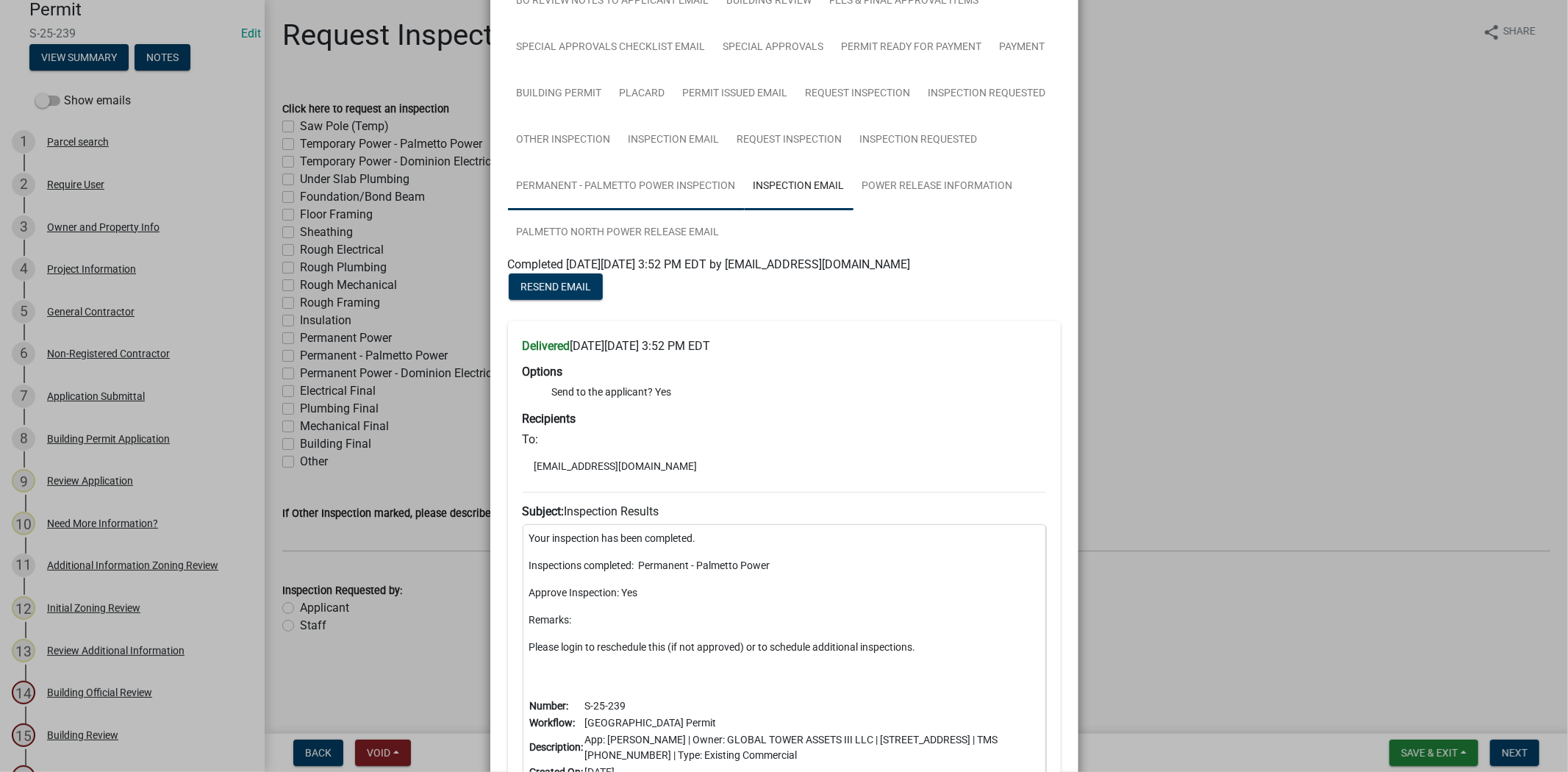
click at [640, 170] on link "Permanent - Palmetto Power Inspection" at bounding box center [627, 187] width 237 height 47
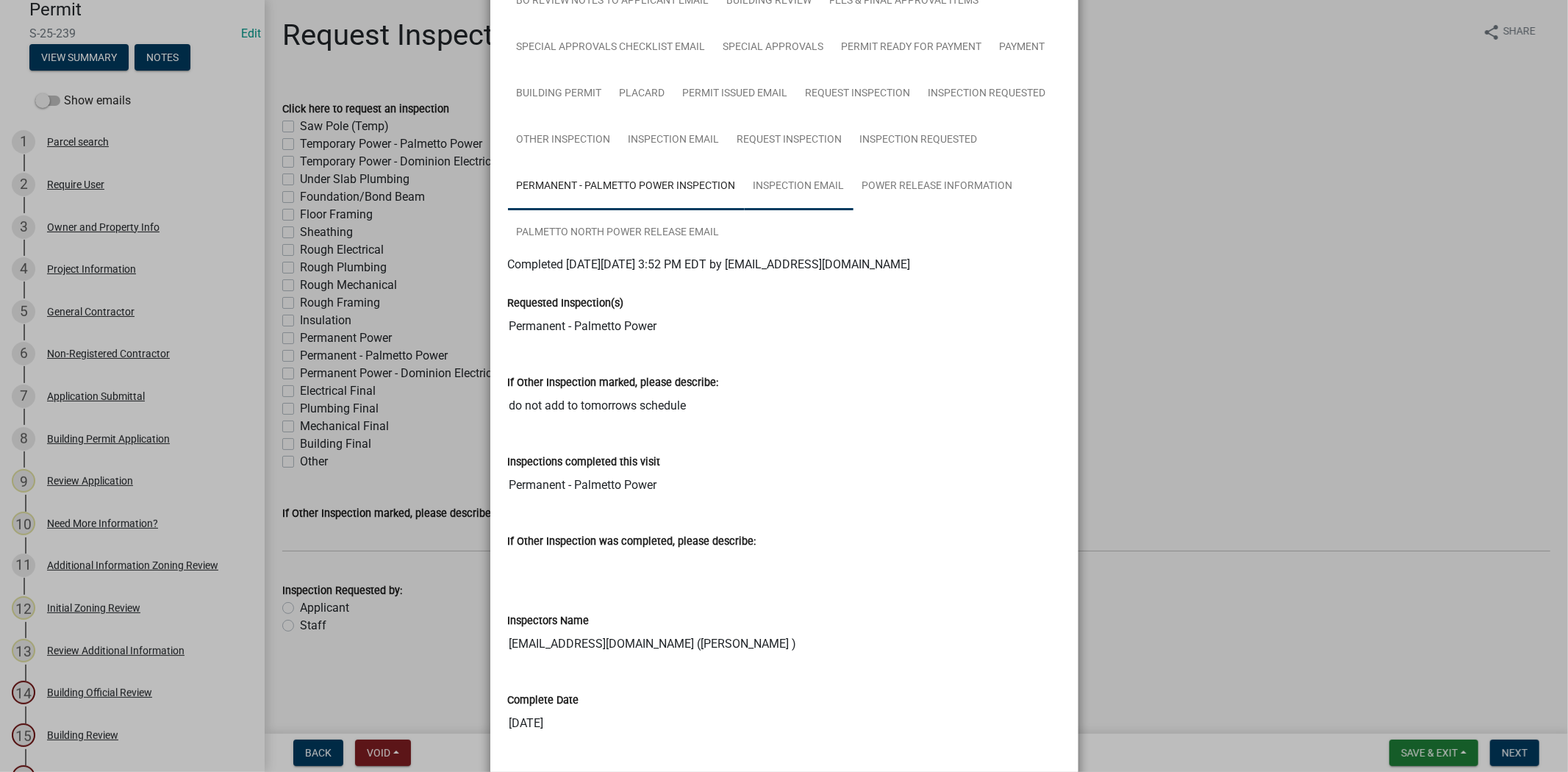
click at [793, 197] on link "Inspection Email" at bounding box center [799, 187] width 109 height 47
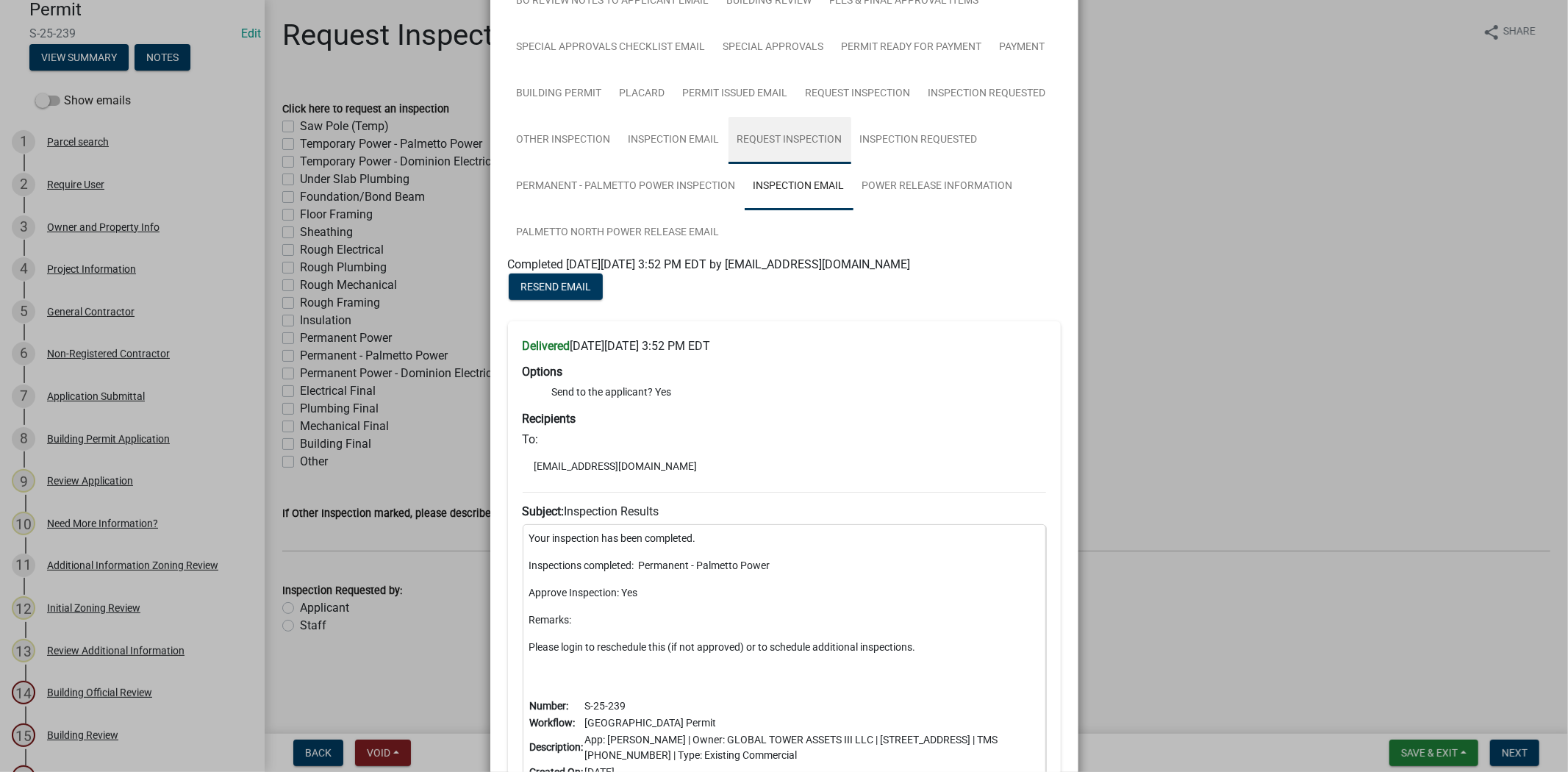
click at [811, 137] on link "Request Inspection" at bounding box center [790, 141] width 123 height 47
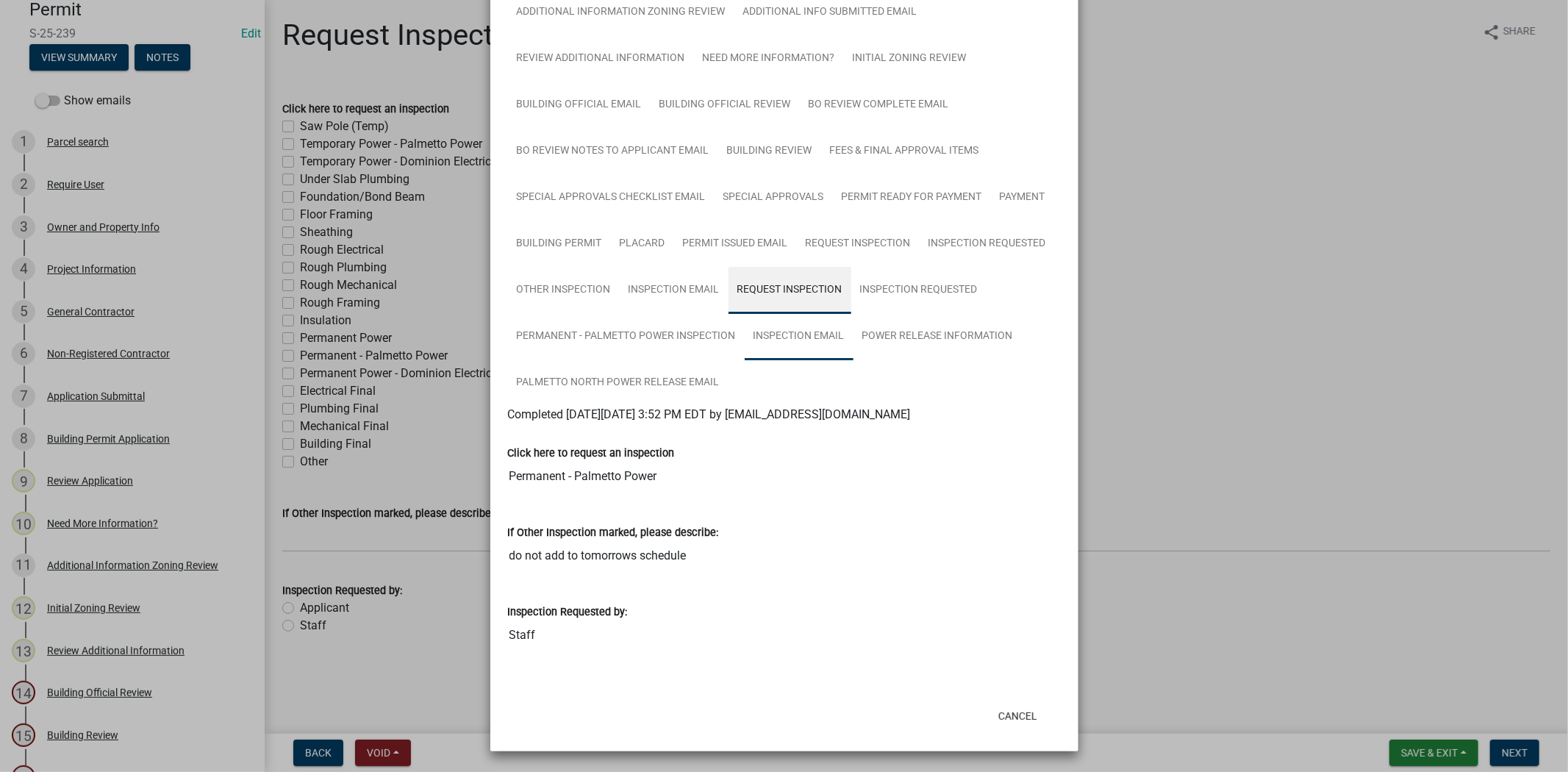
scroll to position [342, 0]
click at [929, 288] on link "Inspection Requested" at bounding box center [919, 290] width 135 height 47
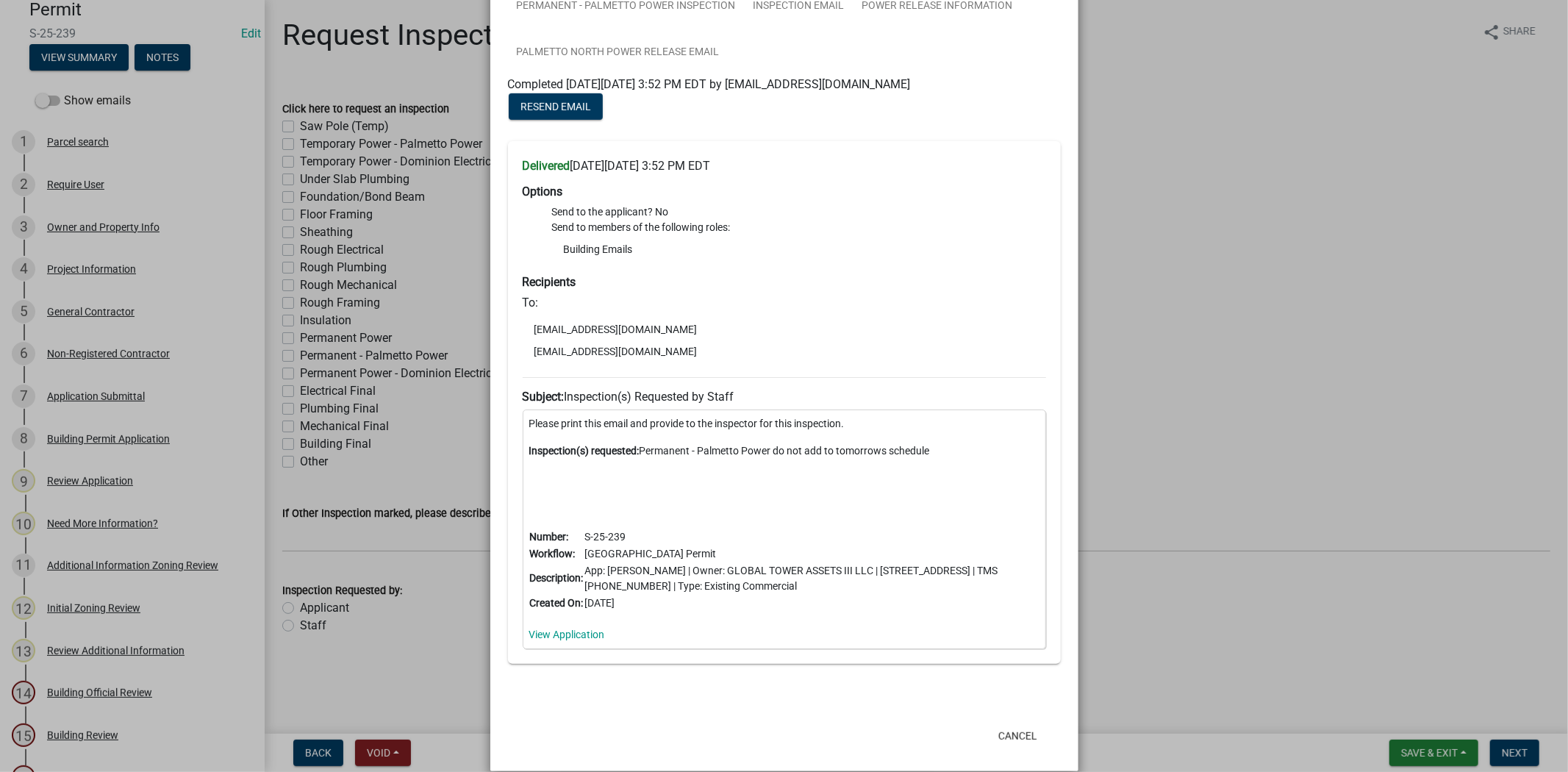
scroll to position [505, 0]
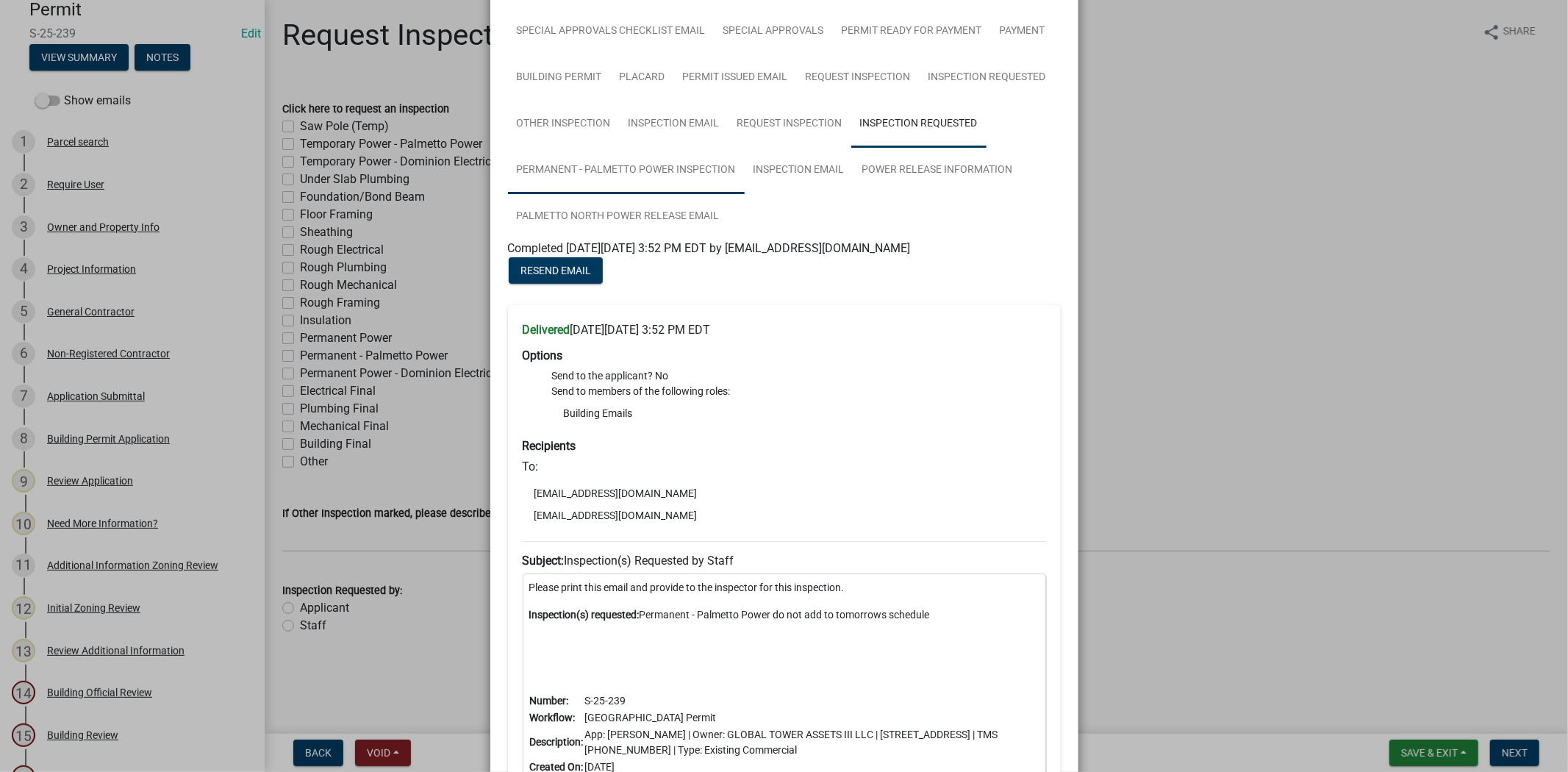
click at [571, 165] on link "Permanent - Palmetto Power Inspection" at bounding box center [627, 170] width 237 height 47
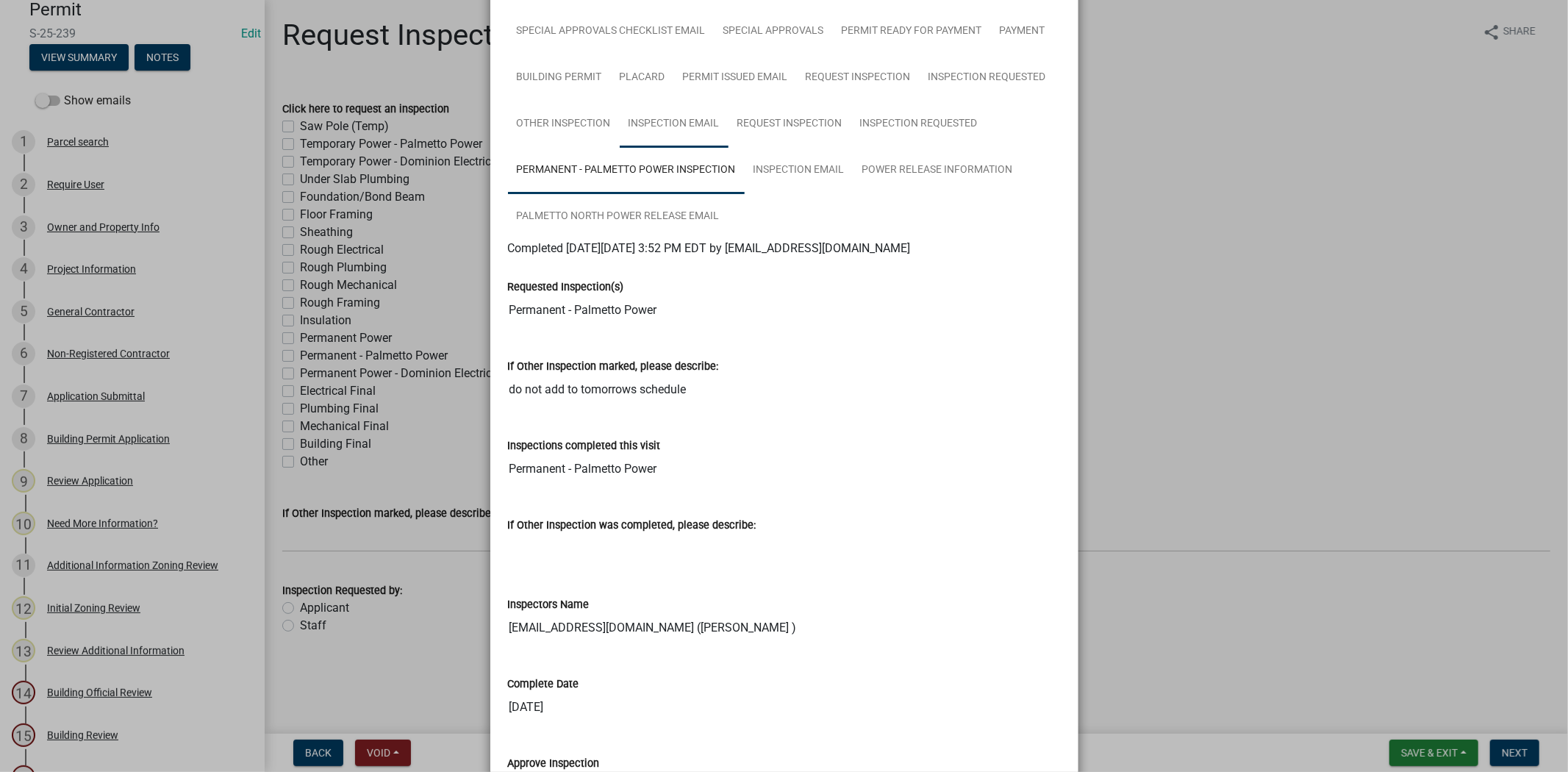
click at [687, 130] on link "Inspection Email" at bounding box center [674, 124] width 109 height 47
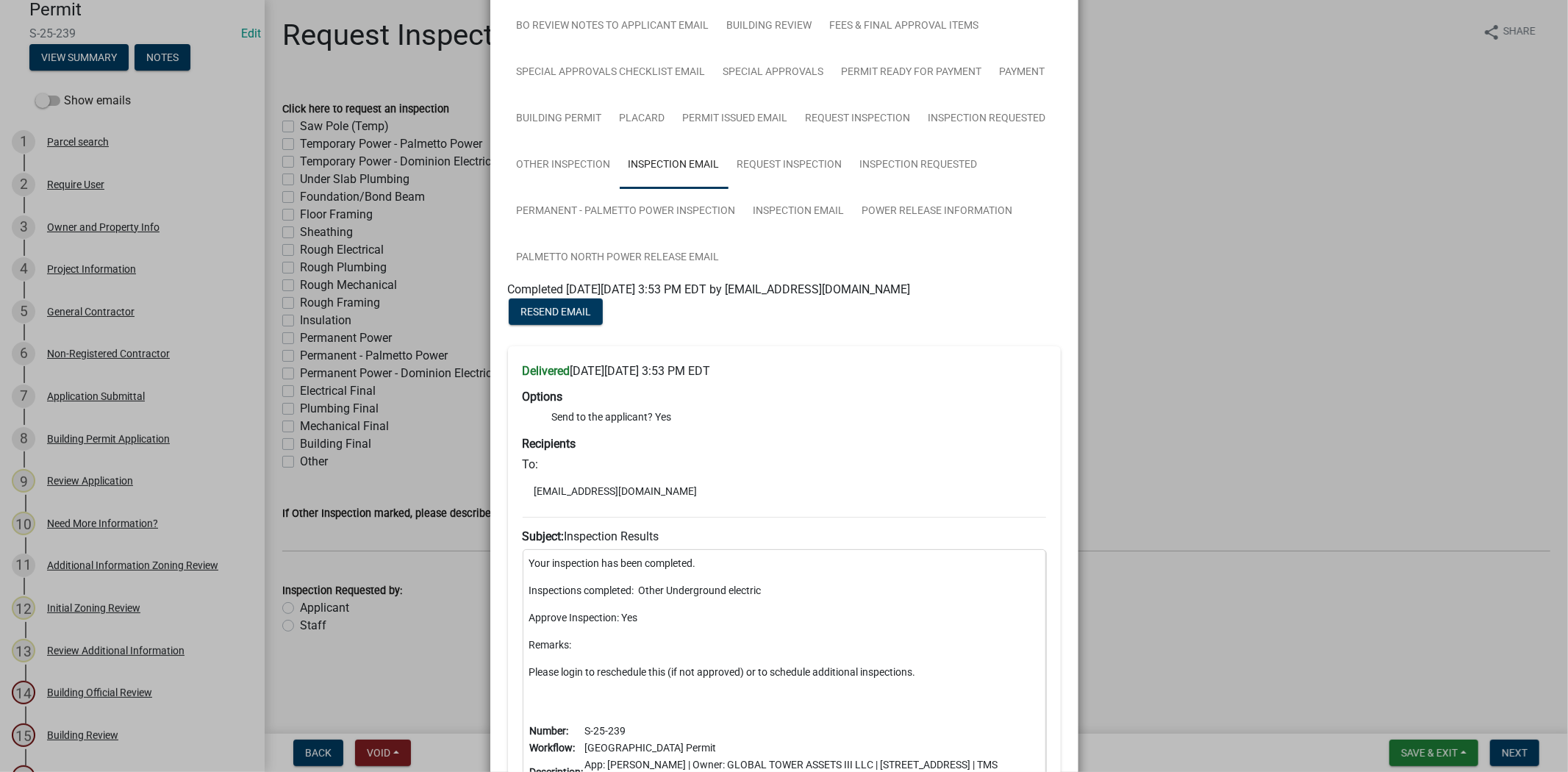
scroll to position [437, 0]
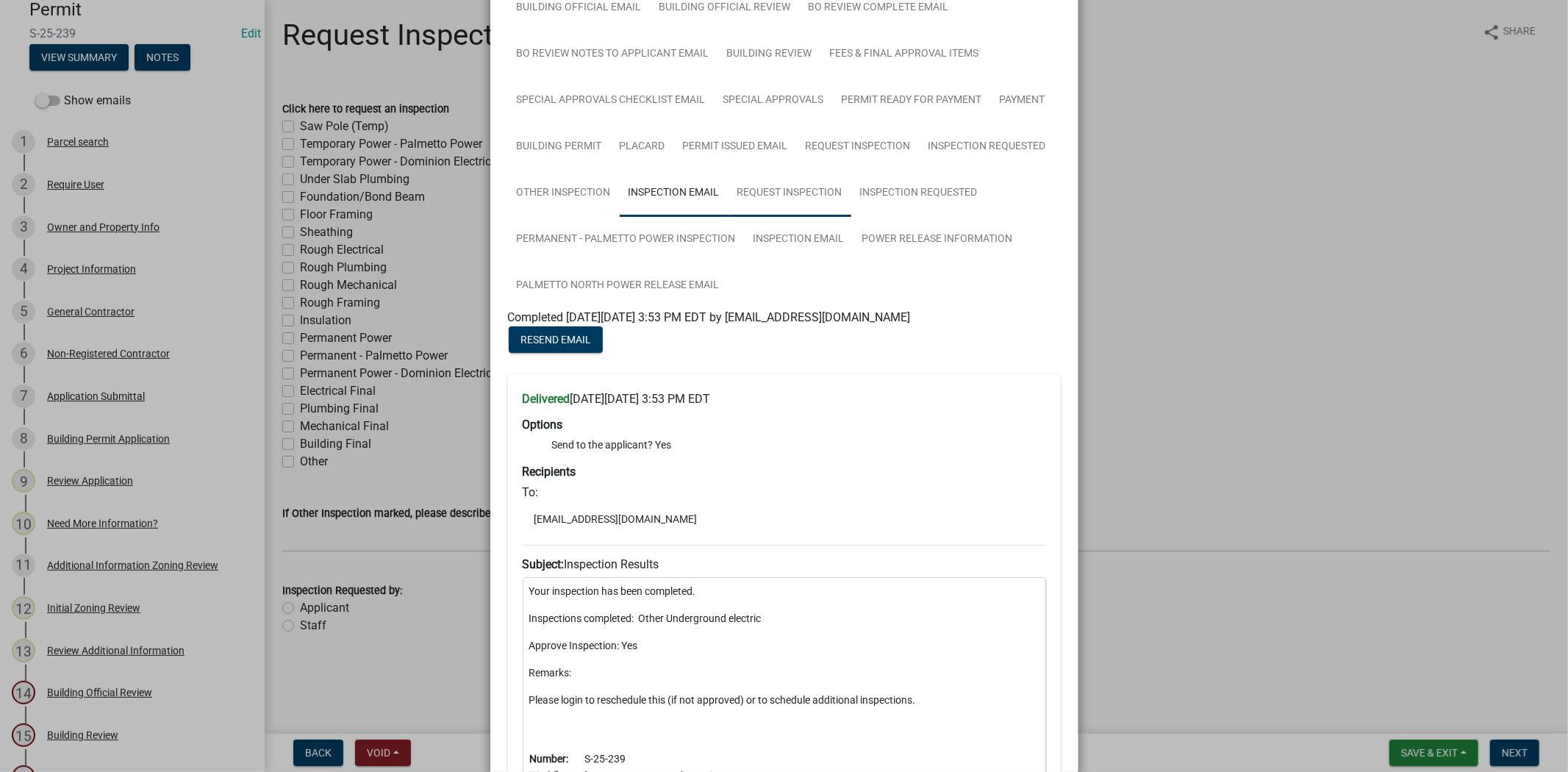
click at [787, 196] on link "Request Inspection" at bounding box center [790, 193] width 123 height 47
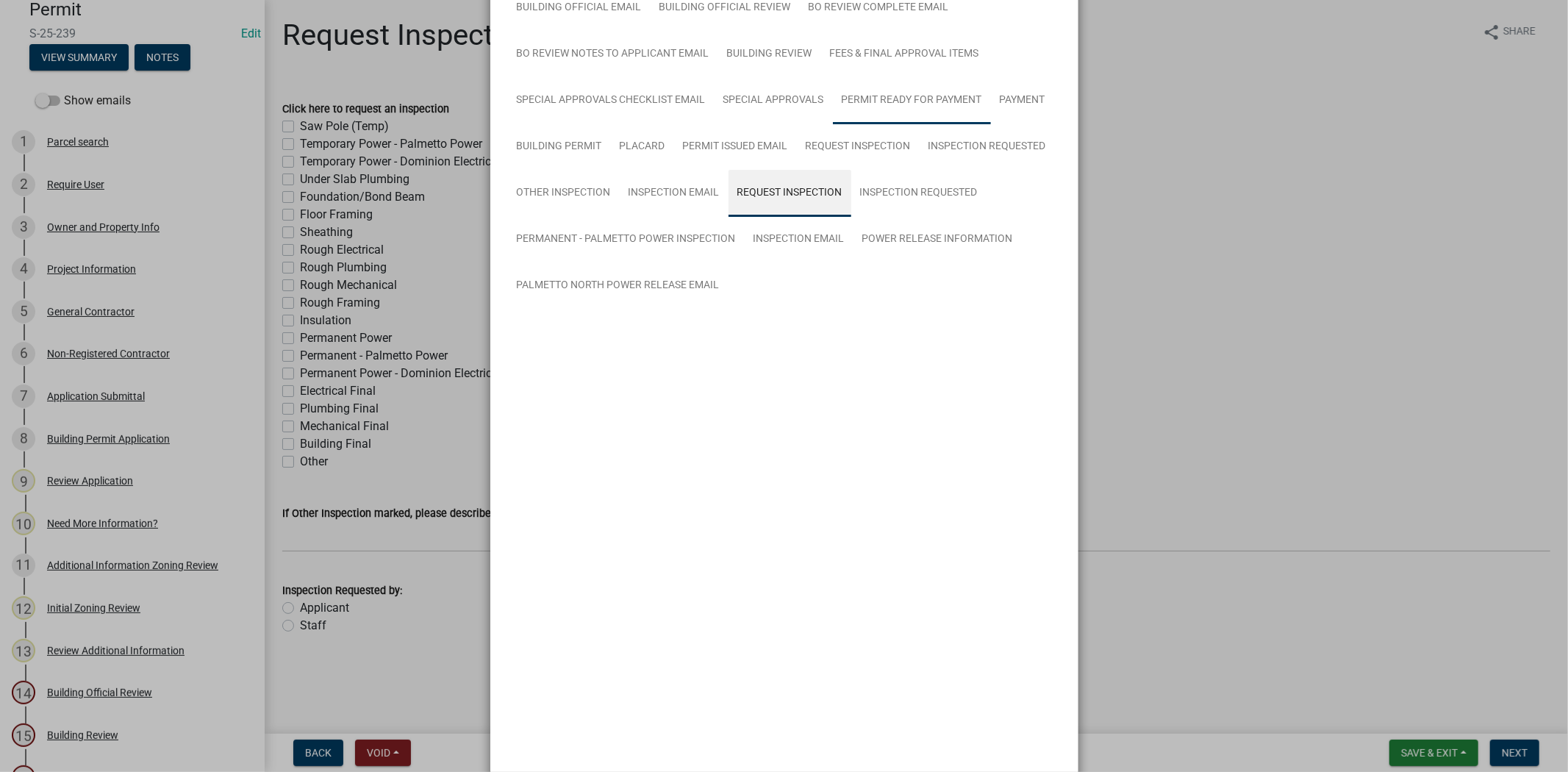
scroll to position [342, 0]
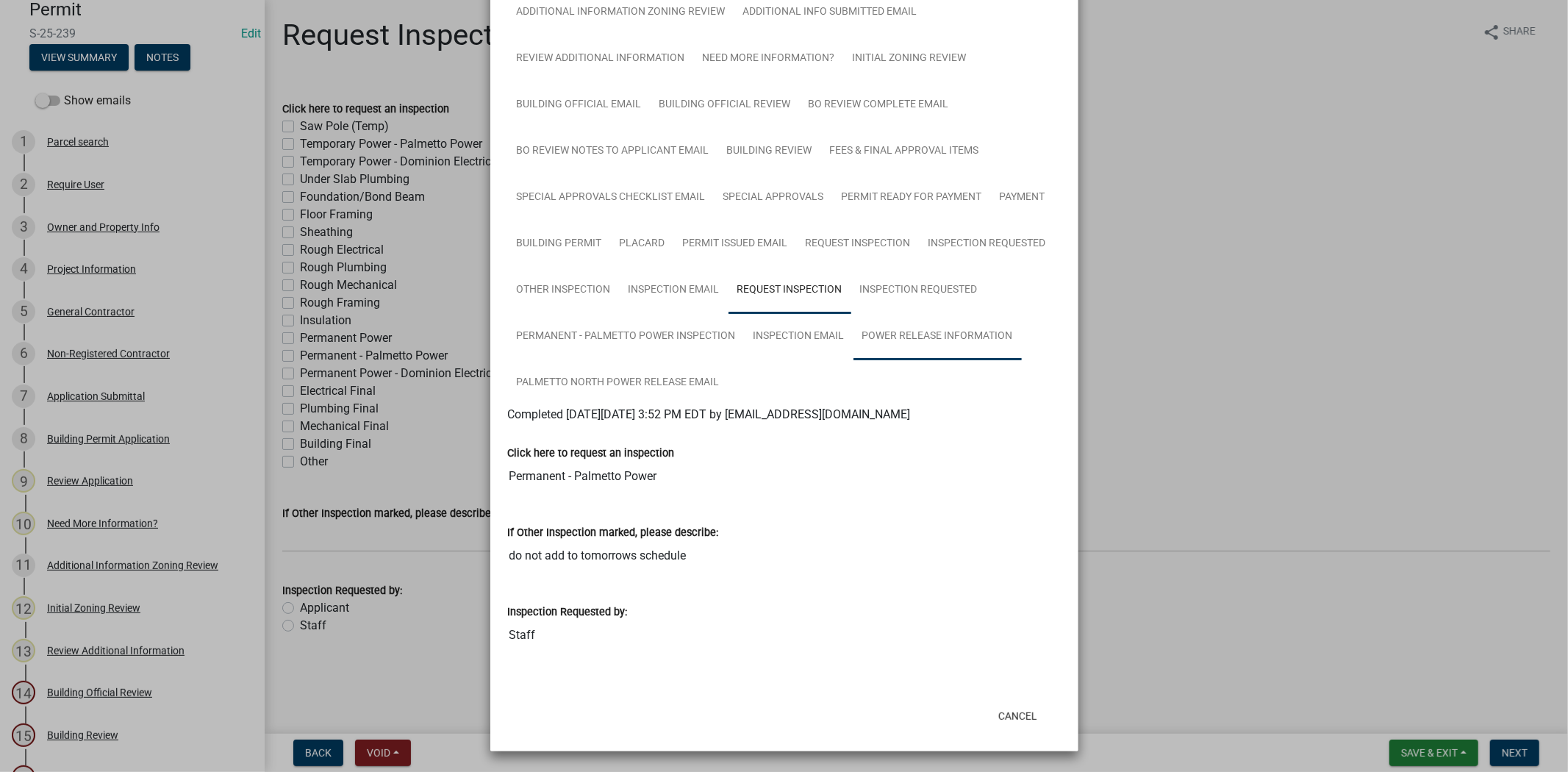
click at [901, 348] on link "Power Release Information" at bounding box center [937, 336] width 168 height 47
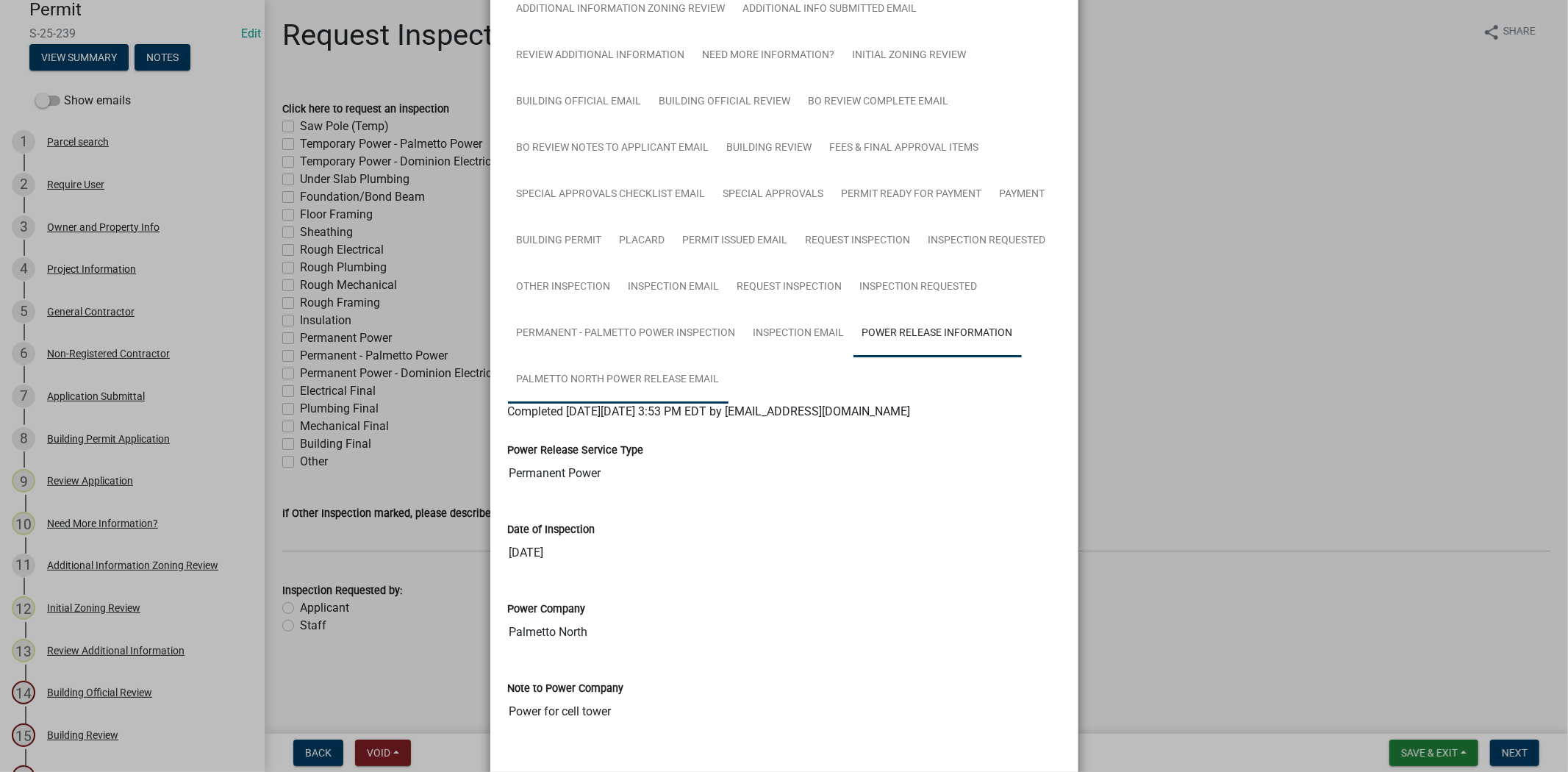
click at [624, 397] on link "Palmetto North Power Release Email" at bounding box center [619, 380] width 221 height 47
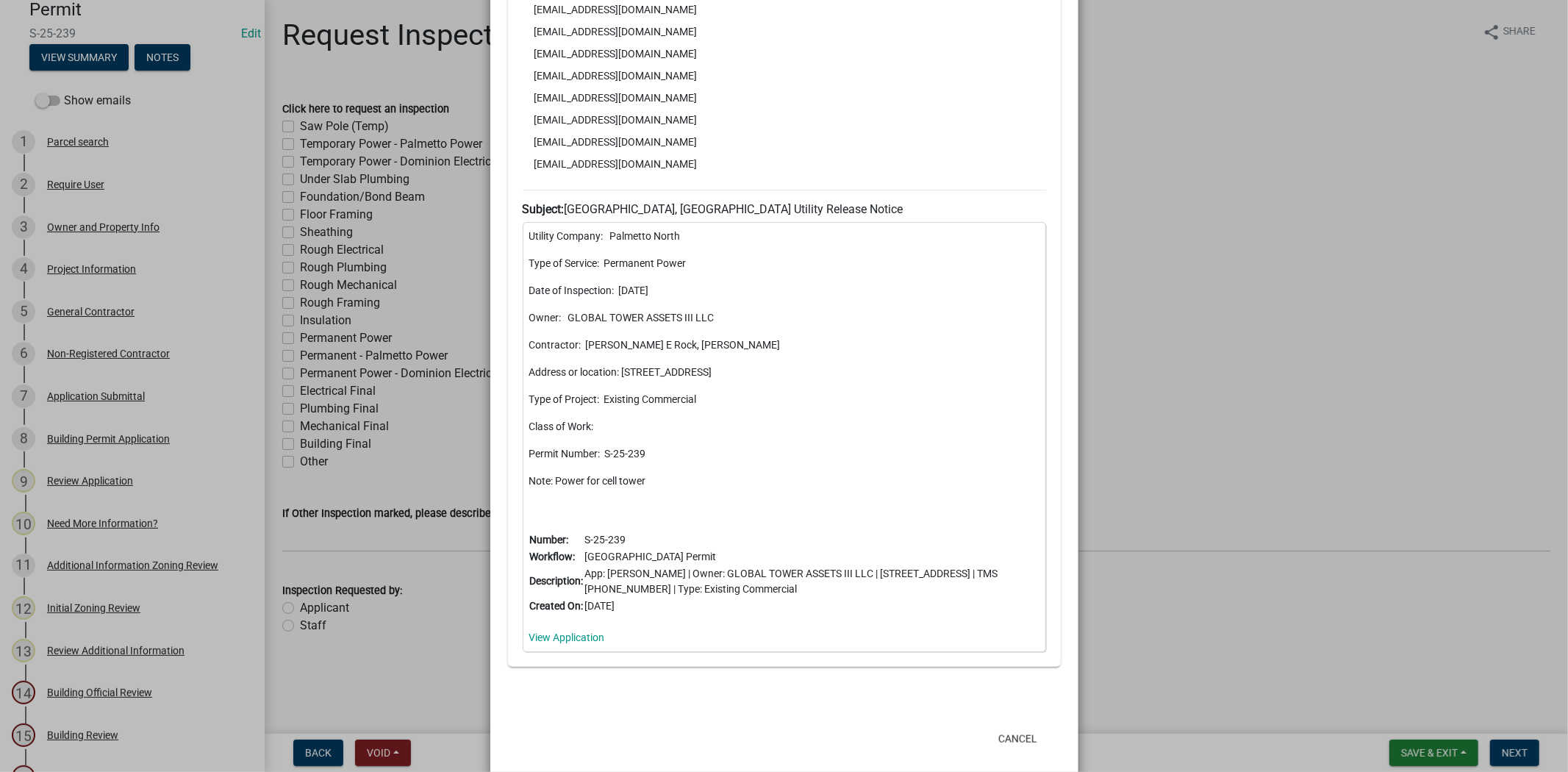
scroll to position [1081, 0]
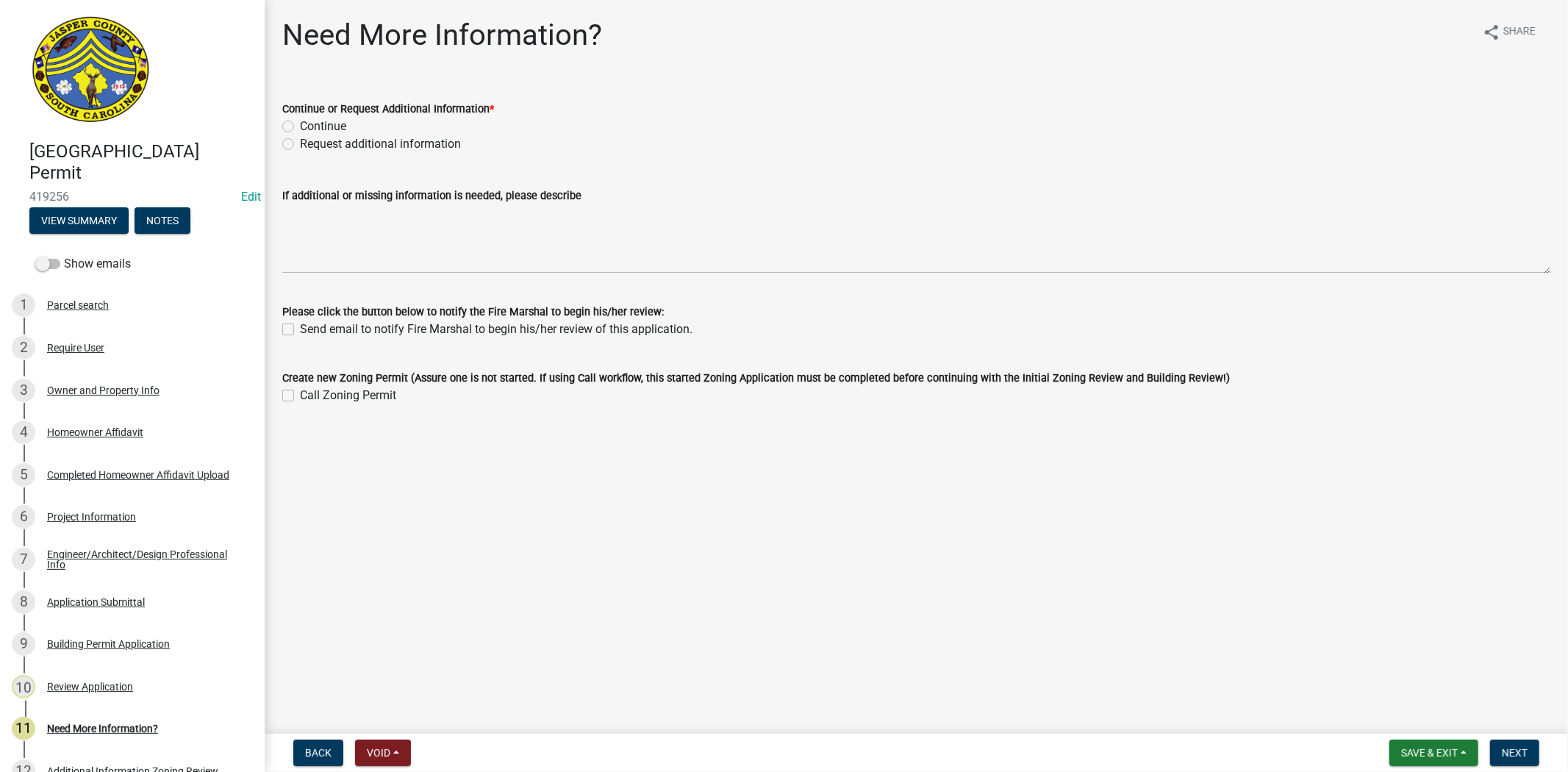
scroll to position [208, 0]
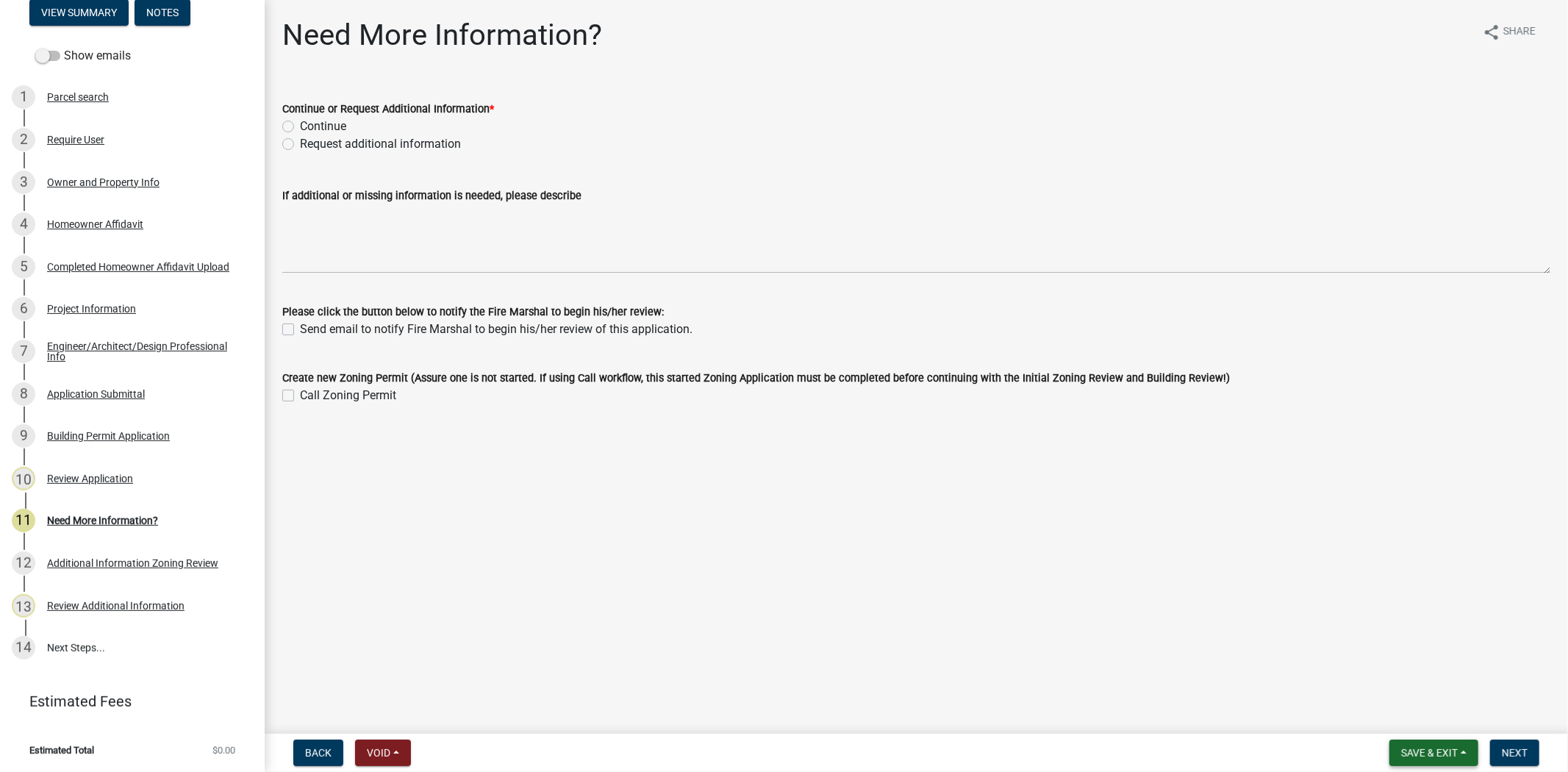
click at [1443, 749] on span "Save & Exit" at bounding box center [1429, 752] width 57 height 12
click at [1430, 711] on button "Save & Exit" at bounding box center [1419, 714] width 117 height 35
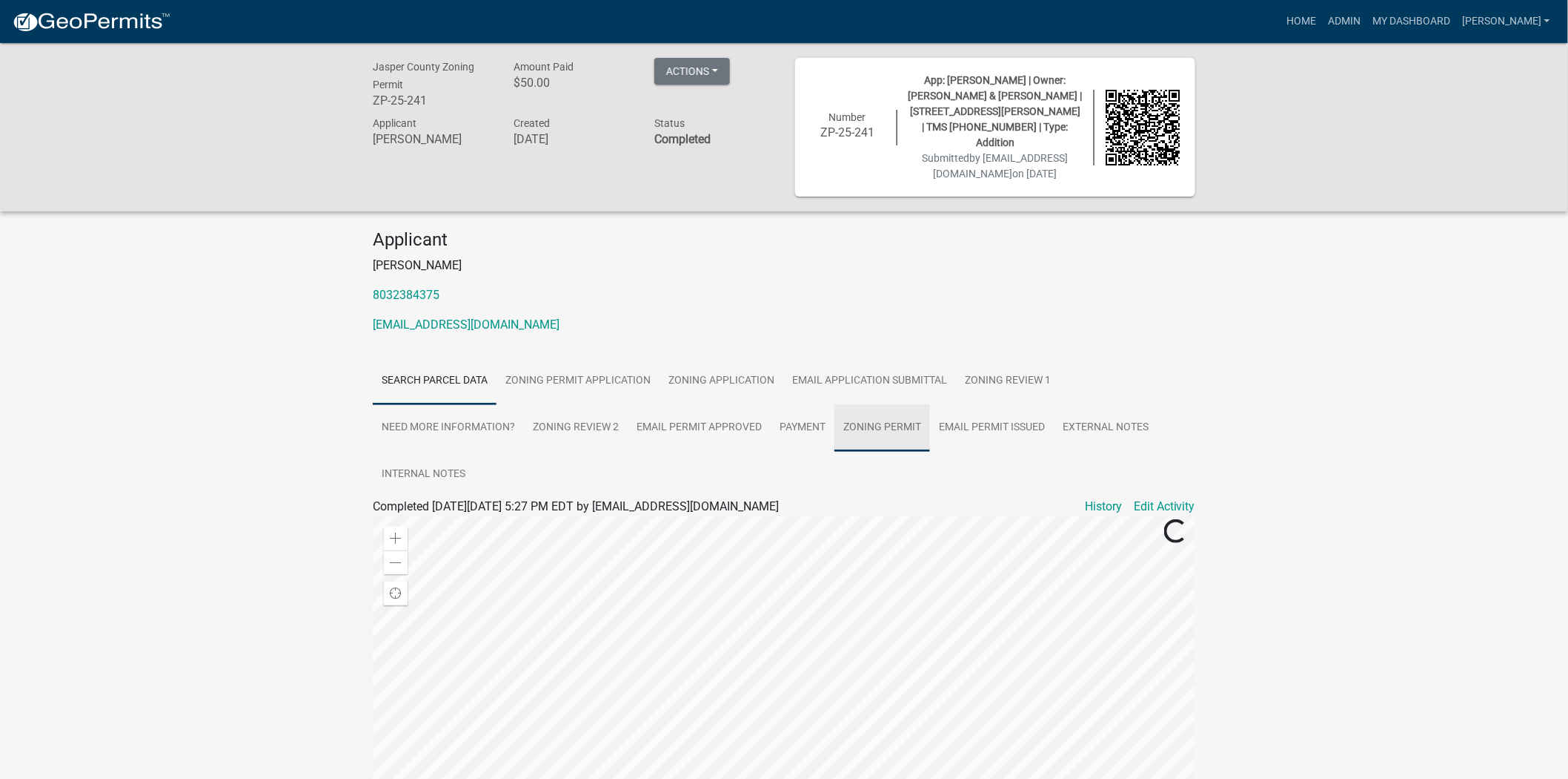
click at [921, 424] on link "Zoning Permit" at bounding box center [882, 428] width 96 height 47
click at [423, 522] on link "Zoning Permit" at bounding box center [409, 524] width 74 height 14
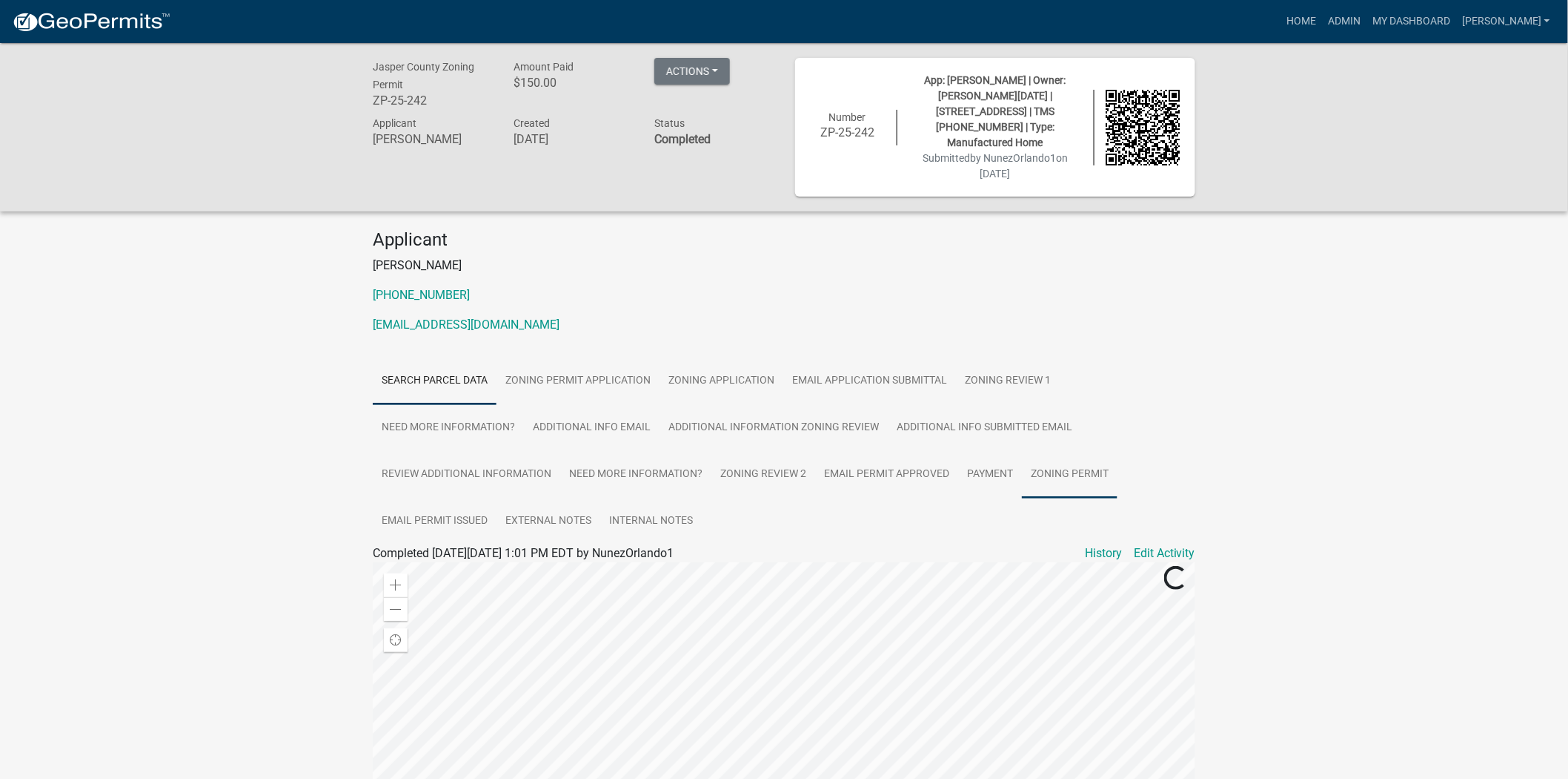
click at [1048, 464] on link "Zoning Permit" at bounding box center [1069, 474] width 96 height 47
click at [389, 564] on link "Zoning Permit" at bounding box center [409, 571] width 74 height 14
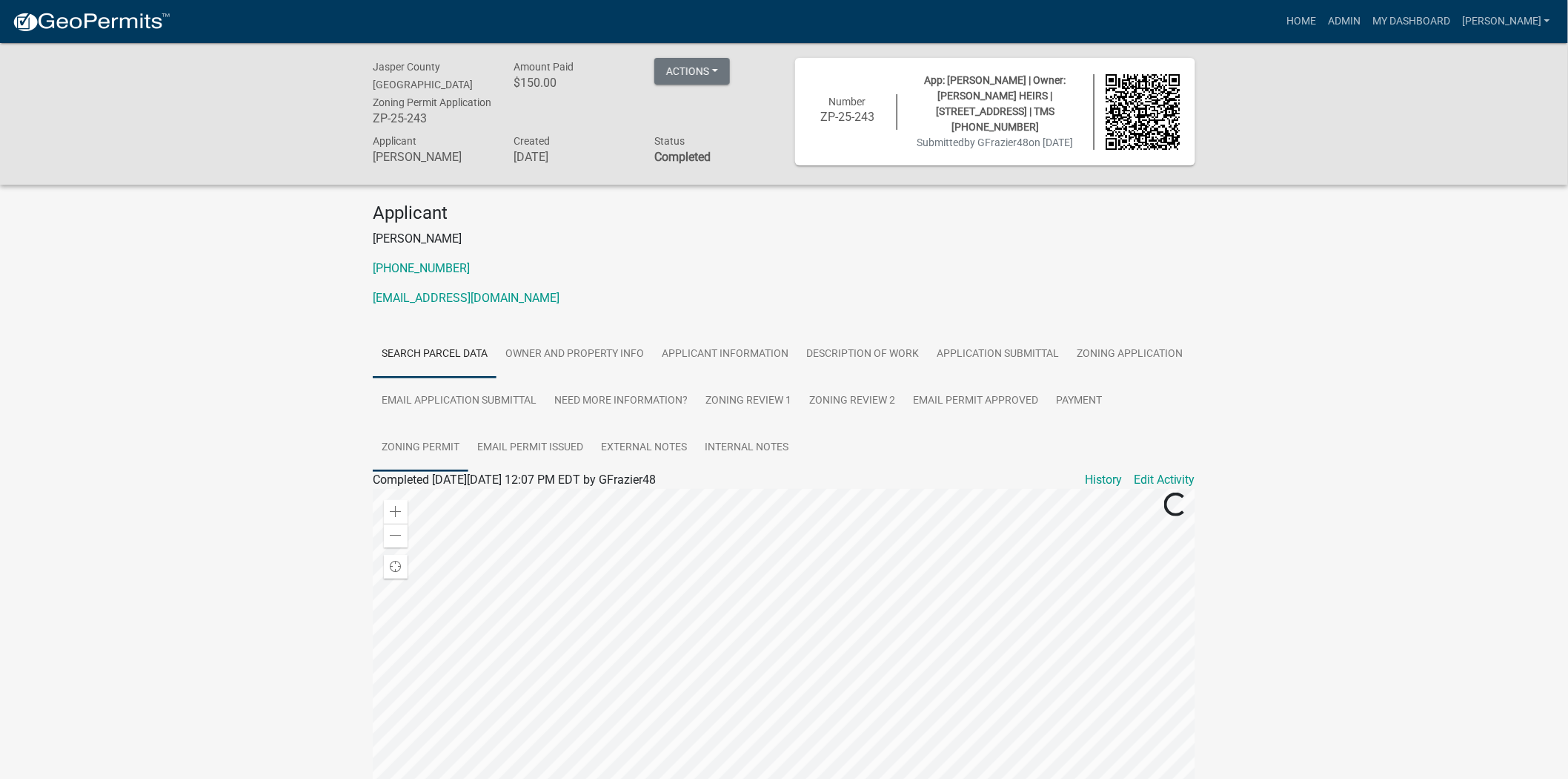
click at [442, 430] on link "Zoning Permit" at bounding box center [420, 448] width 96 height 47
click at [378, 491] on link "Zoning Permit" at bounding box center [409, 497] width 74 height 14
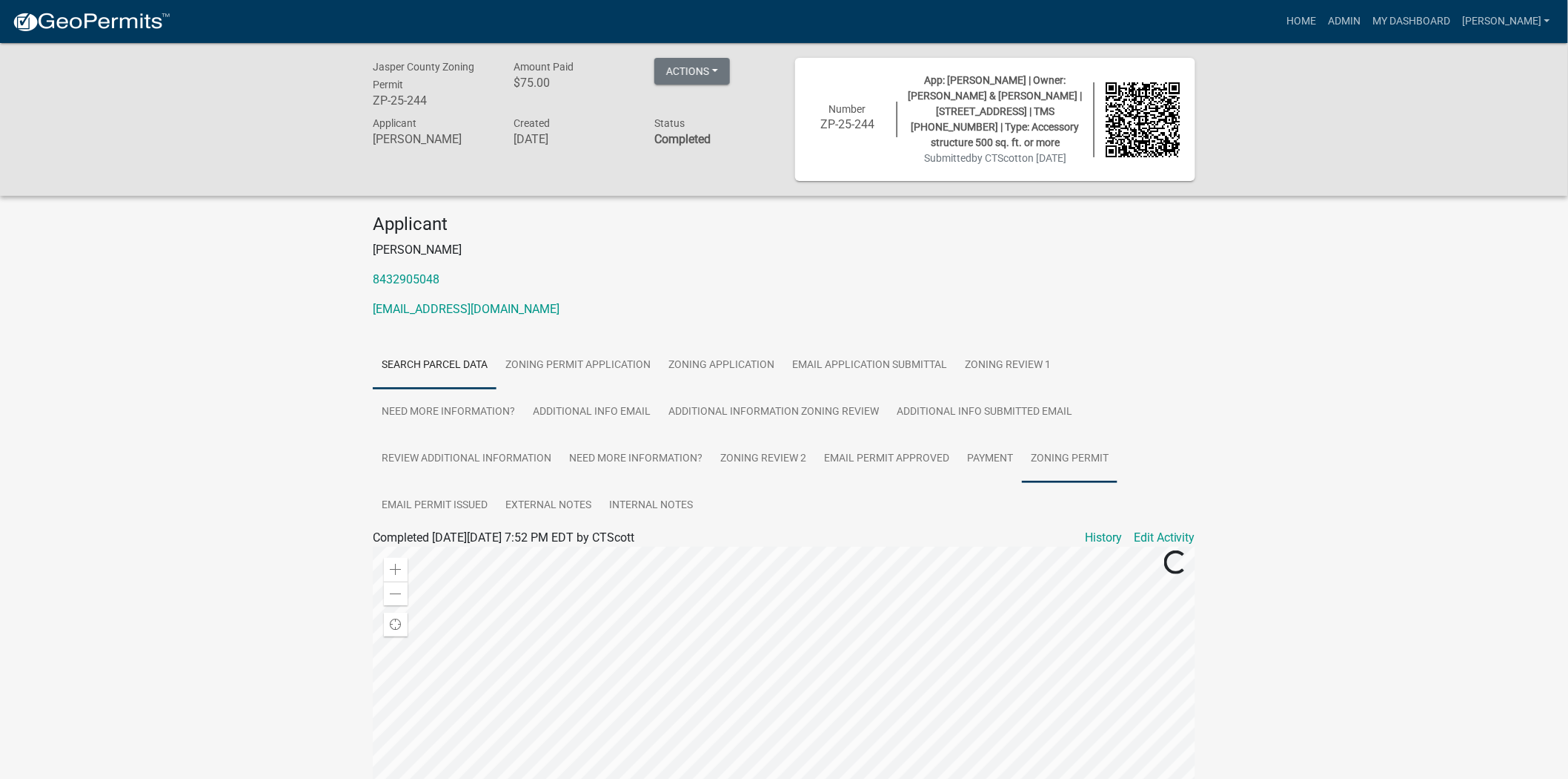
click at [1041, 469] on link "Zoning Permit" at bounding box center [1069, 459] width 96 height 47
click at [435, 554] on link "Zoning Permit" at bounding box center [409, 555] width 74 height 14
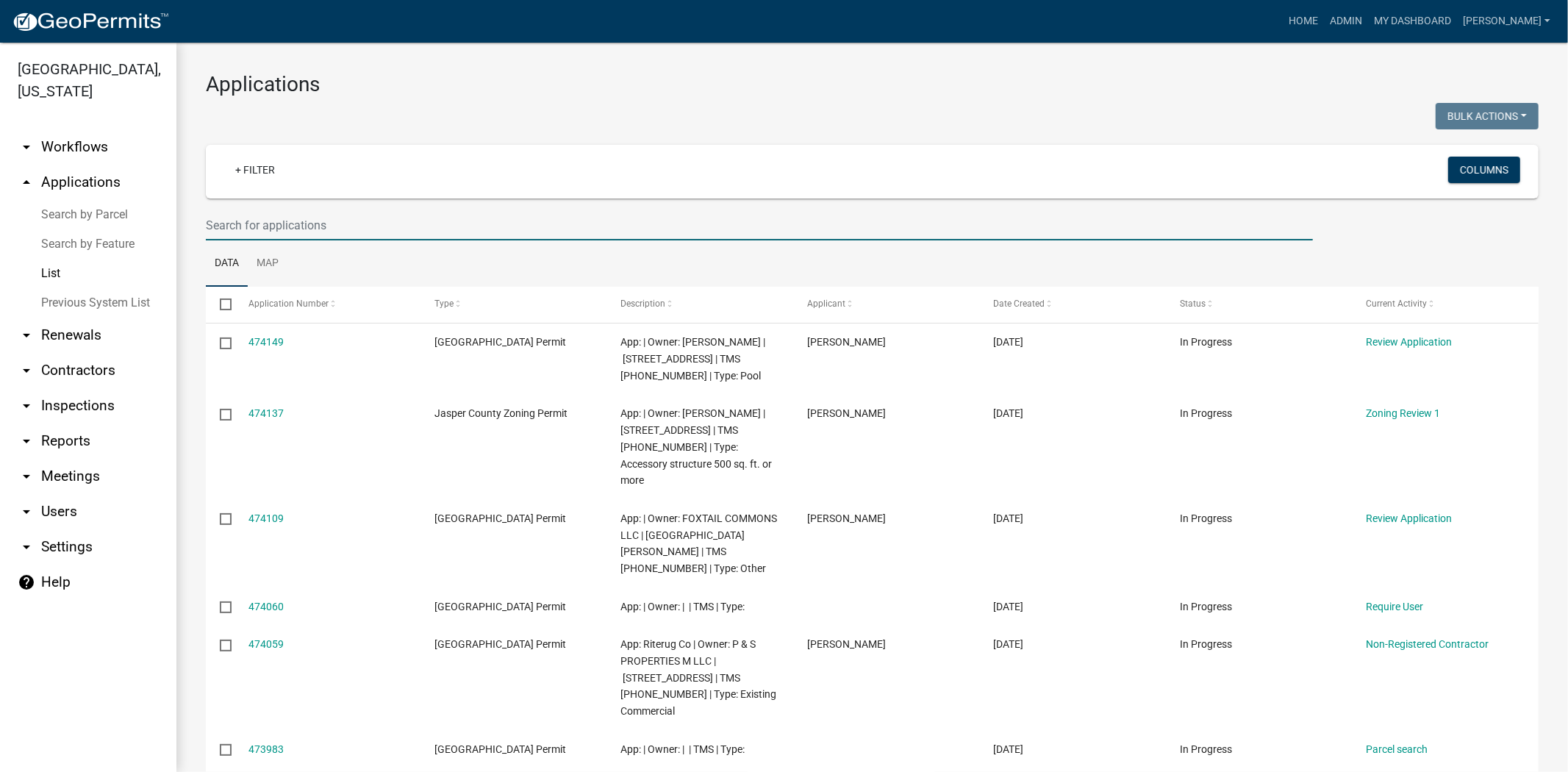
click at [292, 224] on input "text" at bounding box center [760, 225] width 1107 height 30
drag, startPoint x: 292, startPoint y: 224, endPoint x: 241, endPoint y: 221, distance: 51.1
click at [241, 221] on input "text" at bounding box center [760, 225] width 1107 height 30
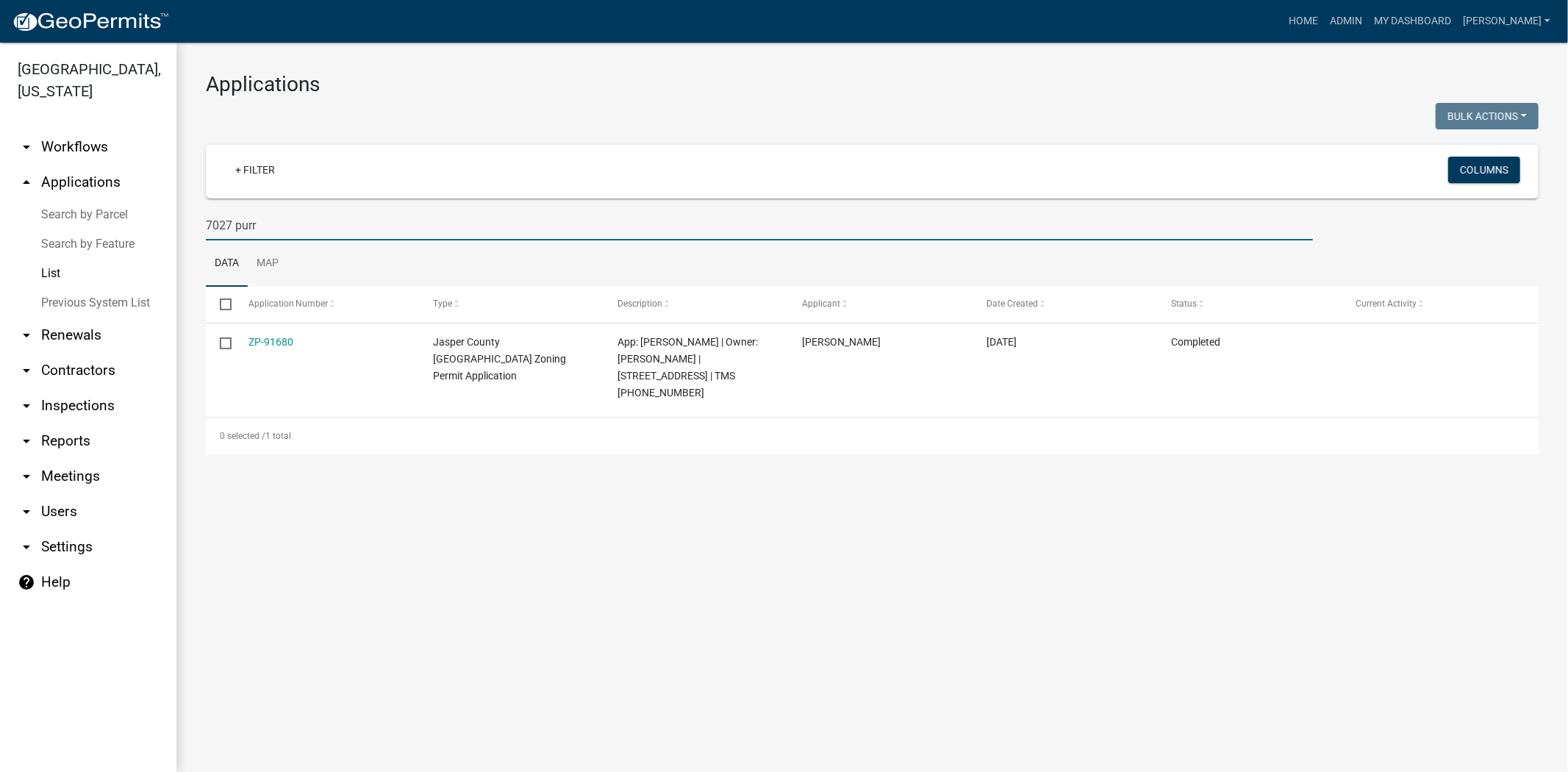
type input "7027 purr"
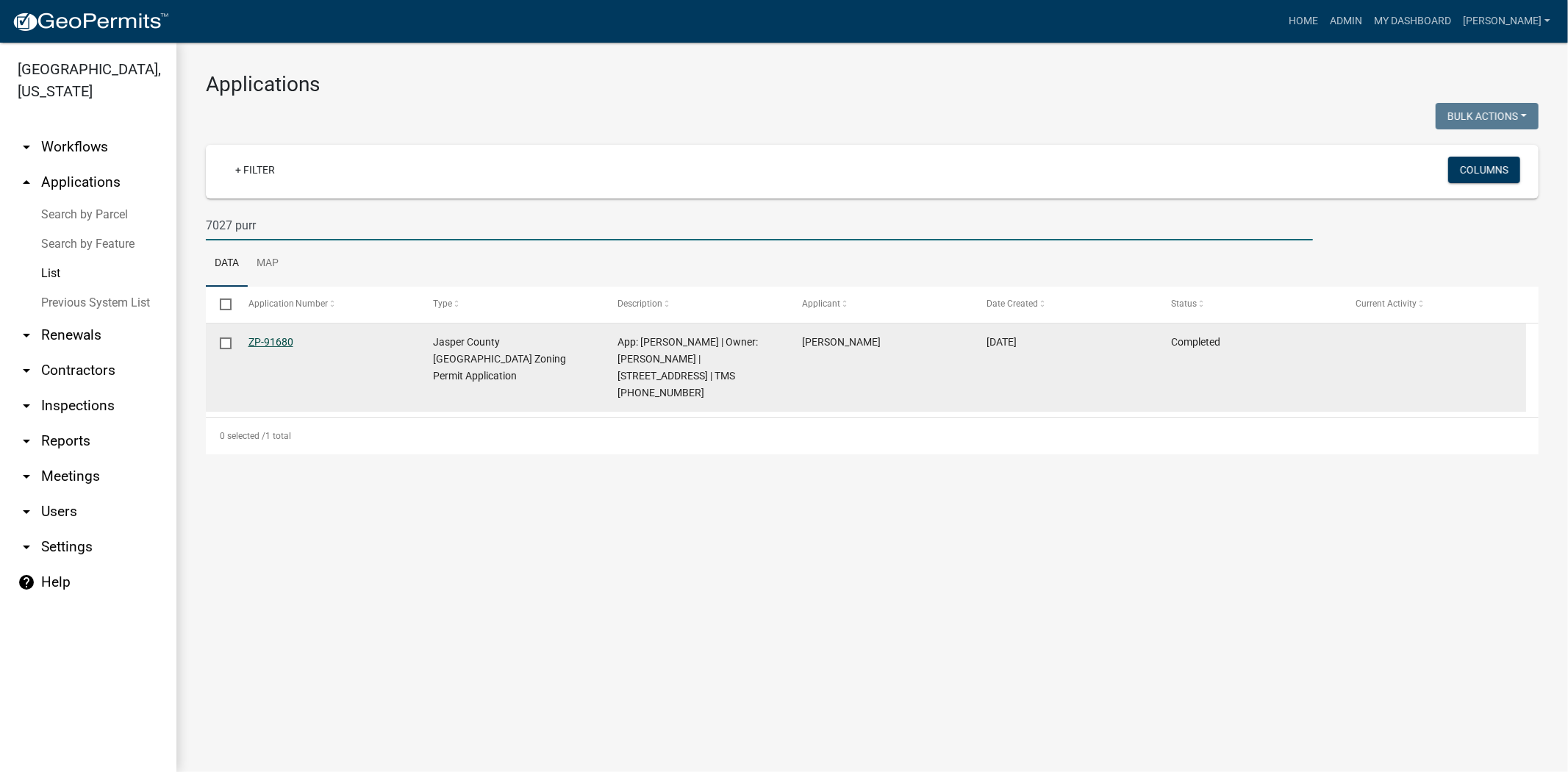
click at [266, 340] on link "ZP-91680" at bounding box center [271, 342] width 45 height 12
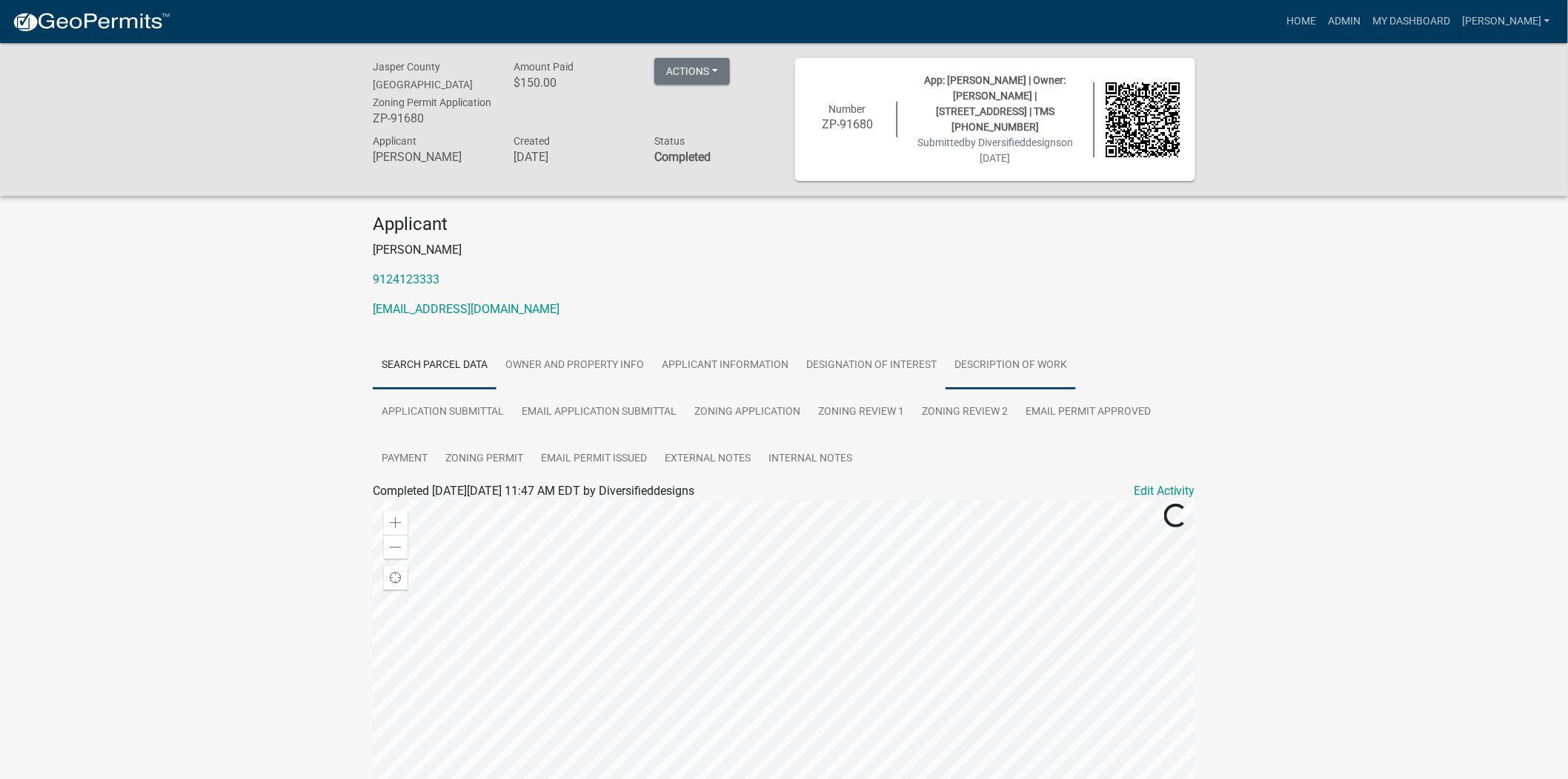
click at [1011, 345] on link "Description of Work" at bounding box center [1011, 366] width 130 height 47
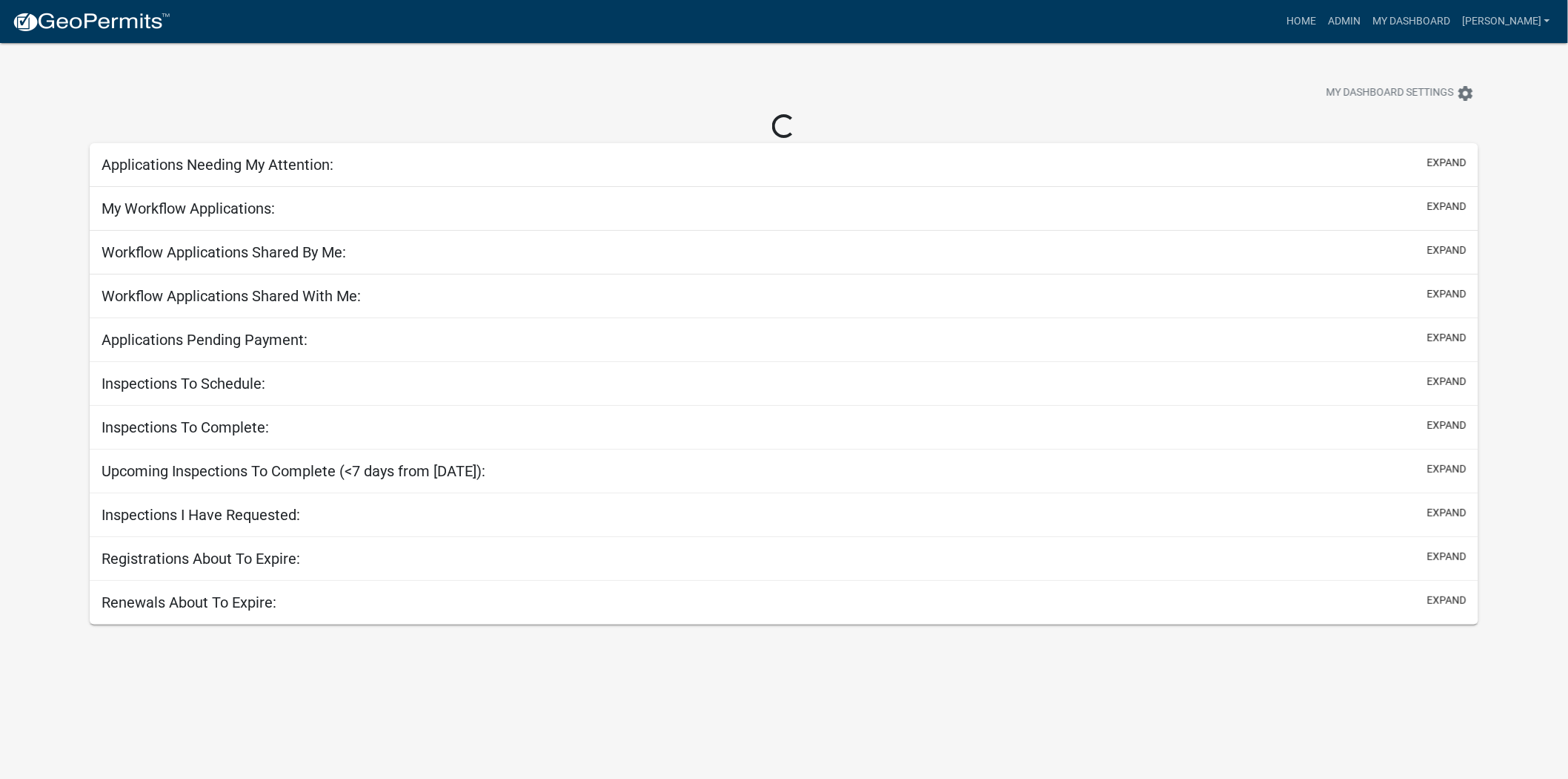
select select "2: 50"
